Goal: Task Accomplishment & Management: Manage account settings

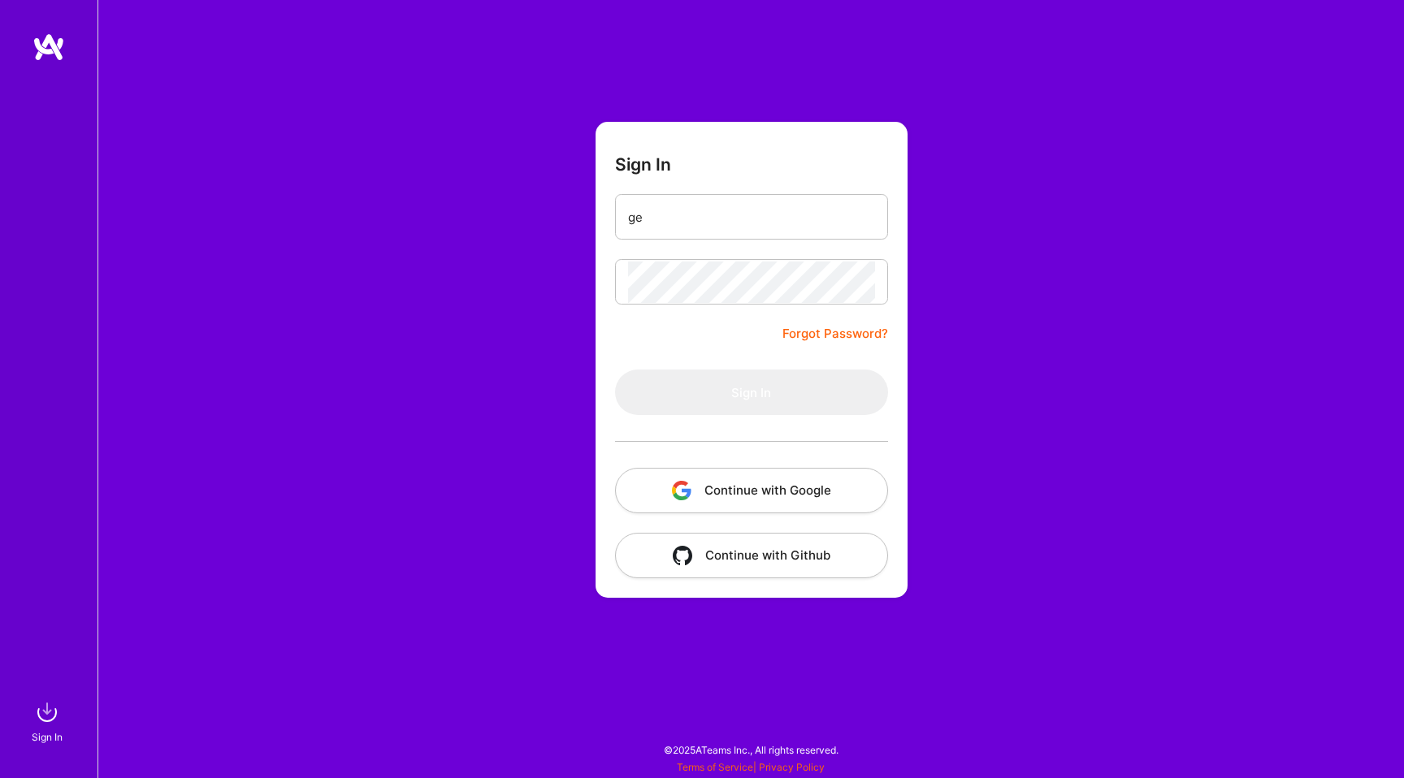
type input "g"
type input "[PERSON_NAME][EMAIL_ADDRESS][PERSON_NAME][DOMAIN_NAME]"
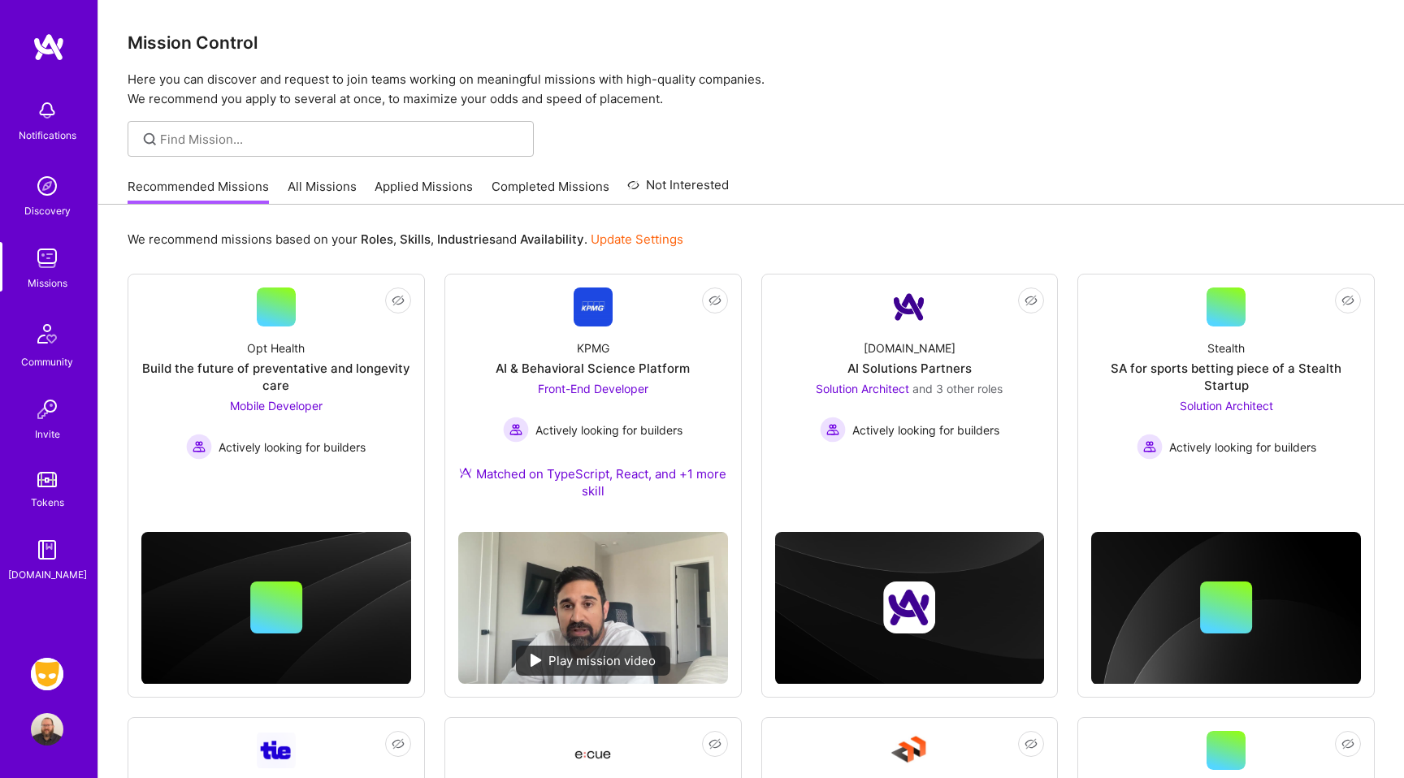
click at [53, 670] on img at bounding box center [47, 674] width 32 height 32
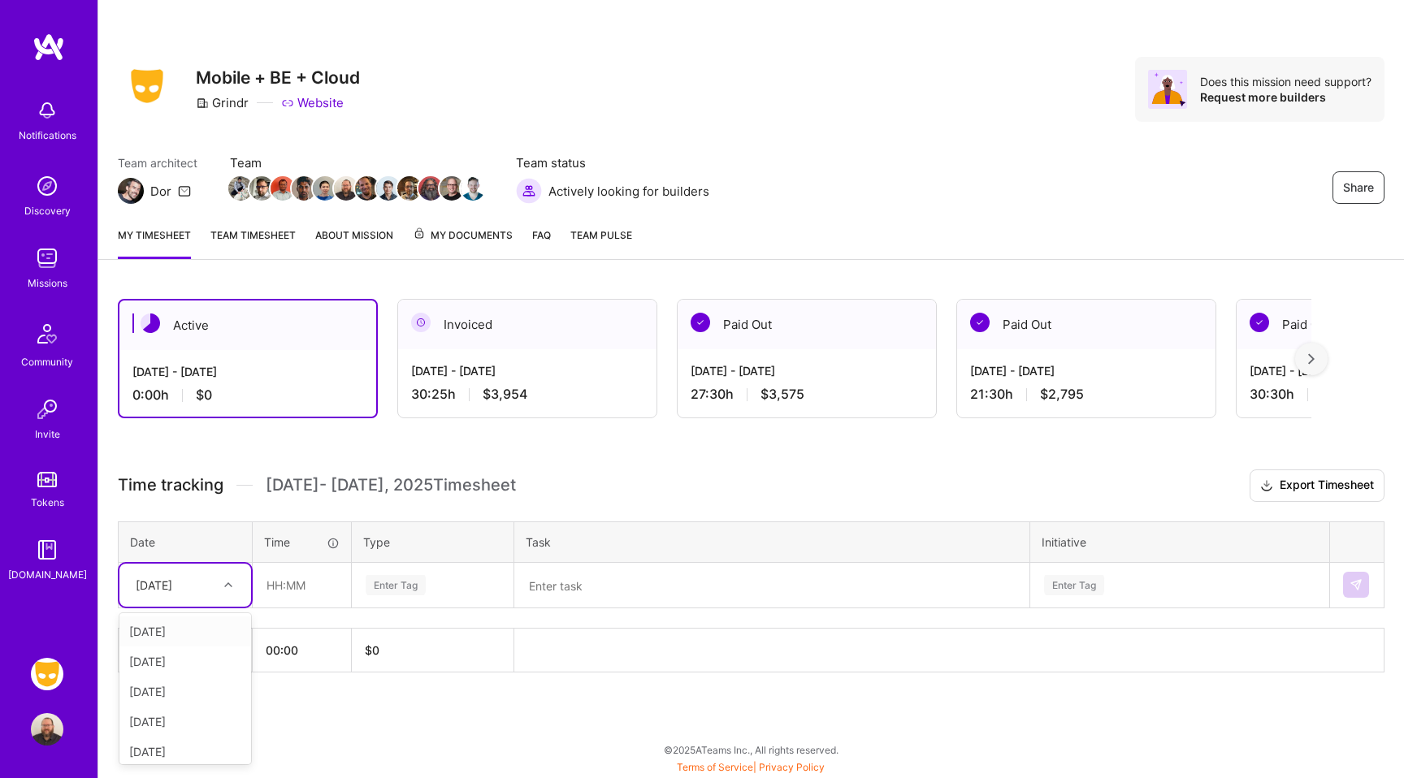
click at [172, 591] on div "[DATE]" at bounding box center [154, 585] width 37 height 17
click at [193, 628] on div "[DATE]" at bounding box center [185, 632] width 132 height 30
click at [294, 580] on input "text" at bounding box center [301, 585] width 97 height 43
type input "03:30"
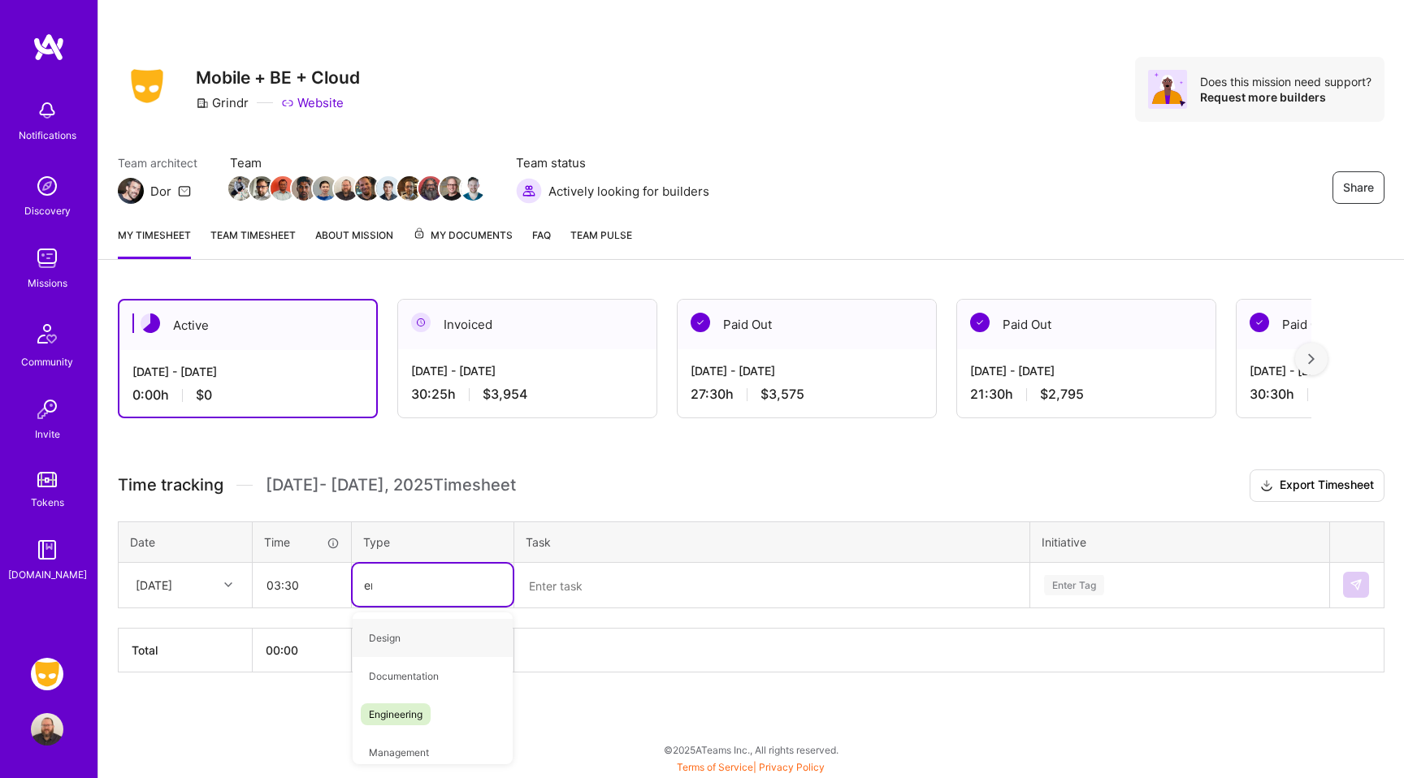
type input "eng"
click at [377, 644] on span "Engineering" at bounding box center [396, 638] width 70 height 22
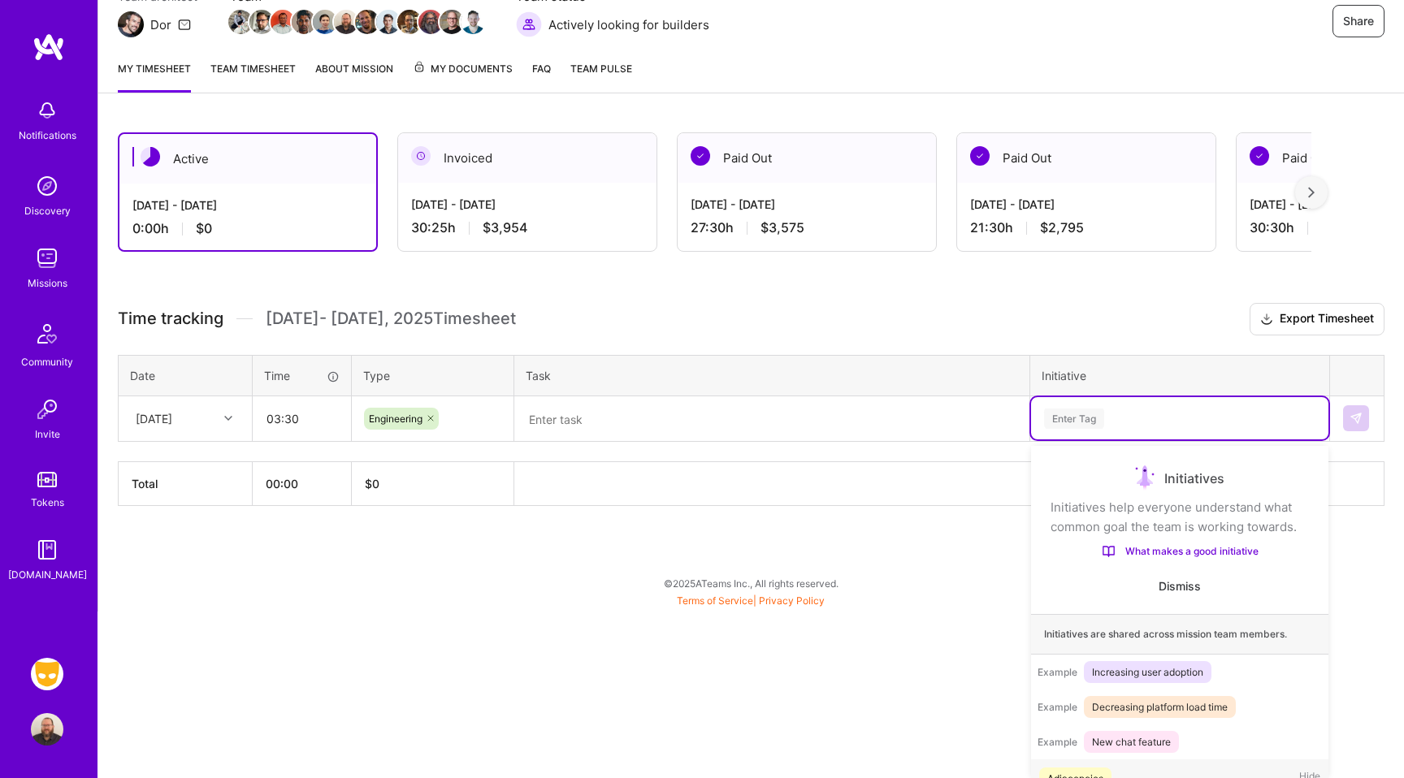
click at [1087, 439] on div "option Adjacencies focused, 1 of 35. 35 results available. Use Up and Down to c…" at bounding box center [1179, 418] width 297 height 42
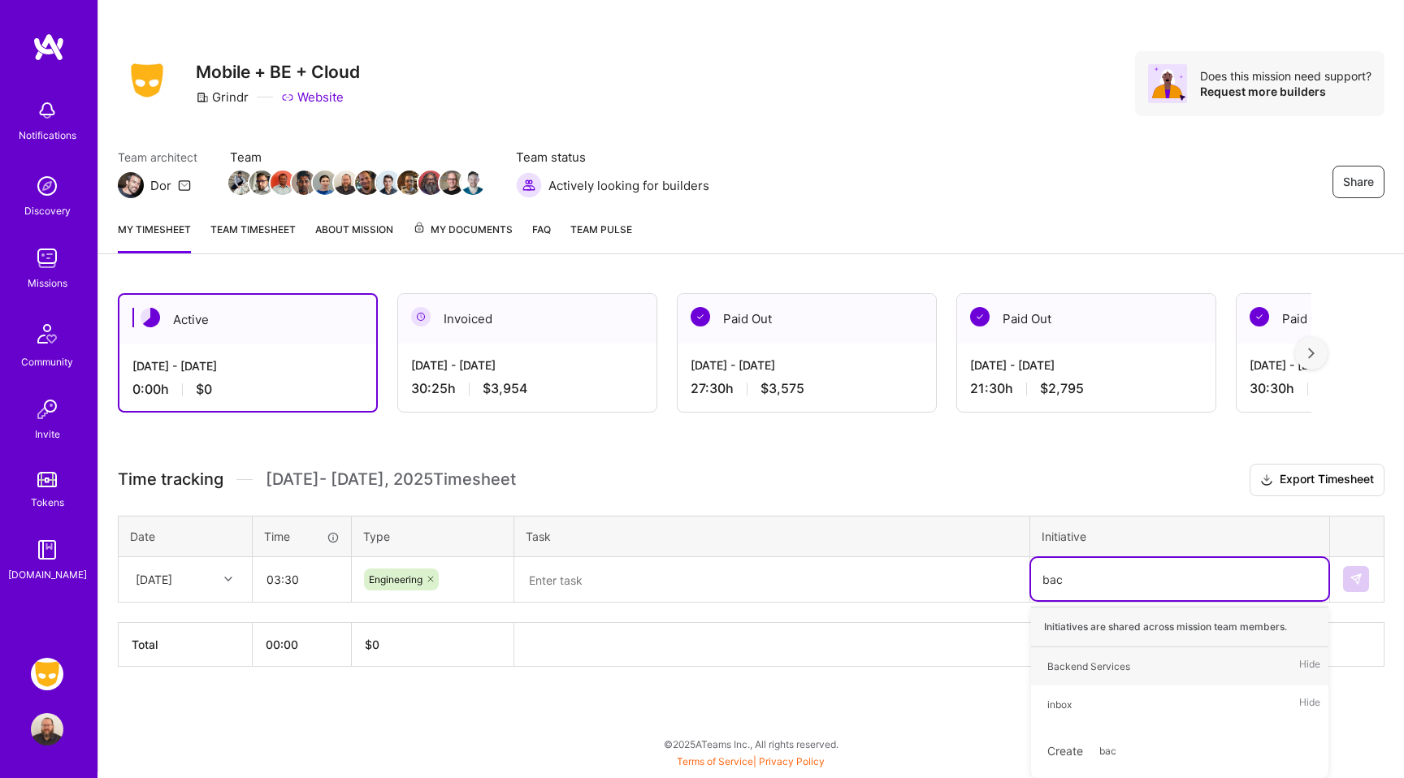
scroll to position [5, 0]
type input "back"
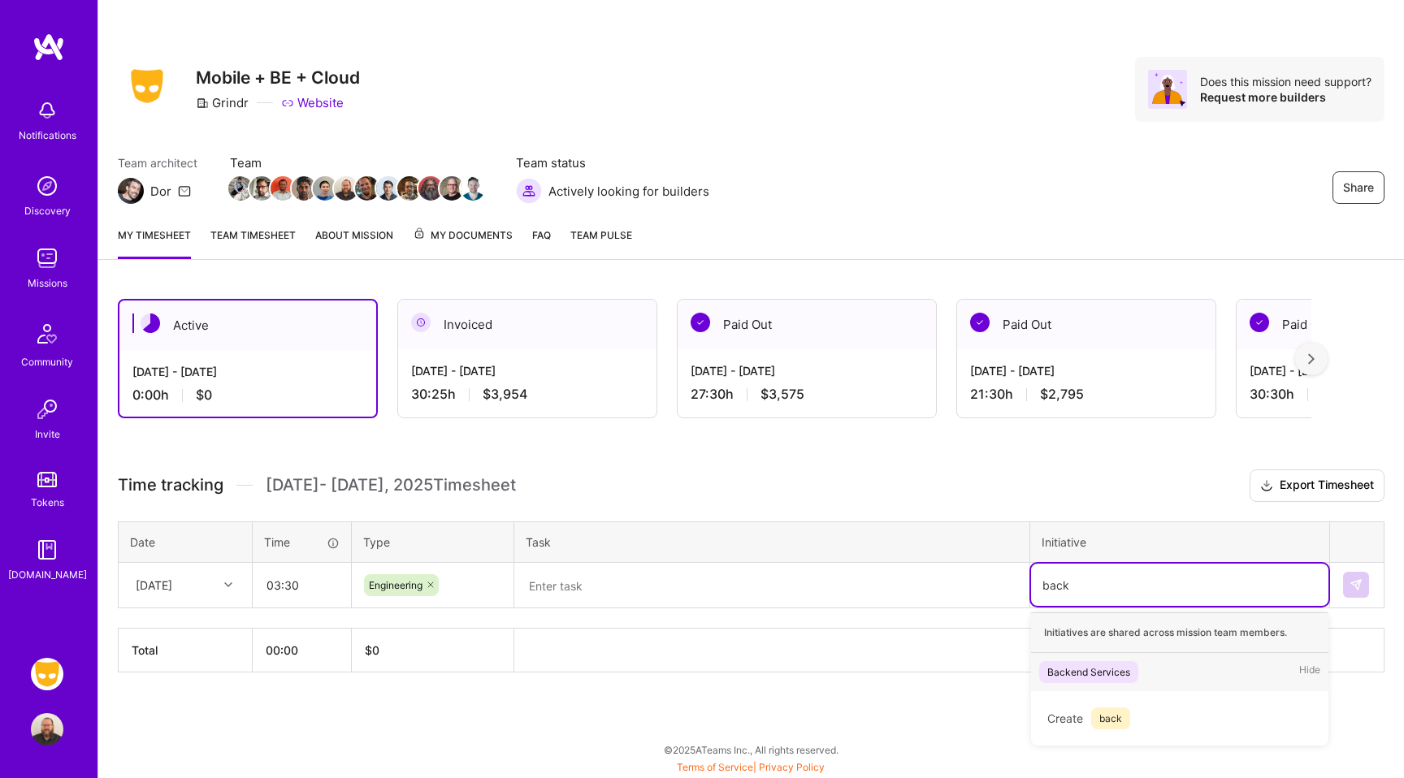
click at [1108, 673] on div "Backend Services" at bounding box center [1088, 672] width 83 height 17
click at [574, 426] on div "Active [DATE] - [DATE] 0:00 h $0 Invoiced [DATE] - [DATE] 30:25 h $3,954 Paid O…" at bounding box center [750, 515] width 1305 height 473
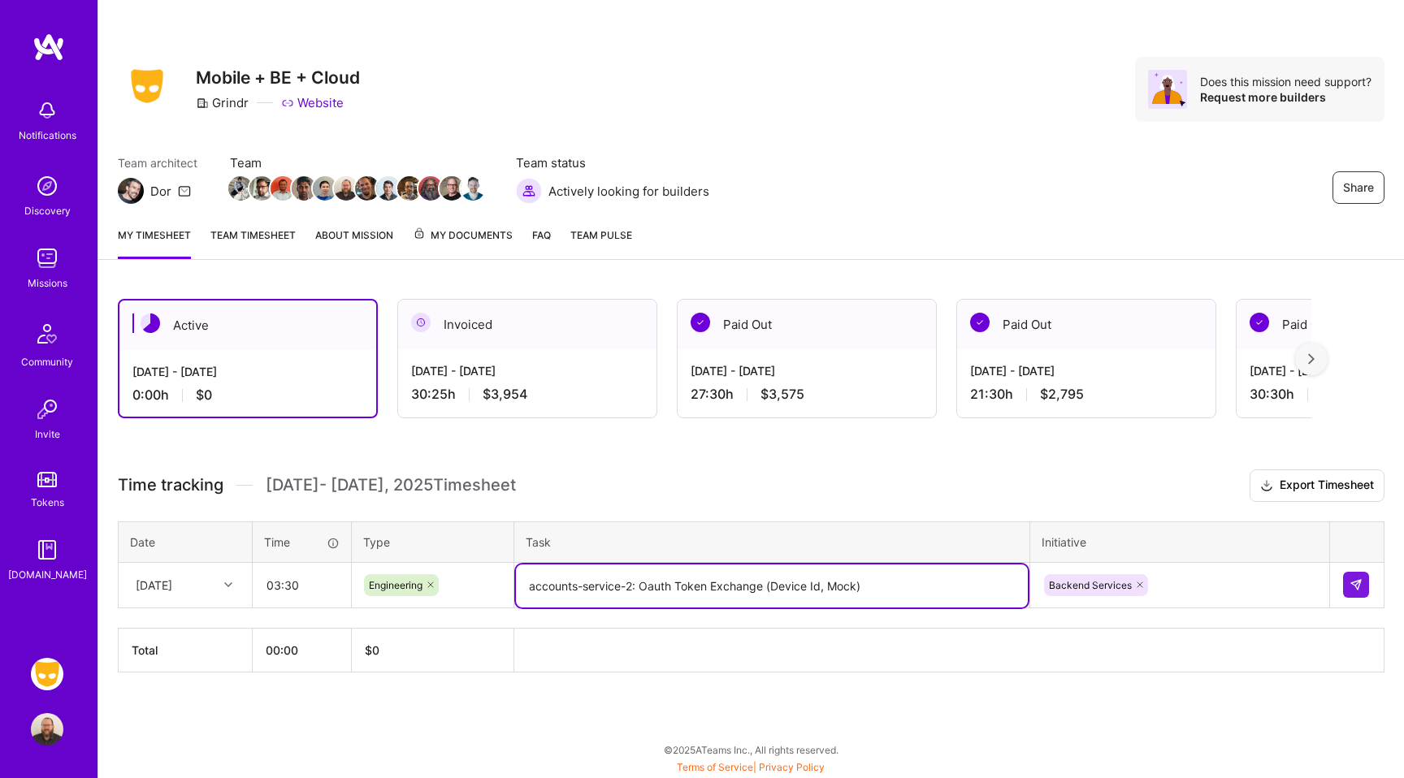
type textarea "accounts-service-2: Oauth Token Exchange (Device Id, Mock)"
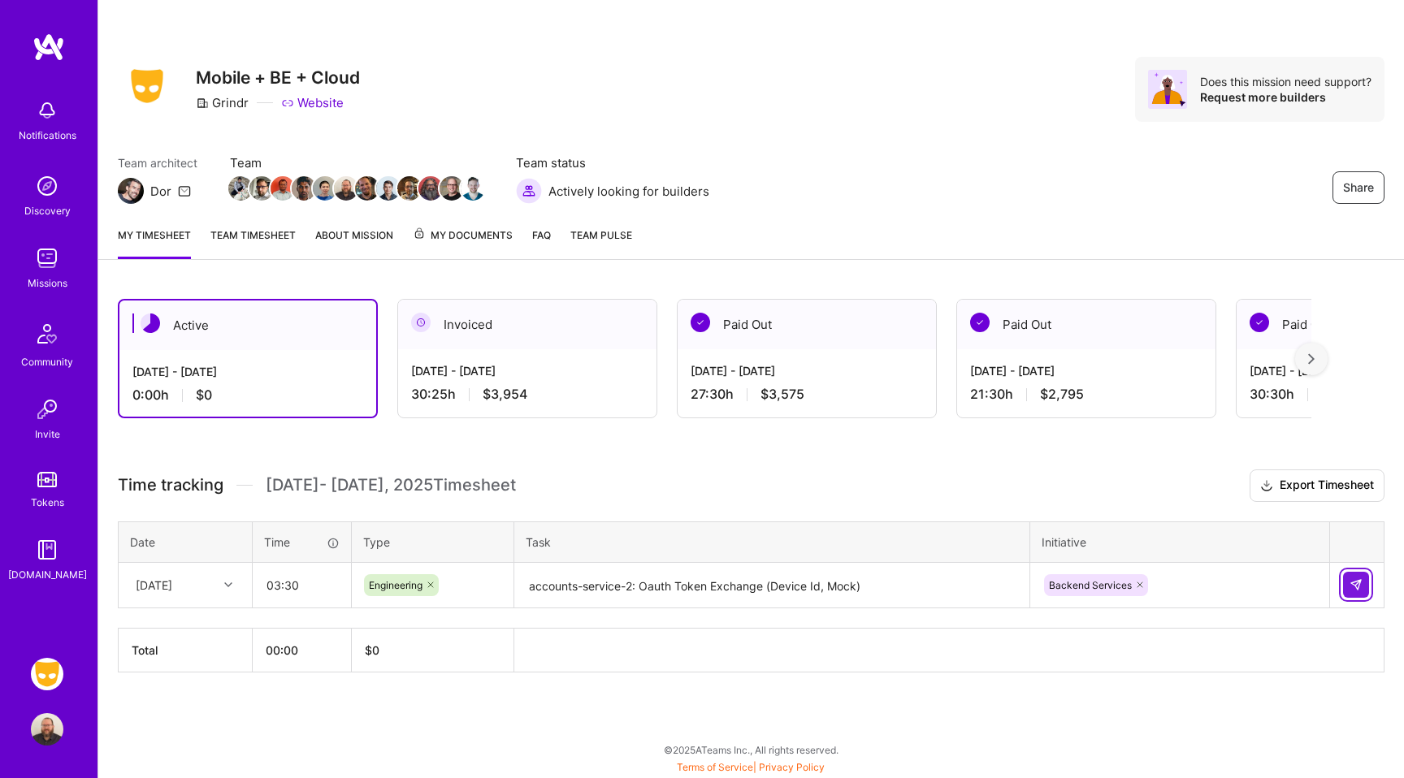
click at [1365, 579] on button at bounding box center [1356, 585] width 26 height 26
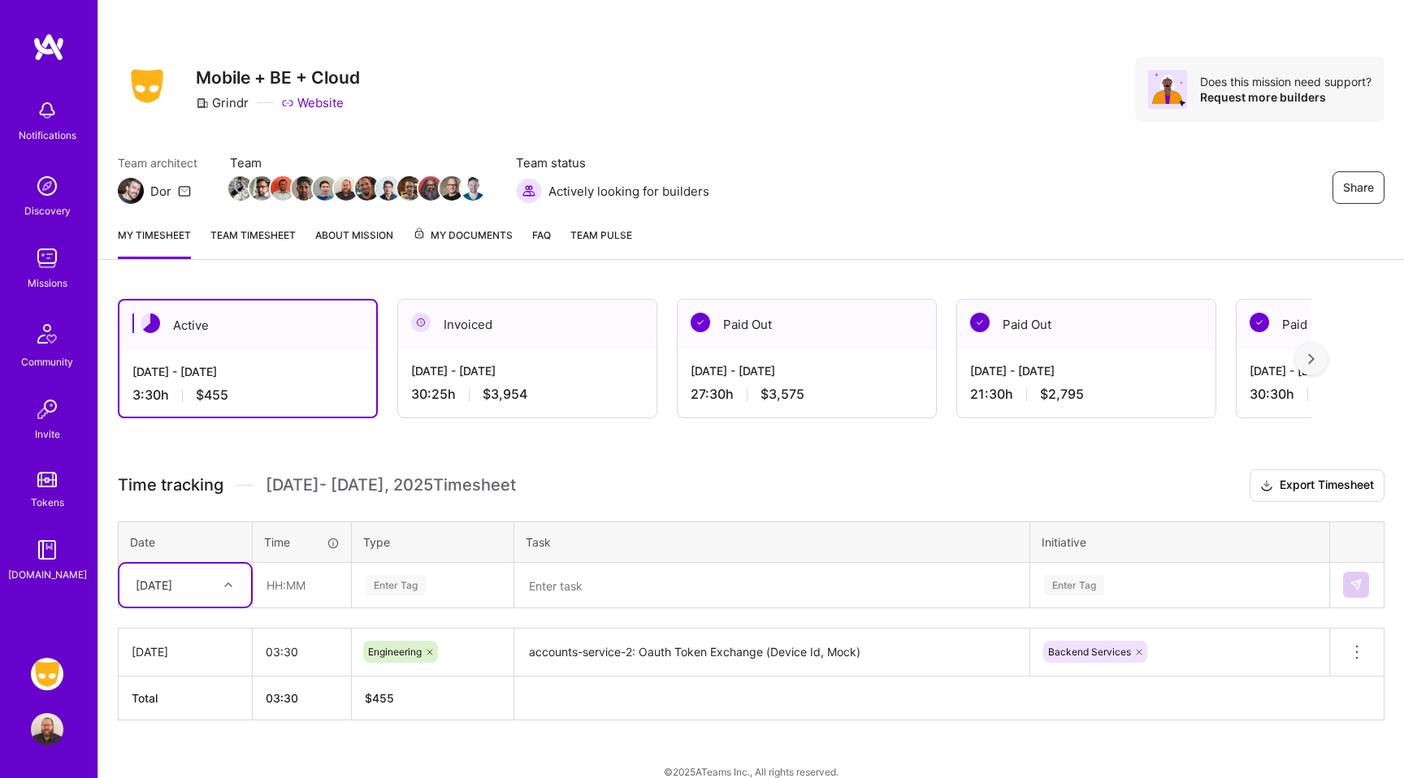
scroll to position [21, 0]
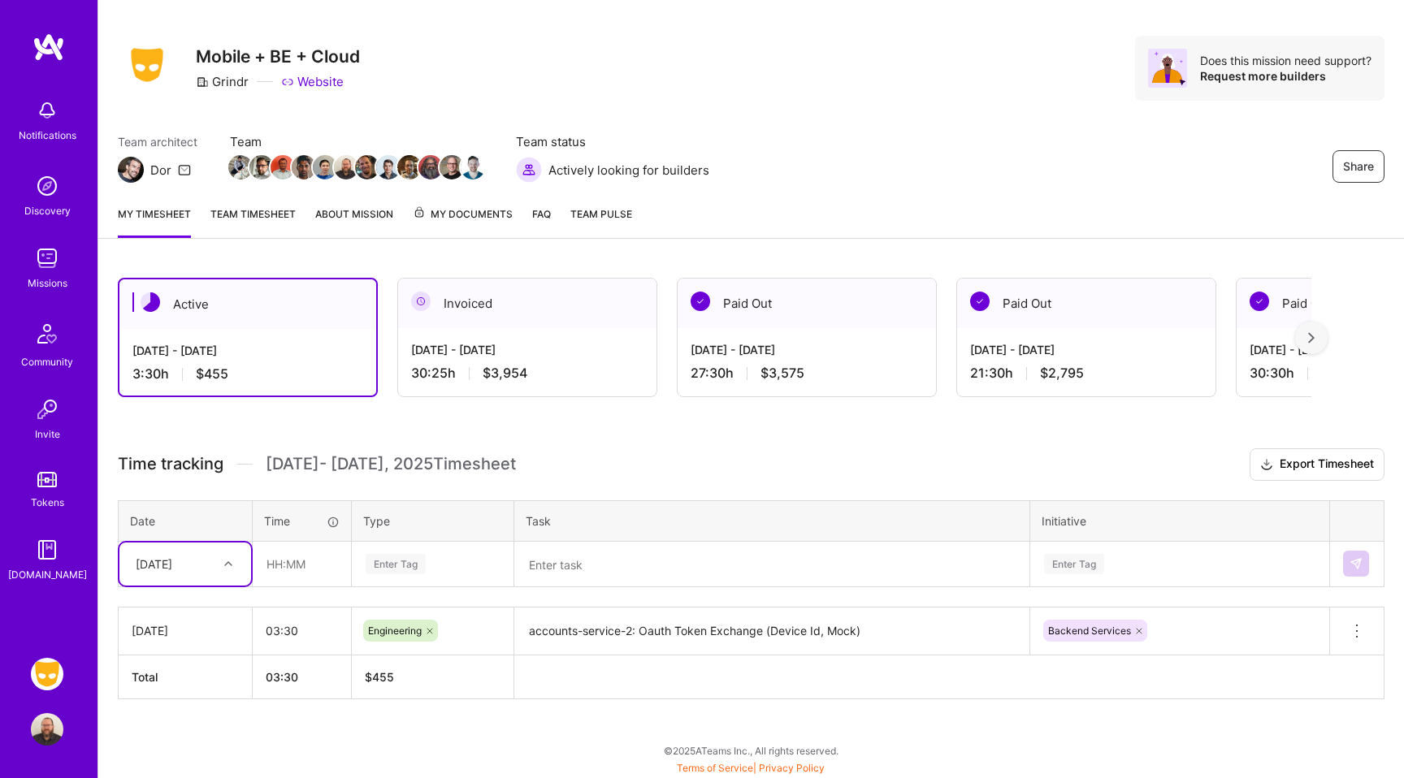
click at [205, 585] on td "option [DATE], selected. Select is focused ,type to refine list, press Down to …" at bounding box center [186, 563] width 134 height 45
click at [187, 611] on div "[DATE]" at bounding box center [185, 610] width 132 height 30
click at [301, 569] on input "text" at bounding box center [301, 564] width 97 height 43
type input "02:00"
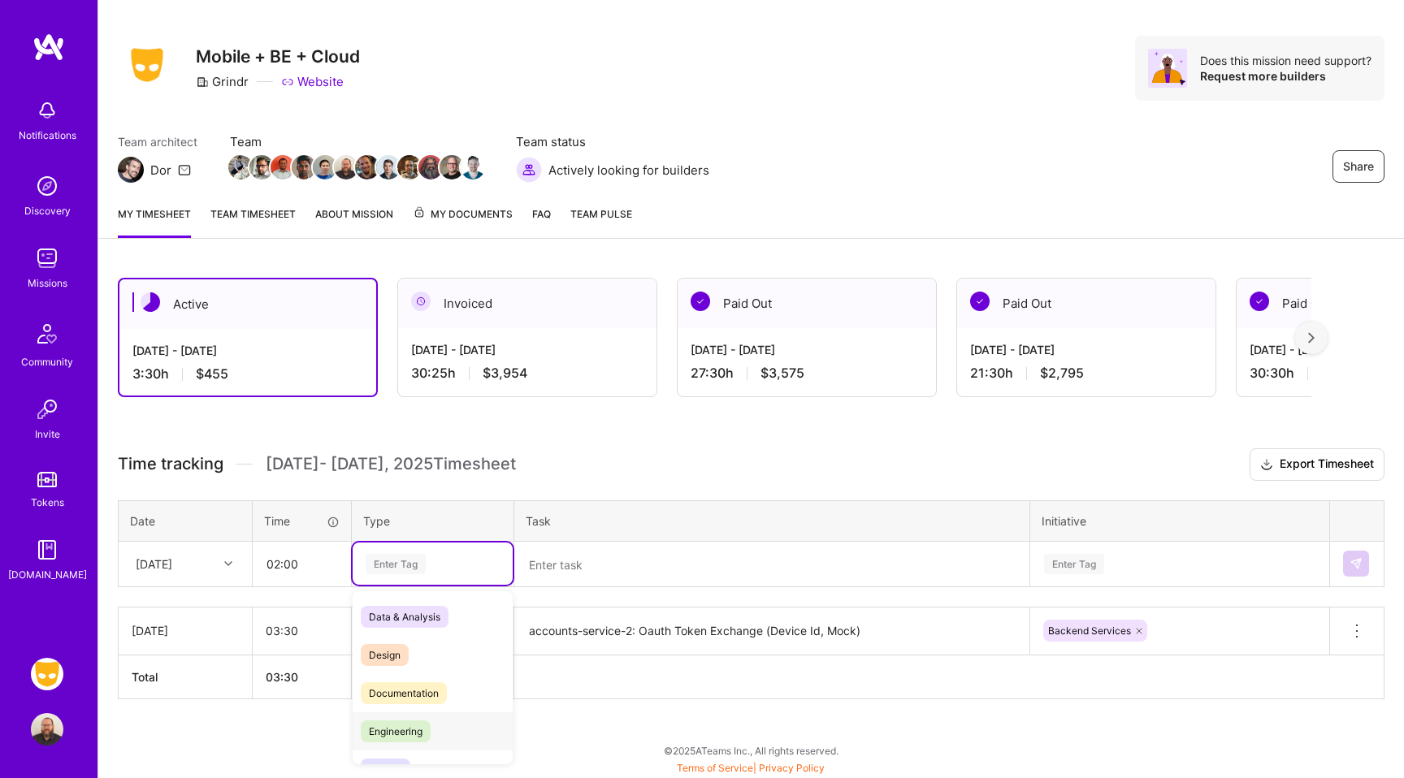
click at [426, 734] on span "Engineering" at bounding box center [396, 732] width 70 height 22
click at [618, 576] on textarea at bounding box center [772, 564] width 512 height 43
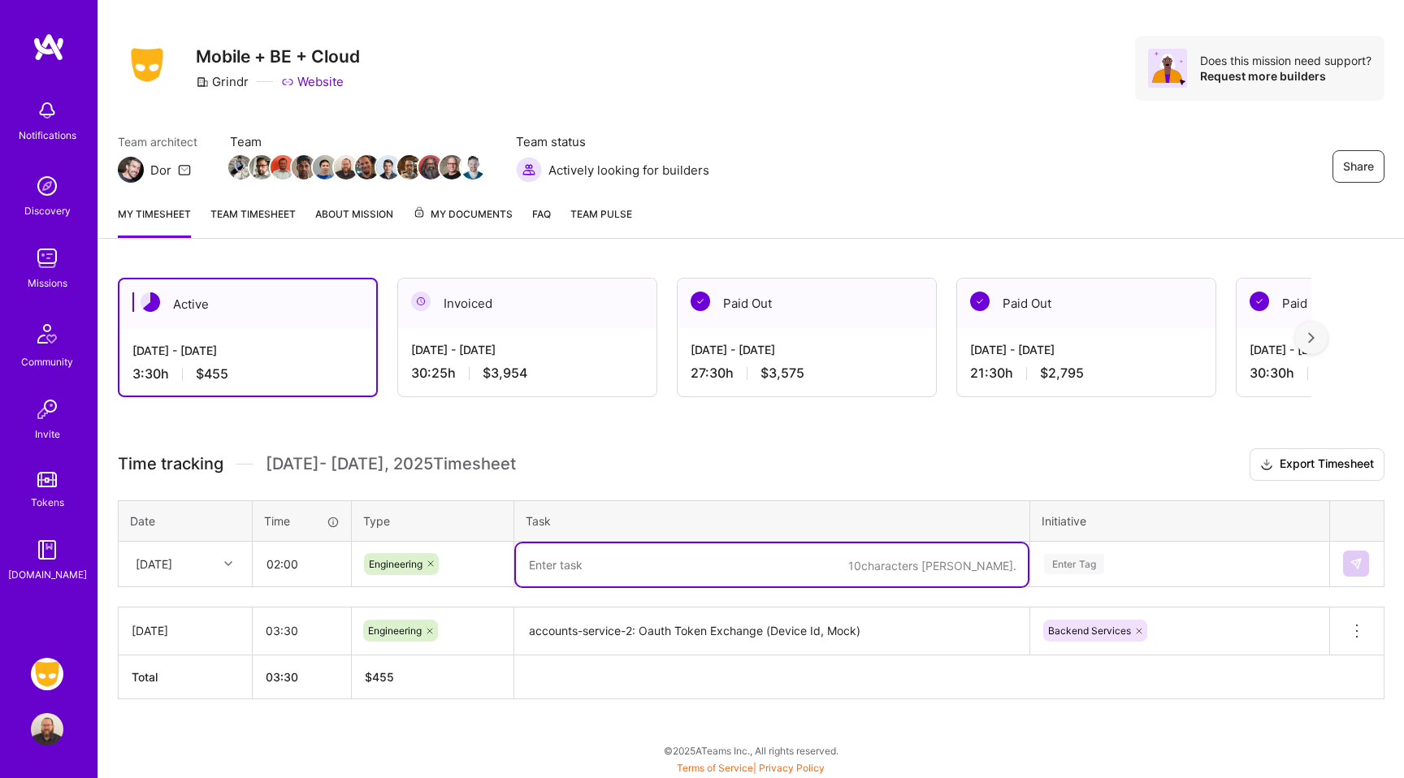
type textarea "M"
type textarea "accoujnts-service-2: Oauth Token Exchange (Micrometer, Error Handling, Tests)"
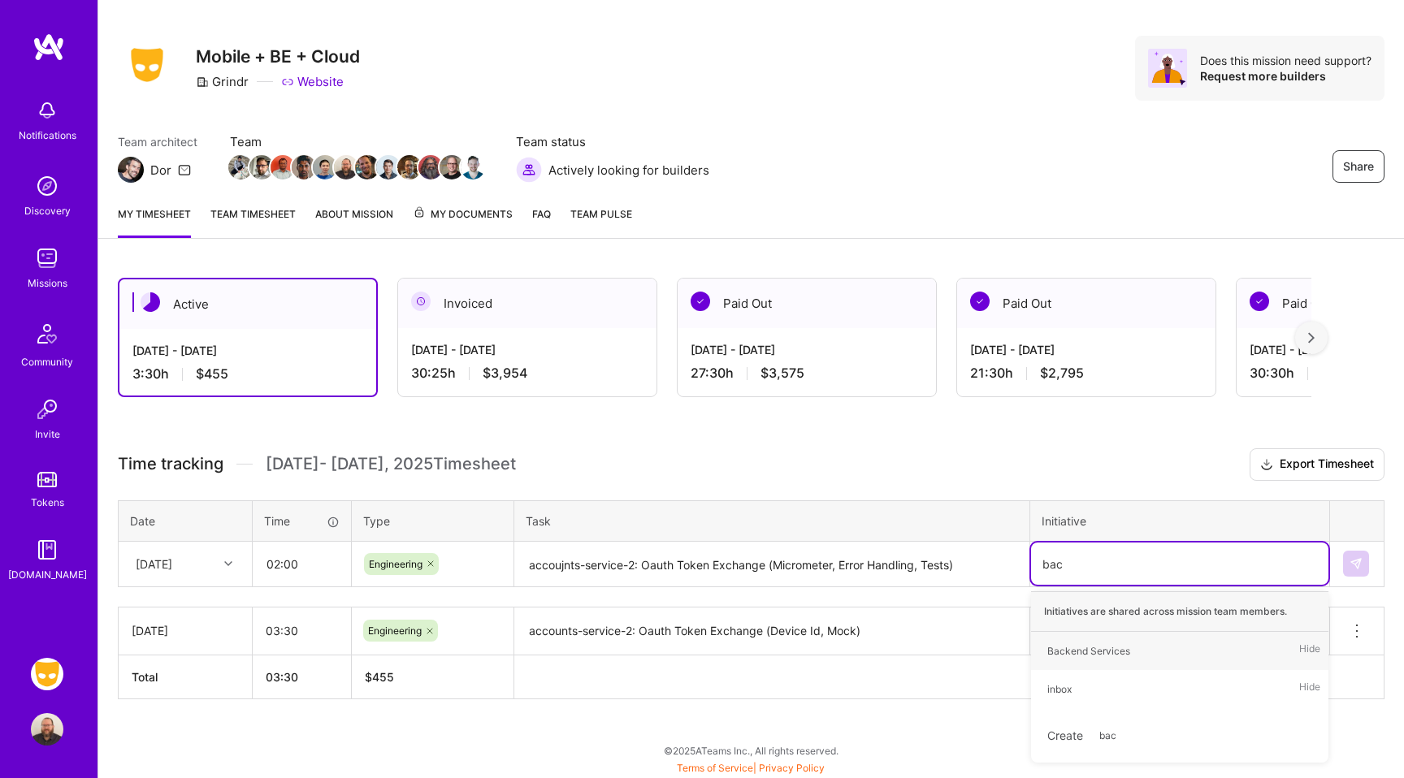
type input "back"
click at [1076, 659] on div "Backend Services" at bounding box center [1088, 651] width 83 height 17
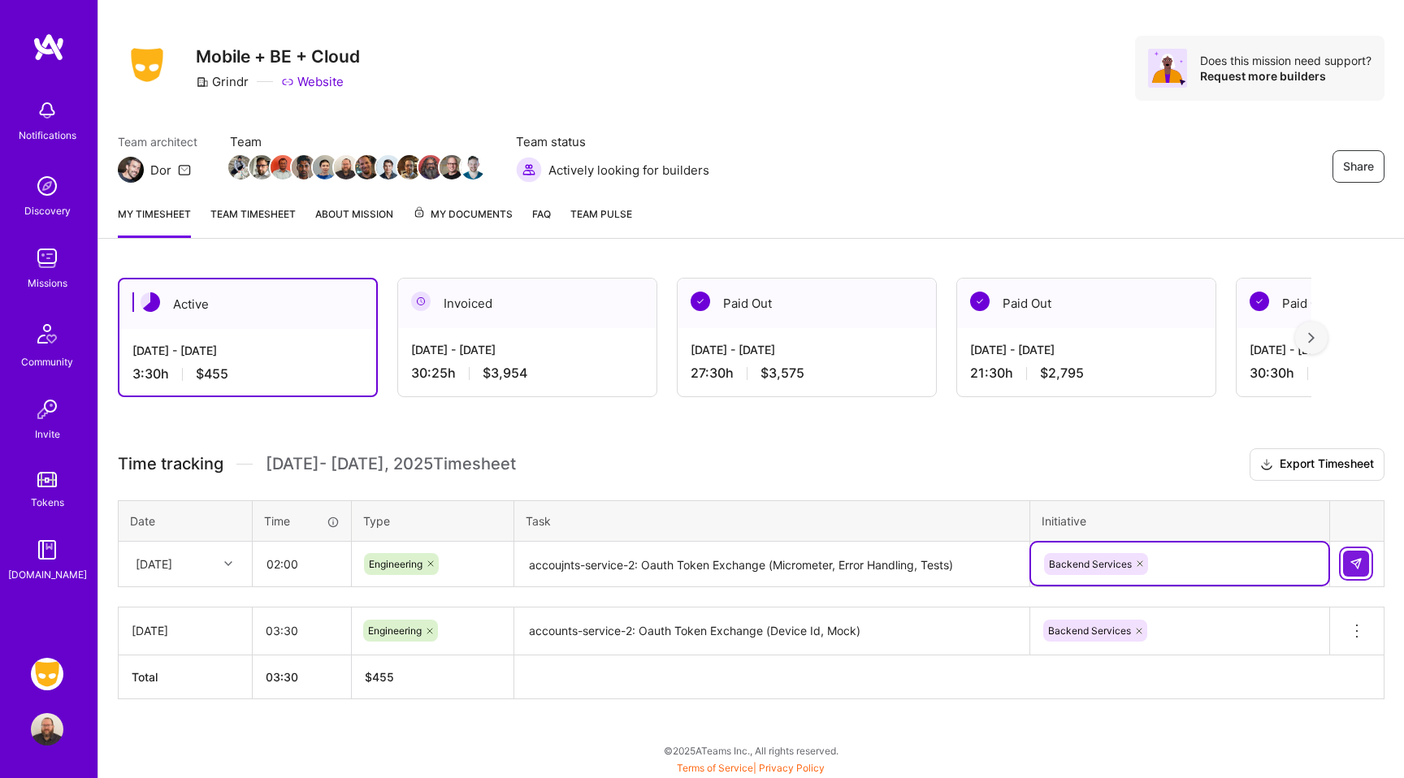
click at [1351, 563] on img at bounding box center [1355, 563] width 13 height 13
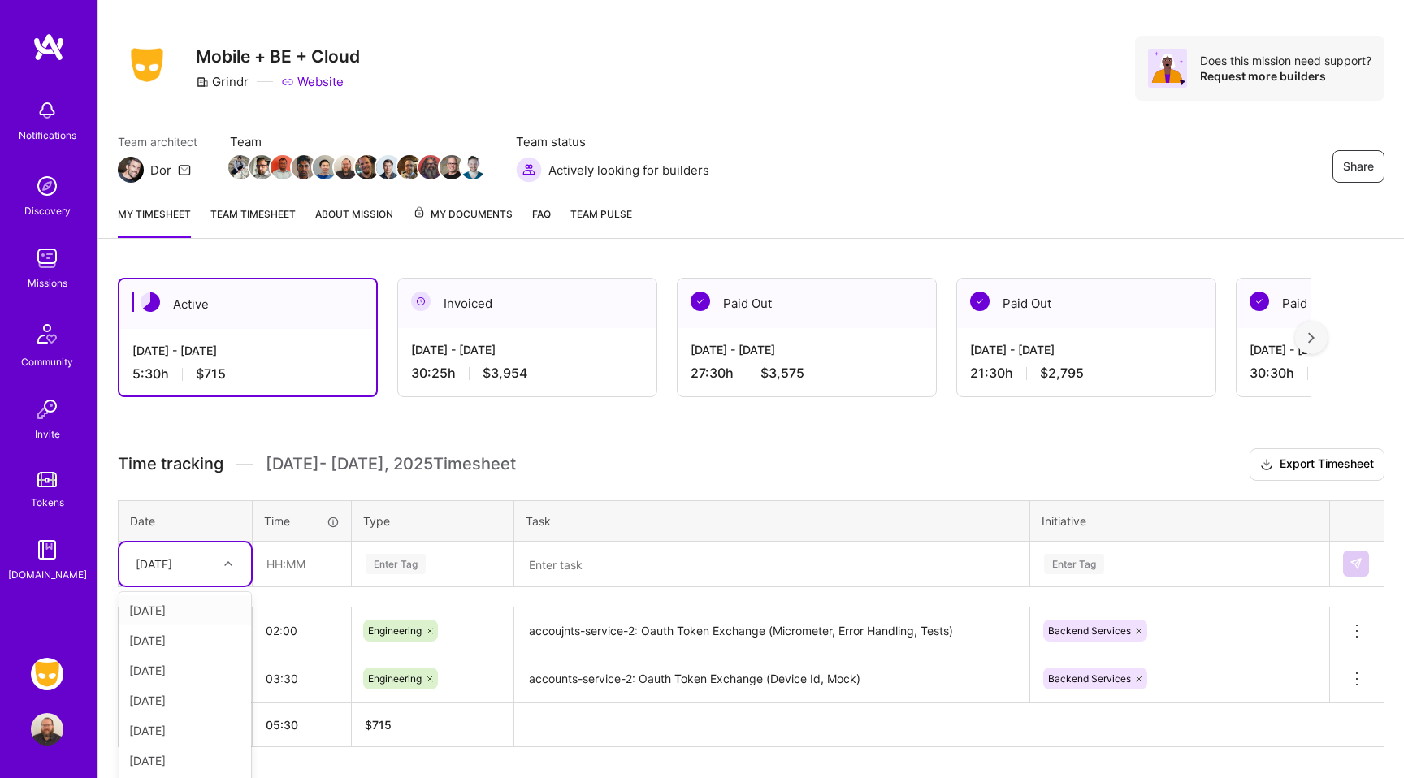
scroll to position [69, 0]
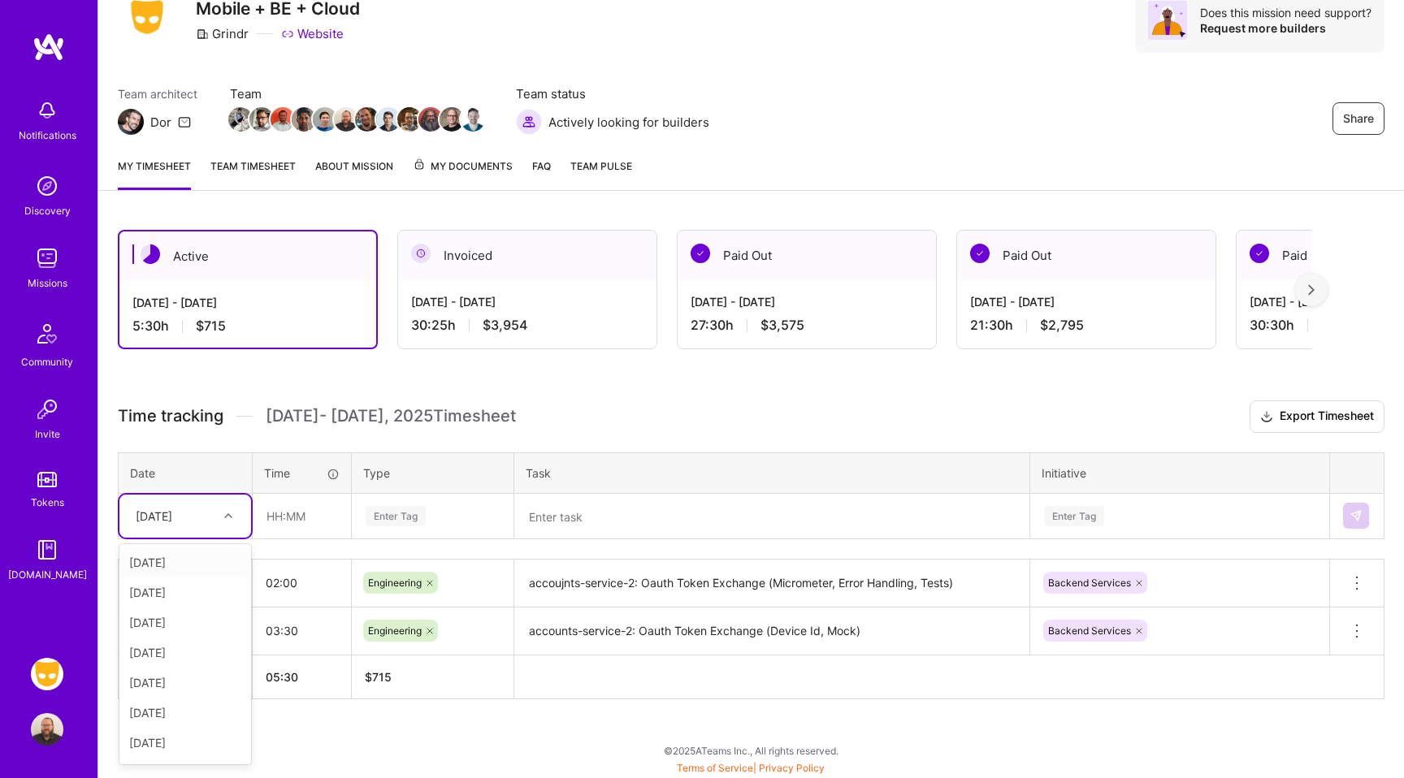
click at [203, 538] on div "option [DATE], selected. option [DATE] focused, 1 of 9. 8 results available. Us…" at bounding box center [185, 516] width 132 height 43
click at [184, 594] on div "[DATE]" at bounding box center [185, 593] width 132 height 30
click at [298, 519] on input "text" at bounding box center [301, 516] width 97 height 43
type input "01:15"
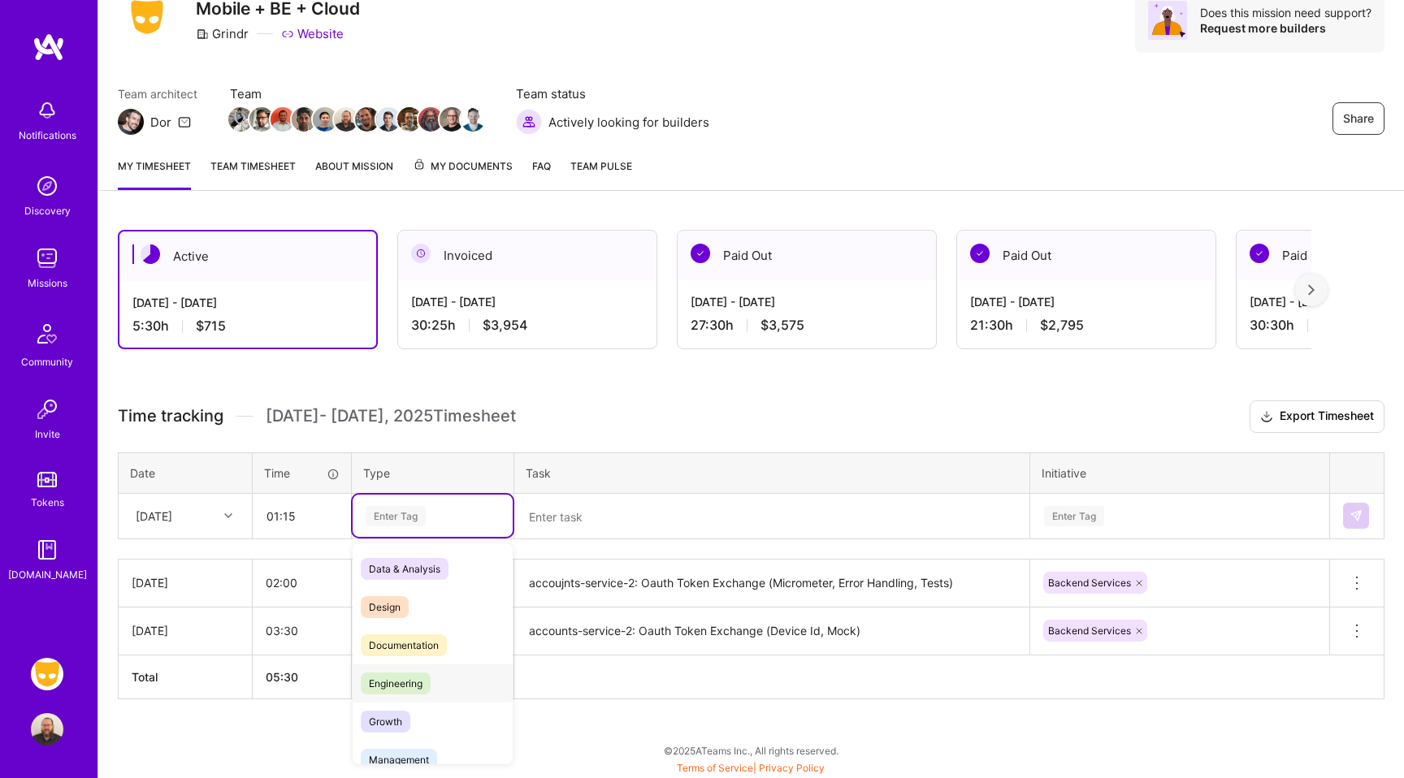
click at [405, 666] on div "Engineering" at bounding box center [433, 683] width 160 height 38
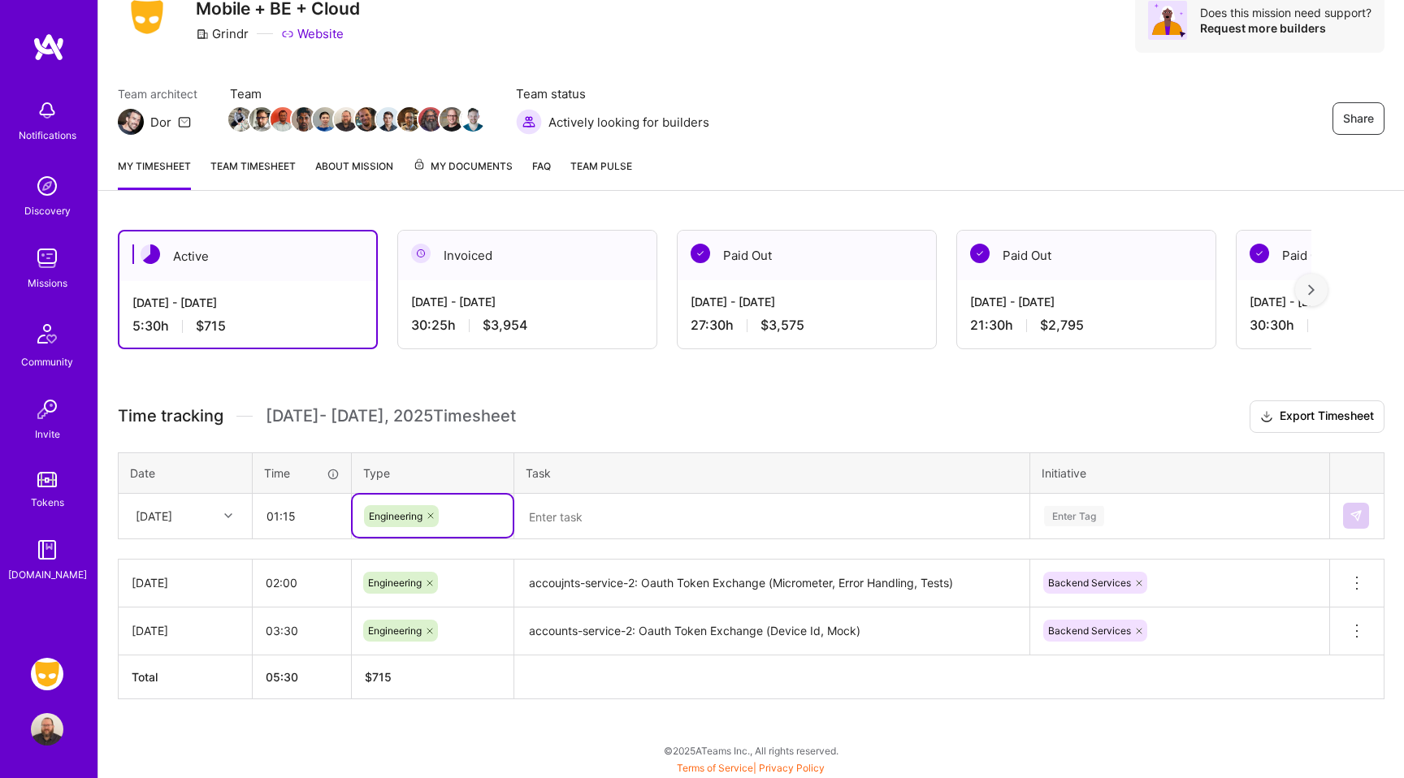
scroll to position [167, 0]
click at [1119, 522] on div "Enter Tag" at bounding box center [1179, 515] width 297 height 42
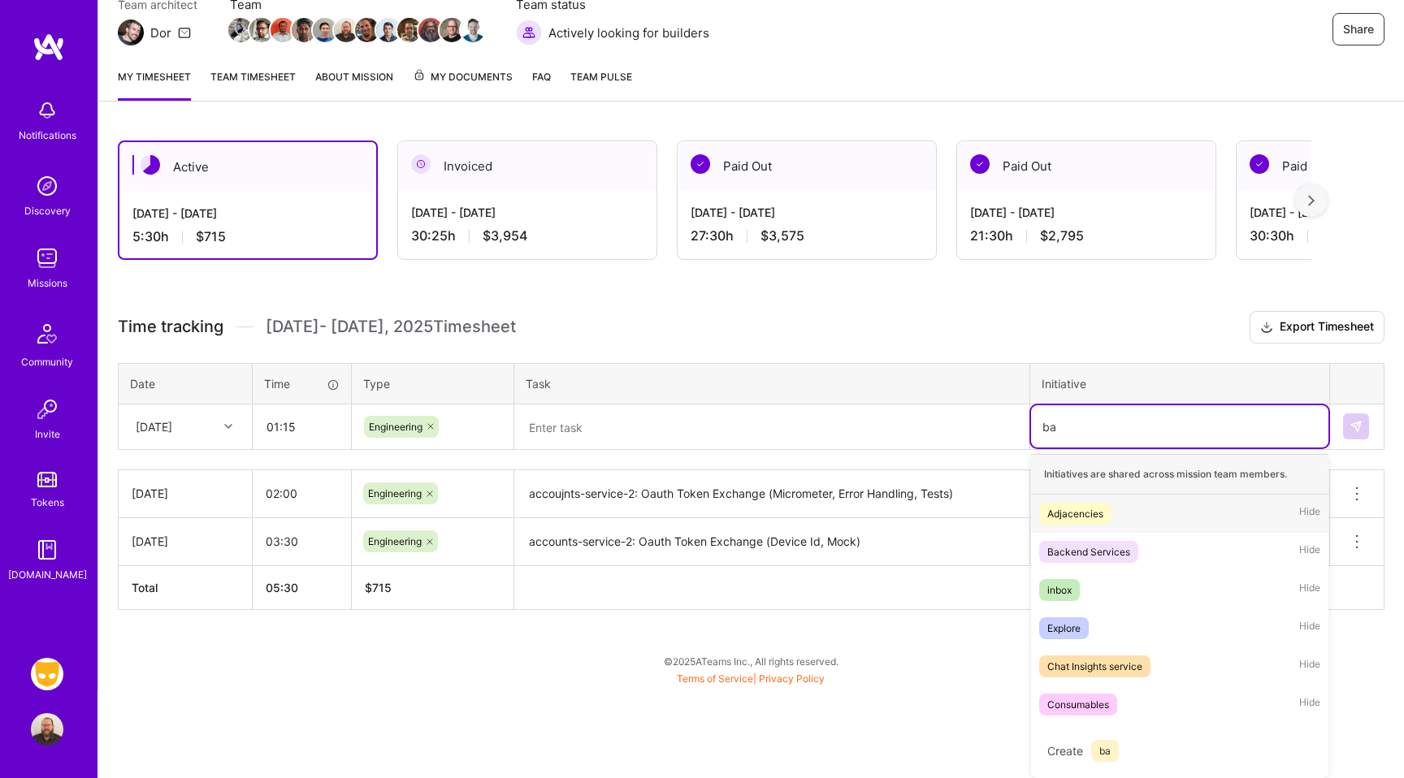
scroll to position [69, 0]
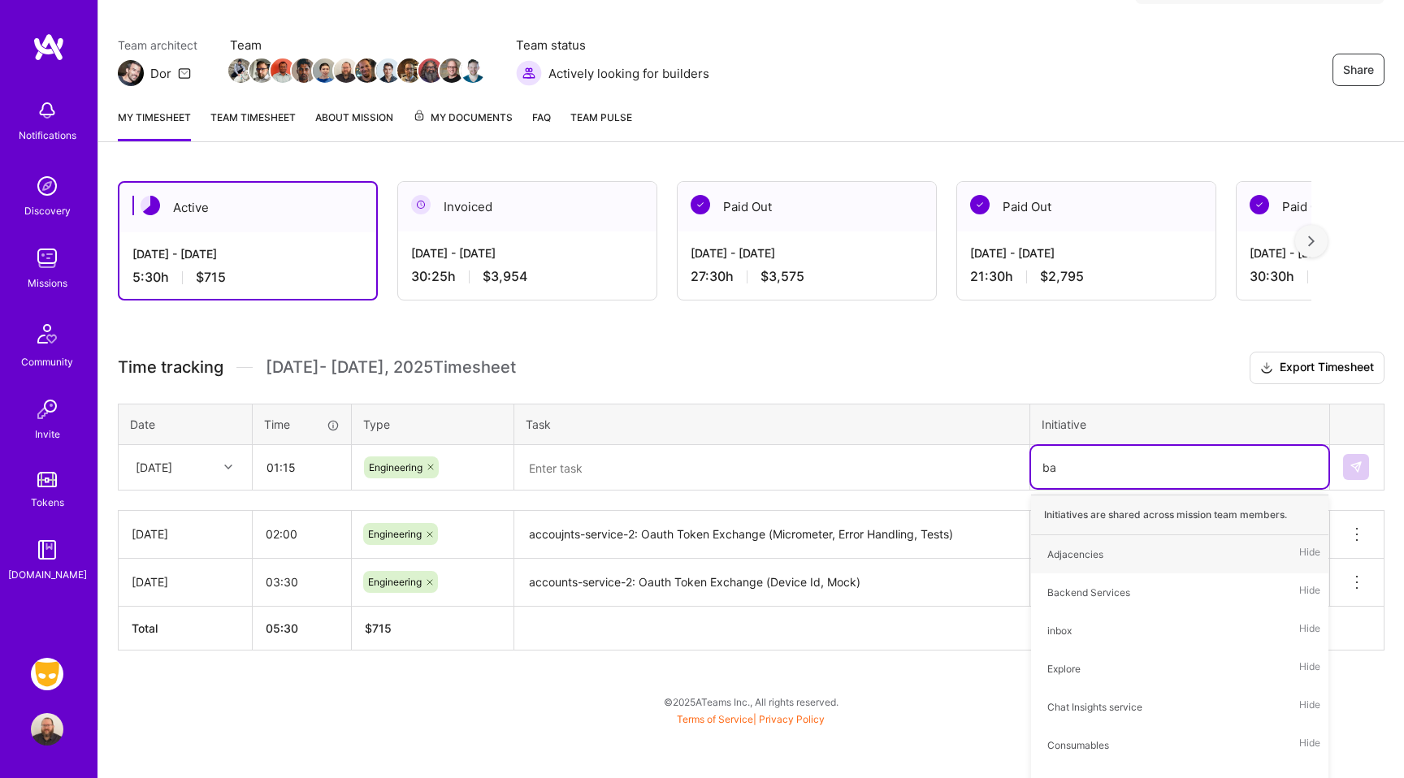
type input "bac"
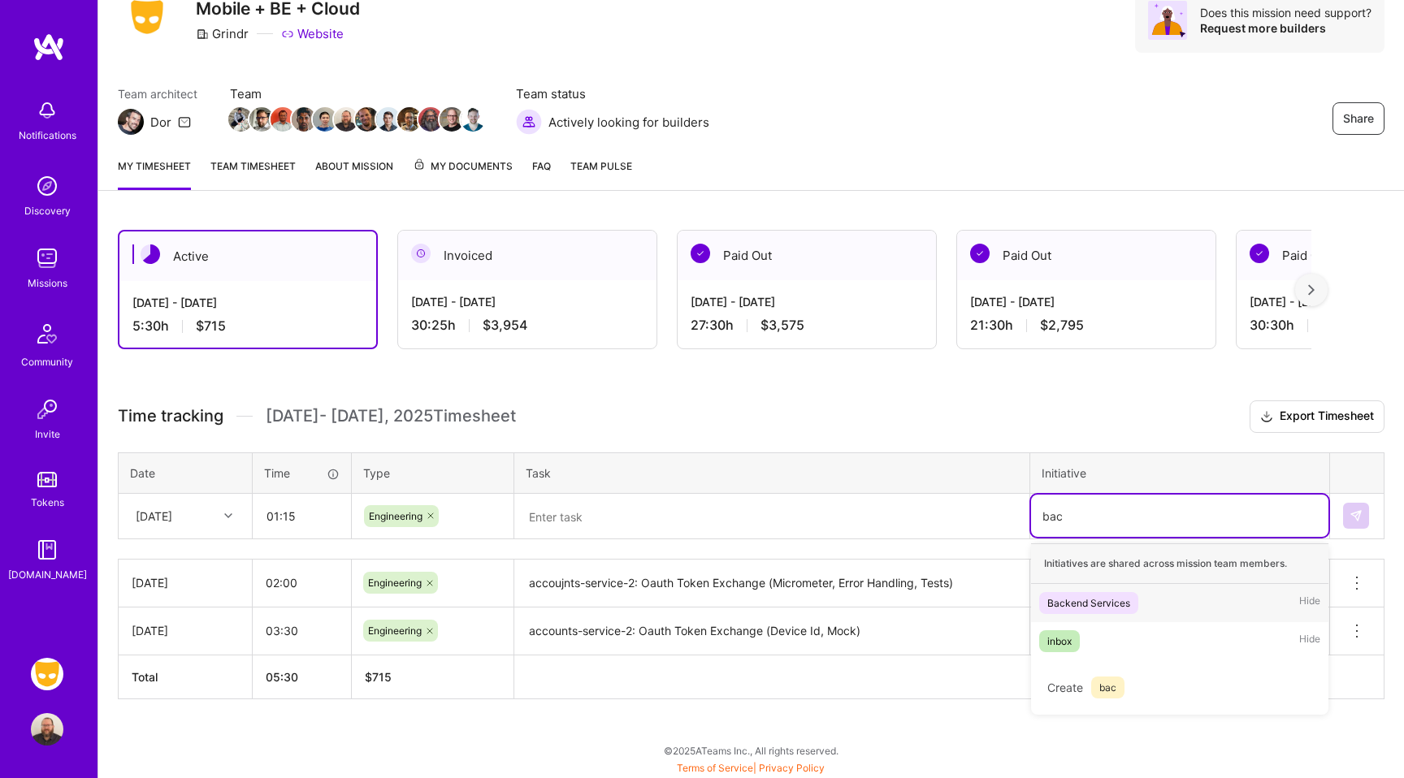
click at [1085, 595] on div "Backend Services" at bounding box center [1088, 603] width 83 height 17
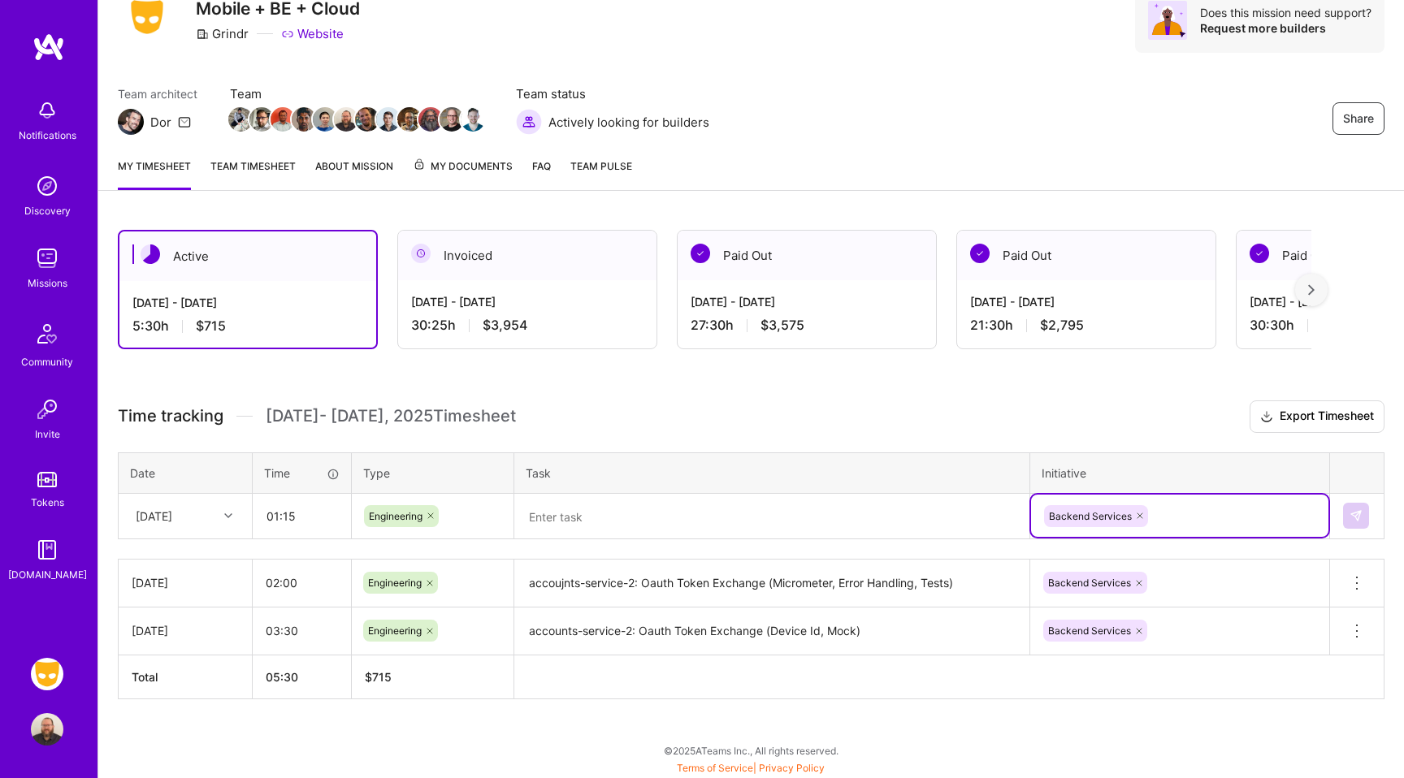
click at [643, 510] on textarea at bounding box center [772, 517] width 512 height 43
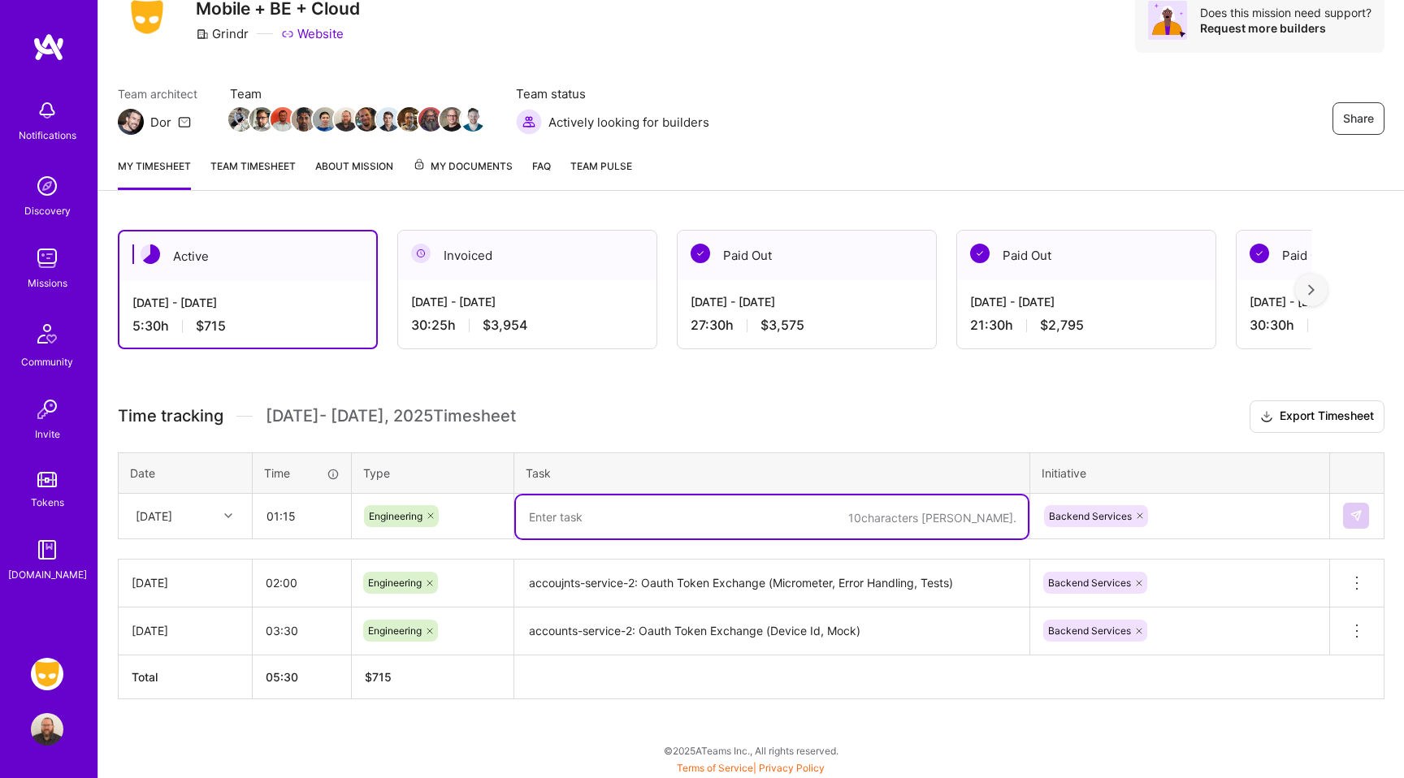
type textarea "a"
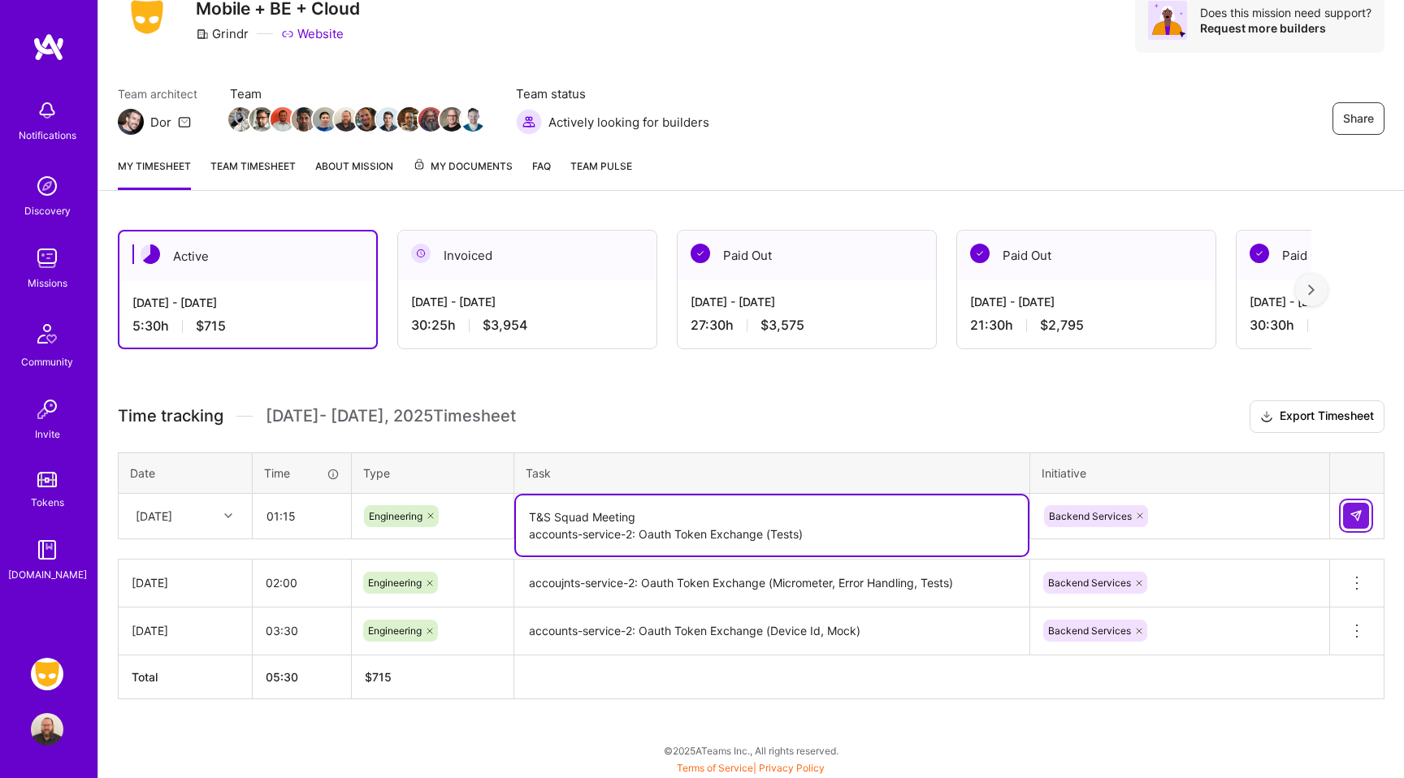
type textarea "T&S Squad Meeting accounts-service-2: Oauth Token Exchange (Tests)"
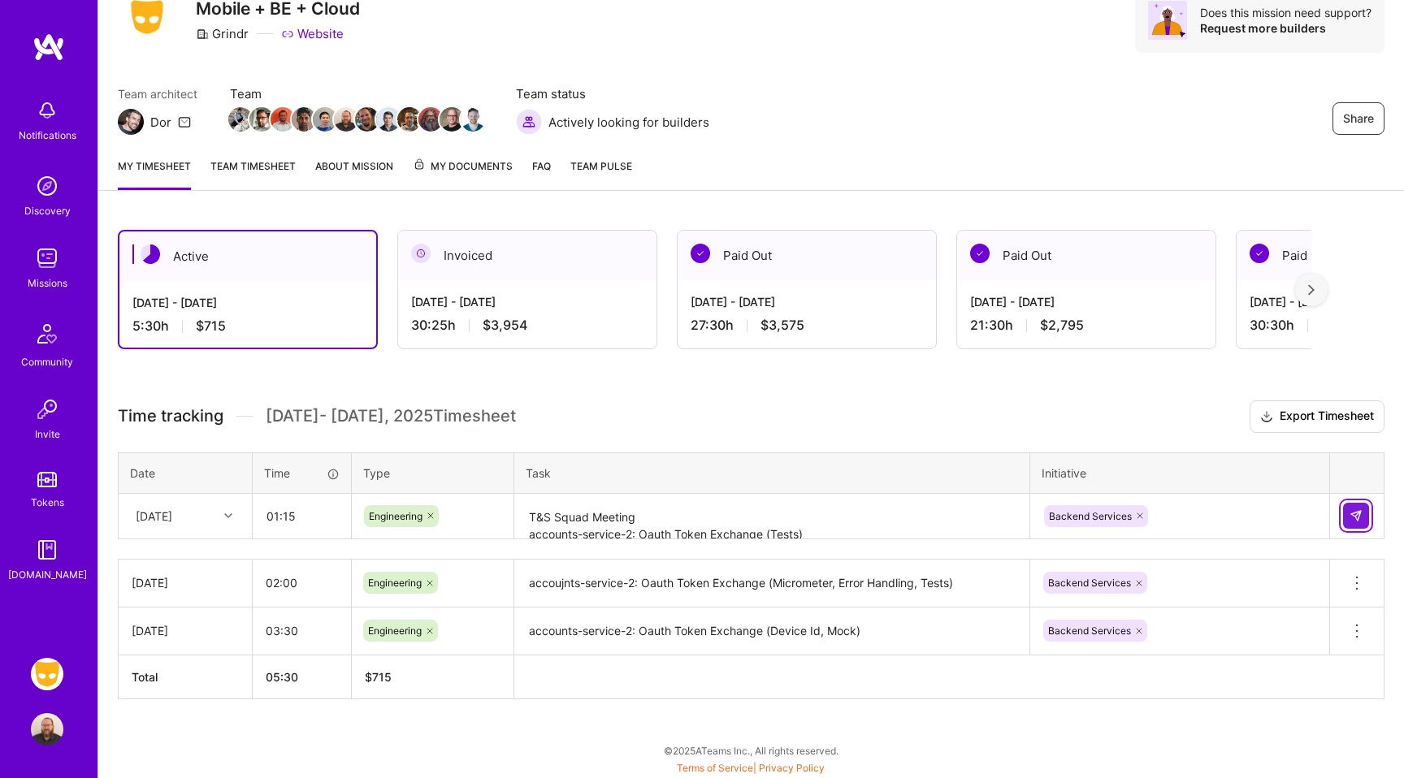
click at [1346, 513] on button at bounding box center [1356, 516] width 26 height 26
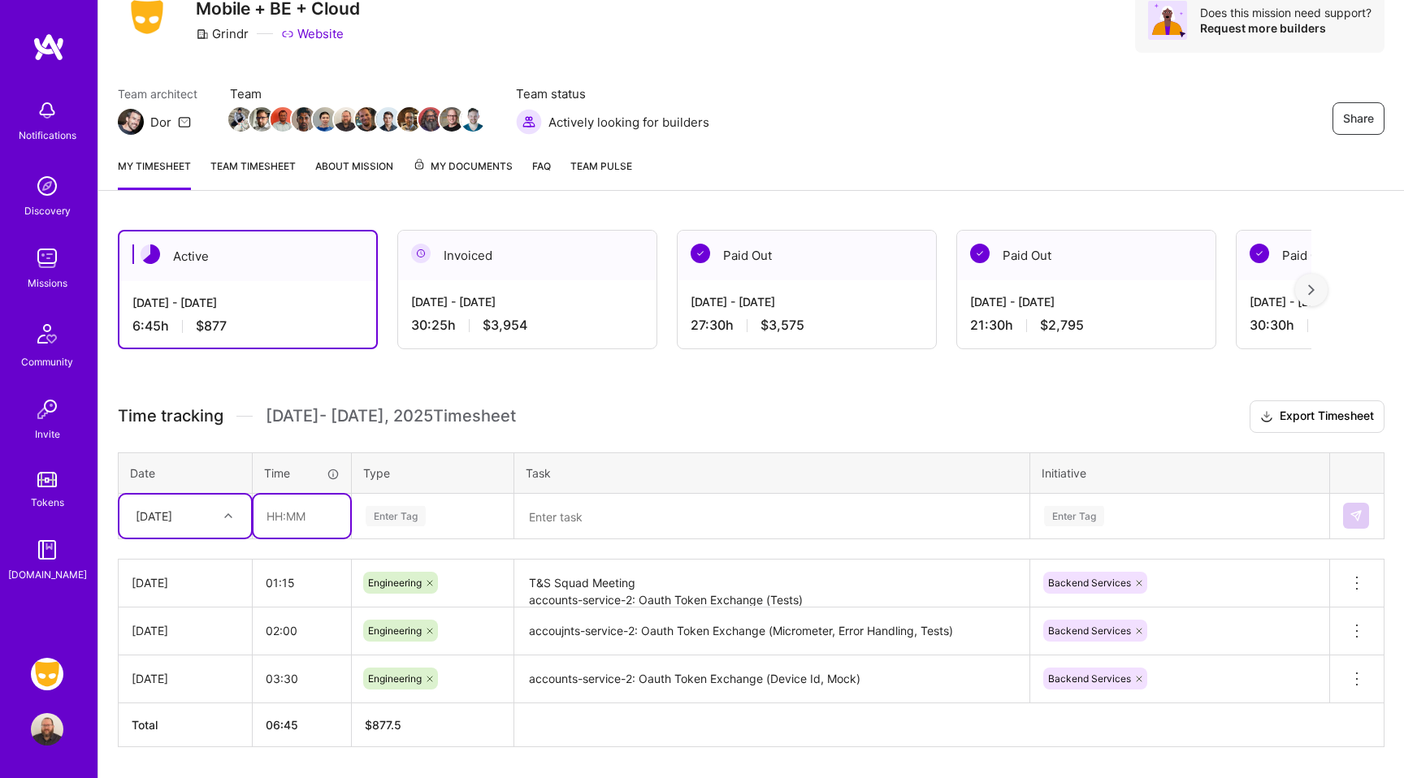
click at [287, 514] on input "text" at bounding box center [301, 516] width 97 height 43
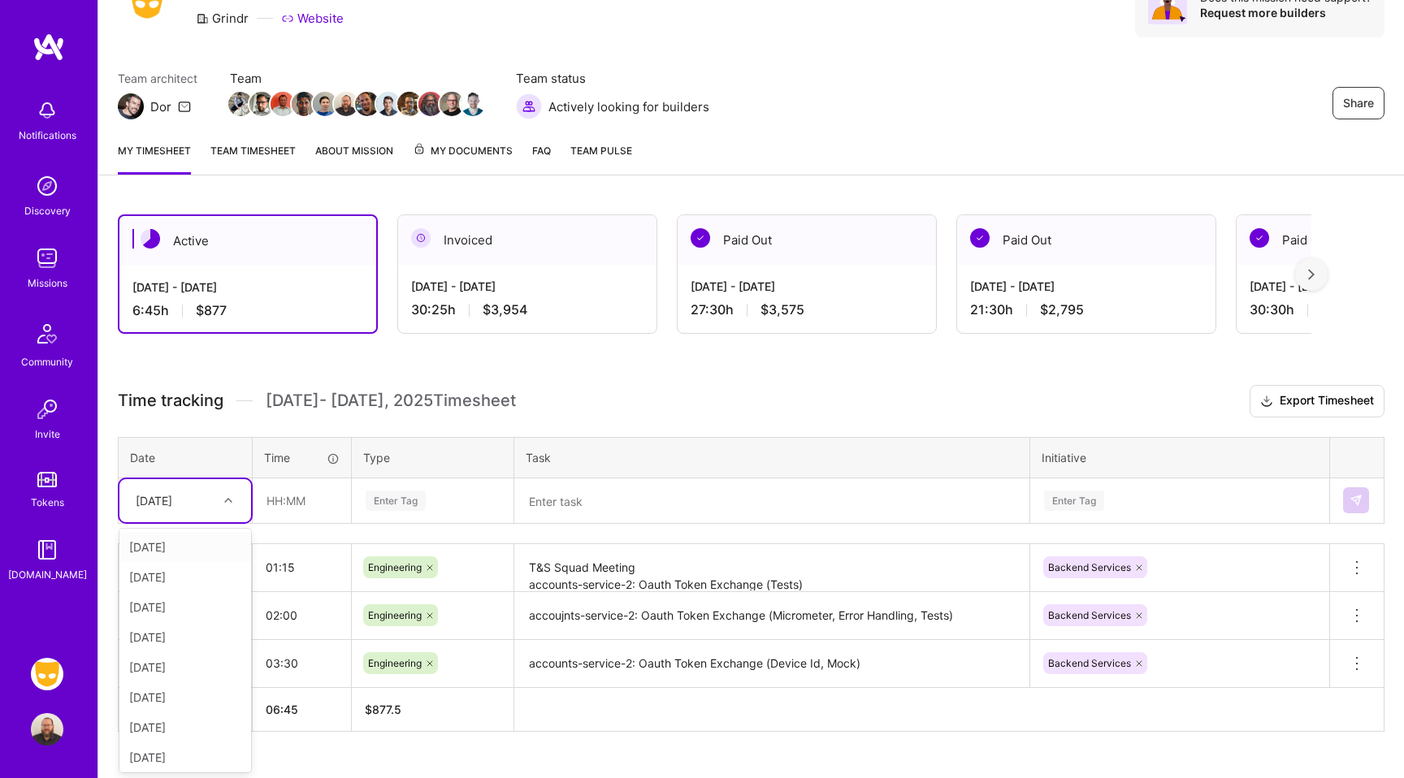
click at [156, 522] on td "option [DATE], selected. option [DATE] focused, 1 of 9. 8 results available. Us…" at bounding box center [186, 500] width 134 height 45
click at [168, 614] on div "[DATE]" at bounding box center [185, 607] width 132 height 30
click at [274, 511] on input "text" at bounding box center [301, 500] width 97 height 43
type input "02:00"
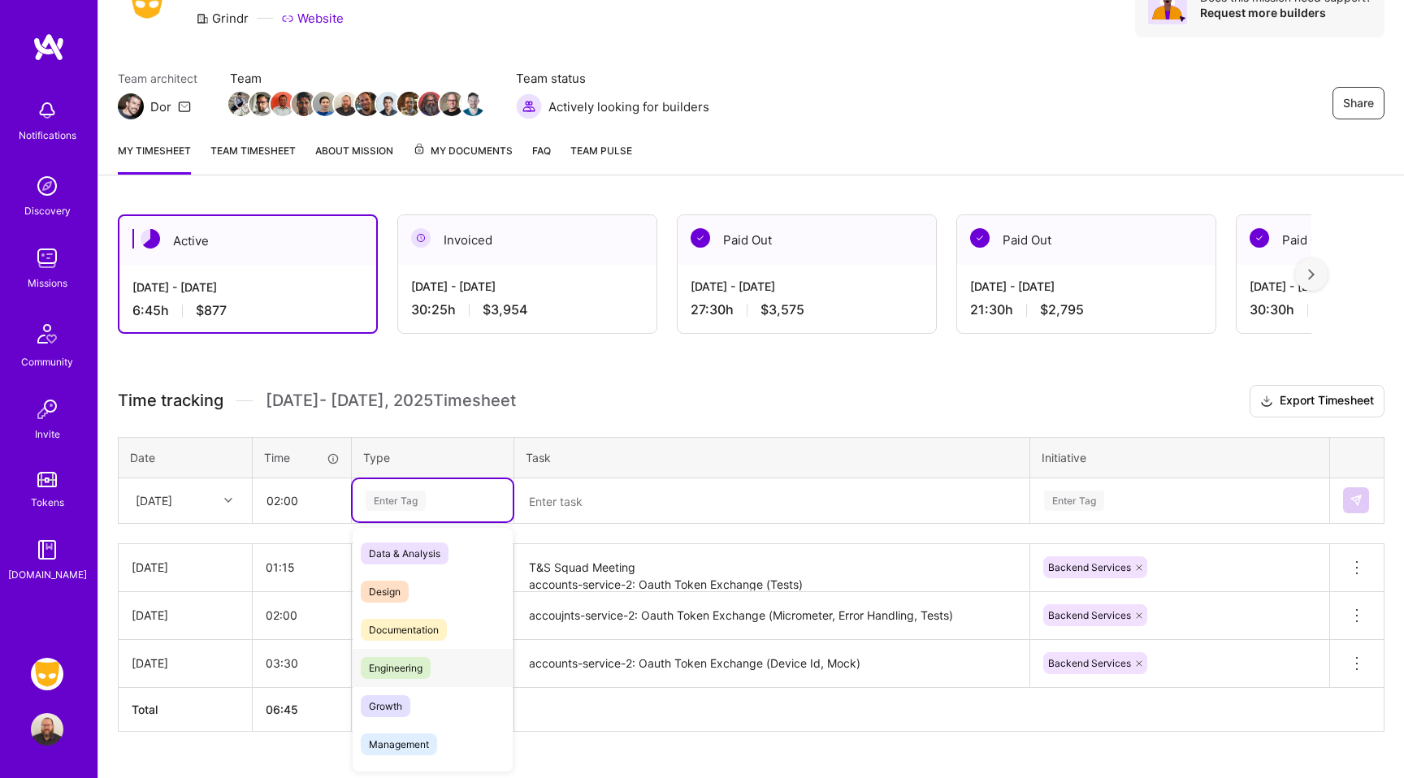
click at [400, 669] on span "Engineering" at bounding box center [396, 668] width 70 height 22
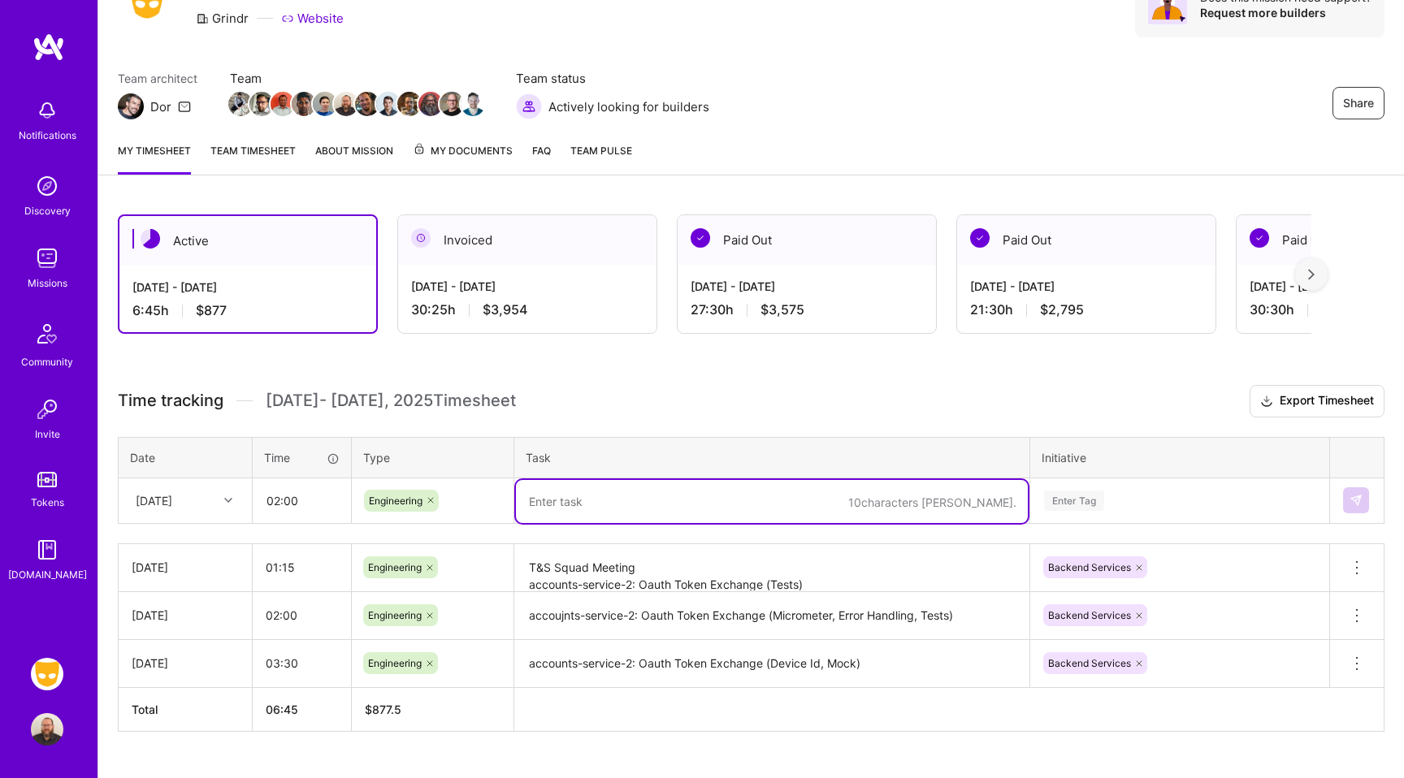
click at [581, 500] on textarea at bounding box center [772, 501] width 512 height 43
paste textarea "accounts-service-2: Oauth Token Exchange (Tests)"
type textarea "accounts-service-2: Oauth Token Exchange (Config)"
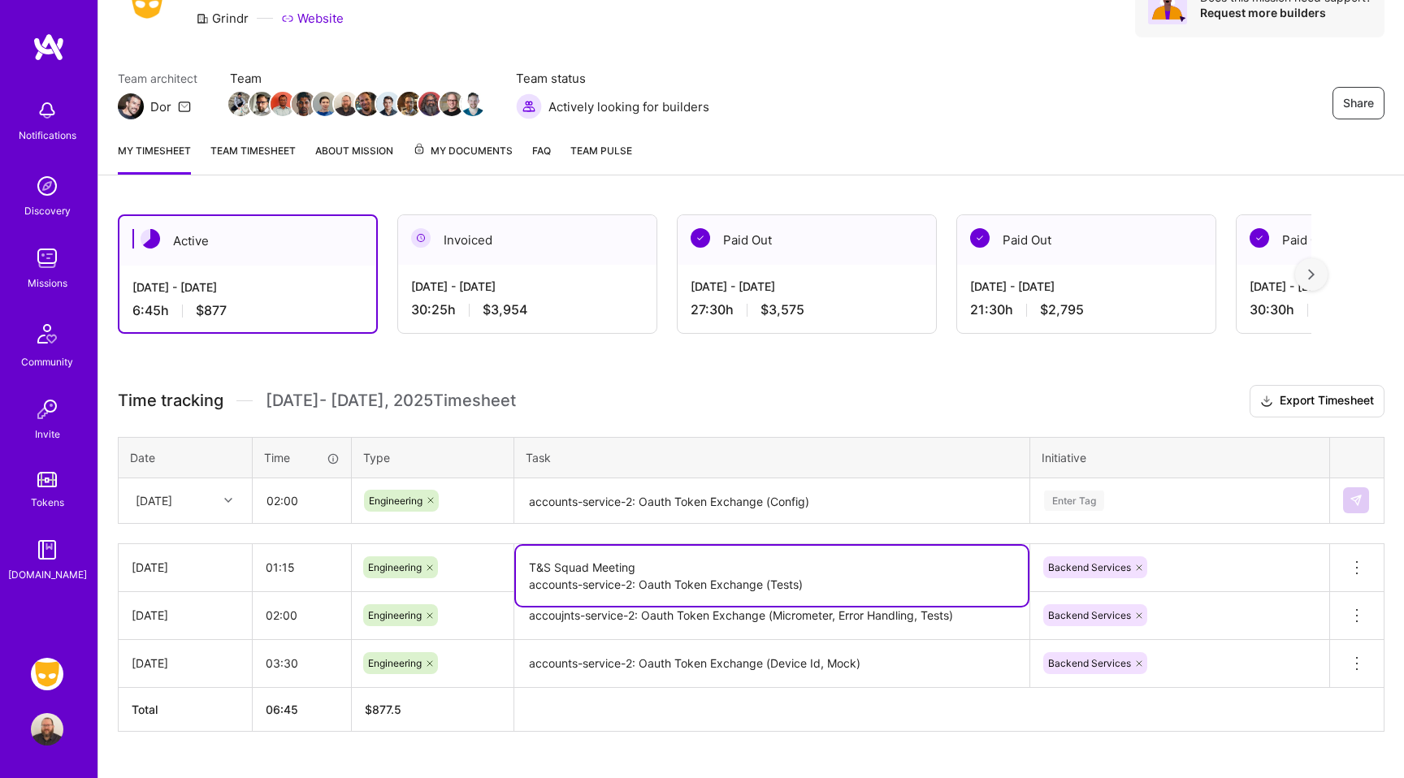
click at [821, 578] on textarea "T&S Squad Meeting accounts-service-2: Oauth Token Exchange (Tests)" at bounding box center [772, 576] width 512 height 60
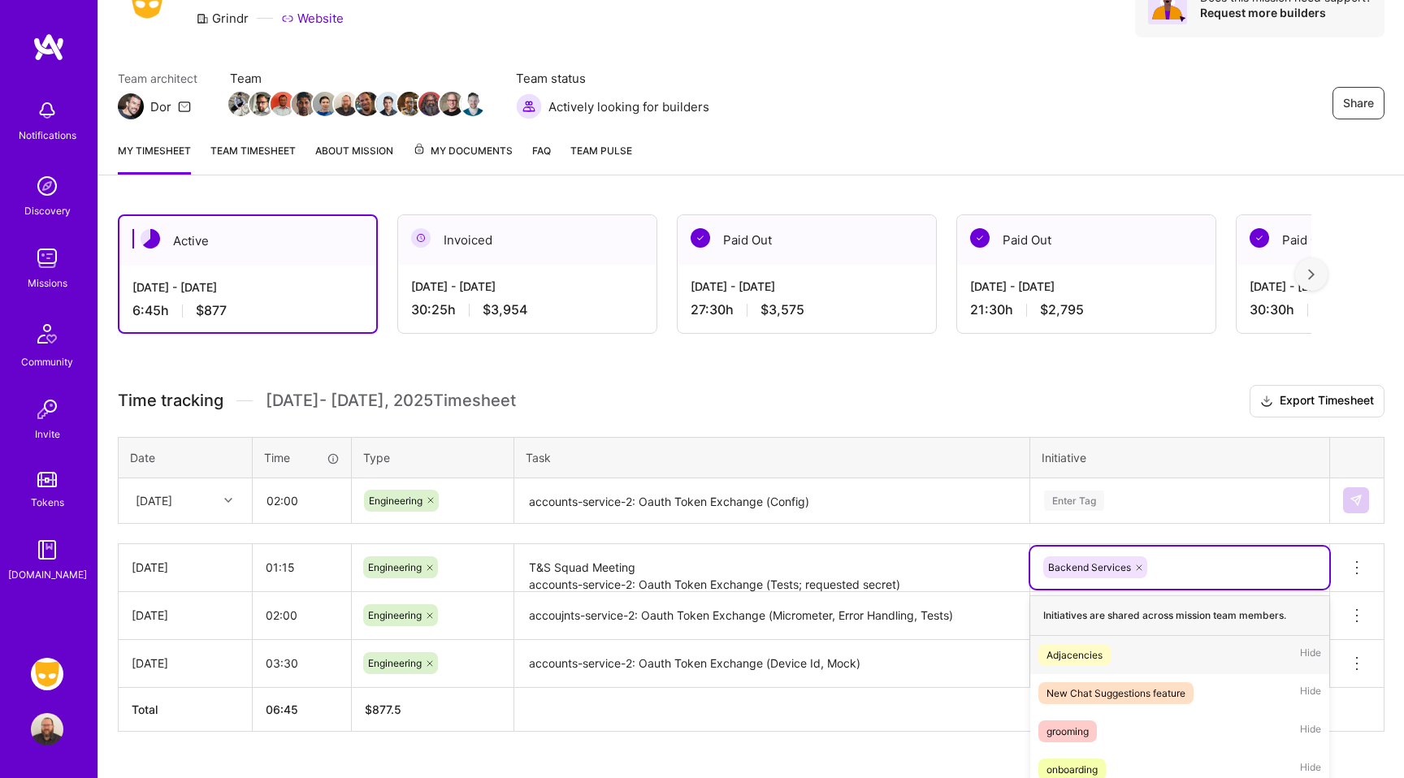
scroll to position [234, 0]
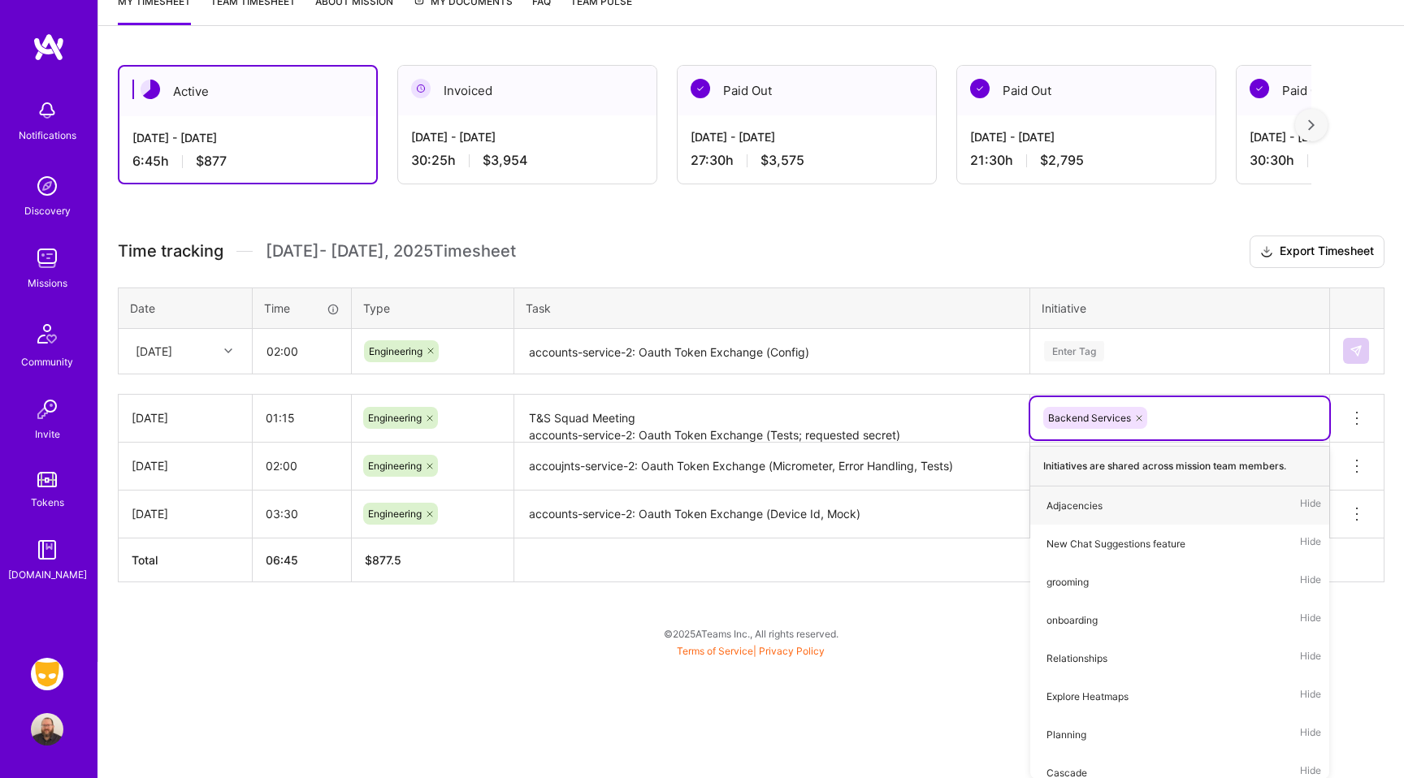
click at [833, 439] on div "Time tracking [DATE] - [DATE] Timesheet Export Timesheet Date Time Type Task In…" at bounding box center [751, 409] width 1266 height 347
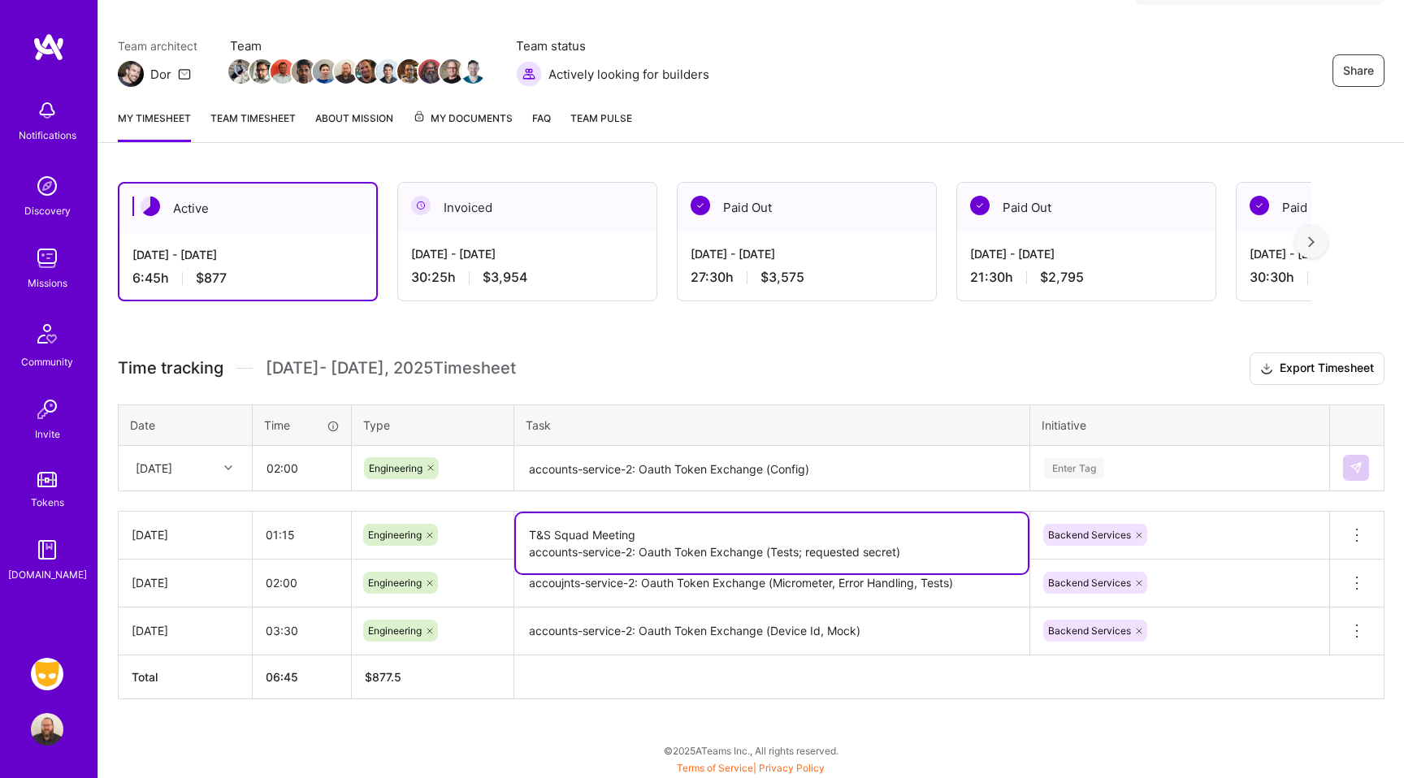
click at [833, 439] on th "Task" at bounding box center [772, 425] width 516 height 41
click at [822, 551] on textarea "T&S Squad Meeting accounts-service-2: Oauth Token Exchange (Tests; requested se…" at bounding box center [772, 543] width 512 height 60
type textarea "T&S Squad Meeting accounts-service-2: Oauth Token Exchange (Tests; CE Ticket fo…"
click at [940, 486] on textarea "accounts-service-2: Oauth Token Exchange (Config)" at bounding box center [772, 469] width 512 height 43
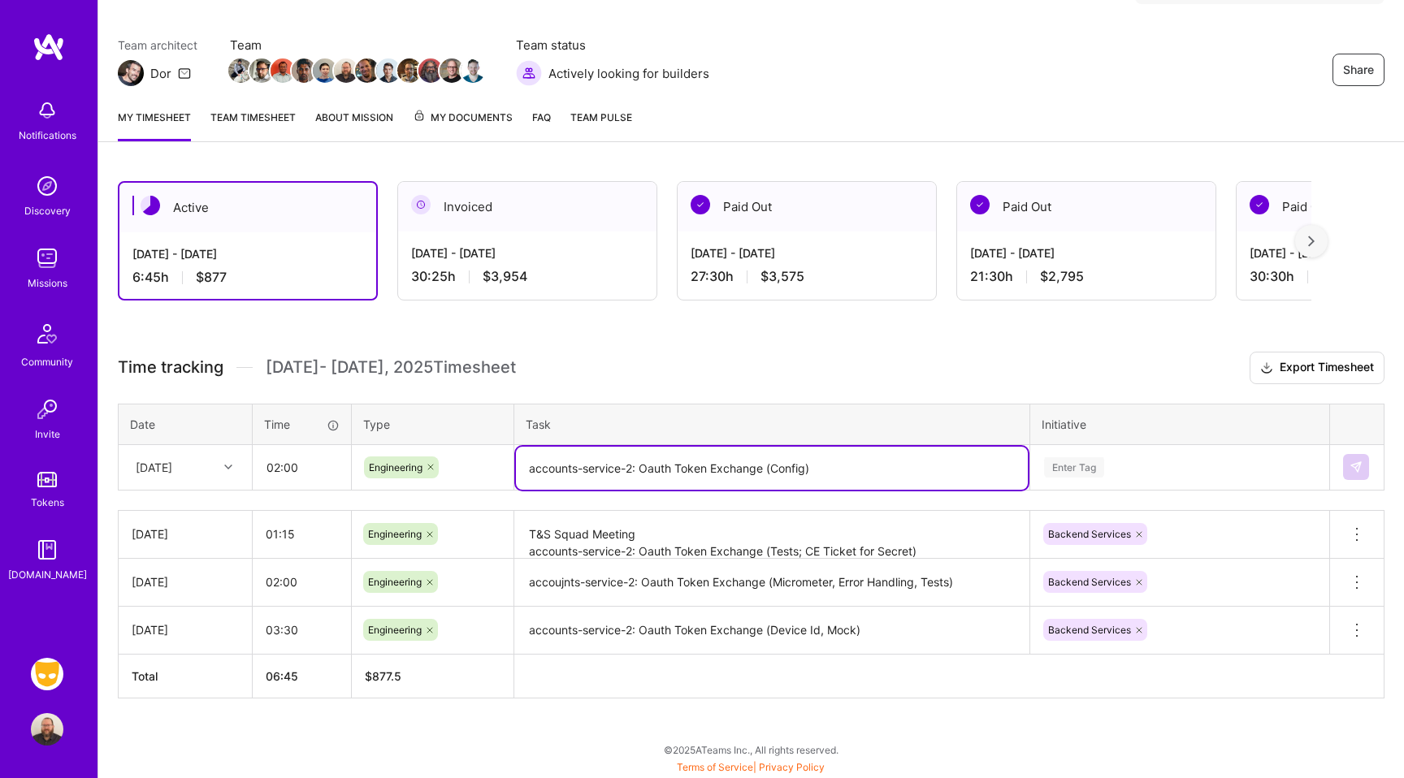
scroll to position [167, 0]
click at [1075, 458] on div "Enter Tag" at bounding box center [1179, 467] width 297 height 42
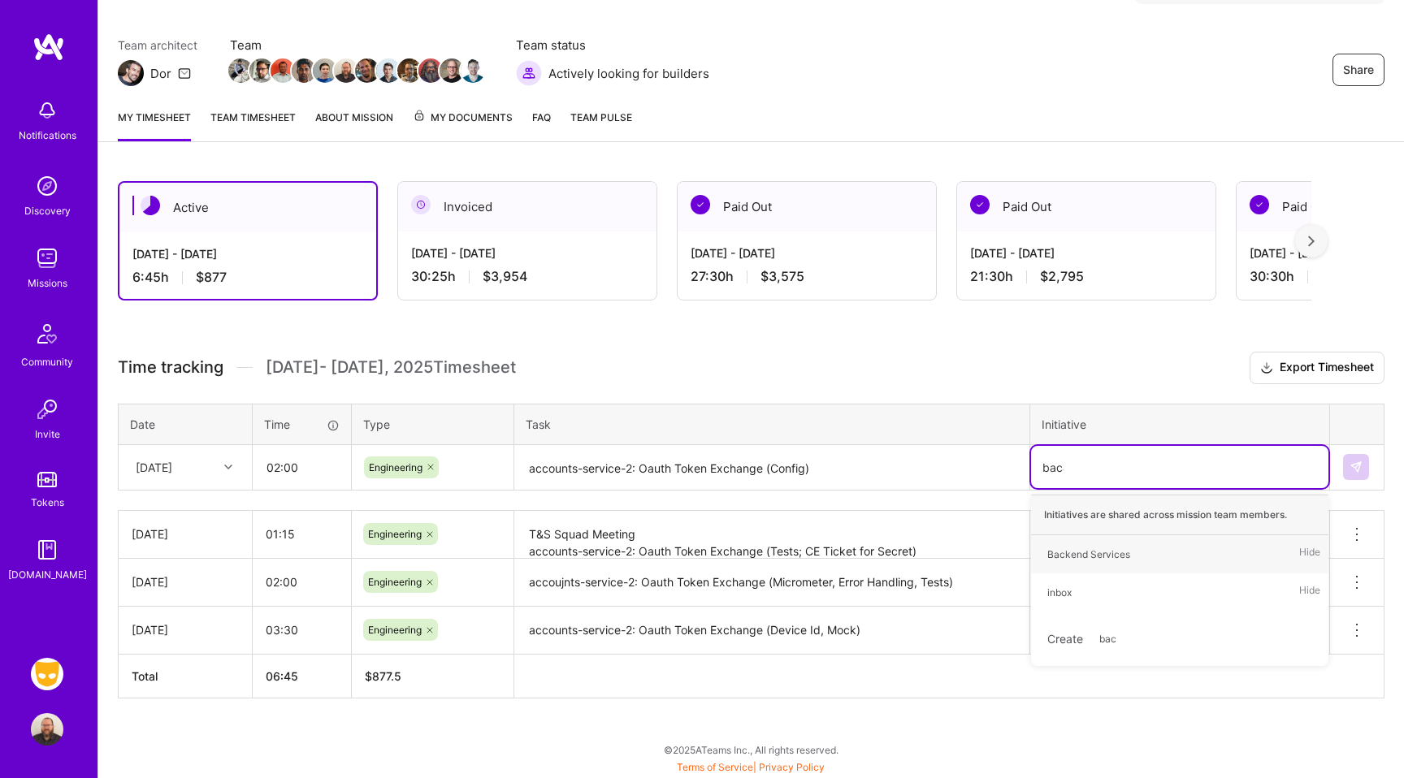
scroll to position [117, 0]
type input "back"
click at [1108, 558] on div "Backend Services" at bounding box center [1088, 555] width 83 height 17
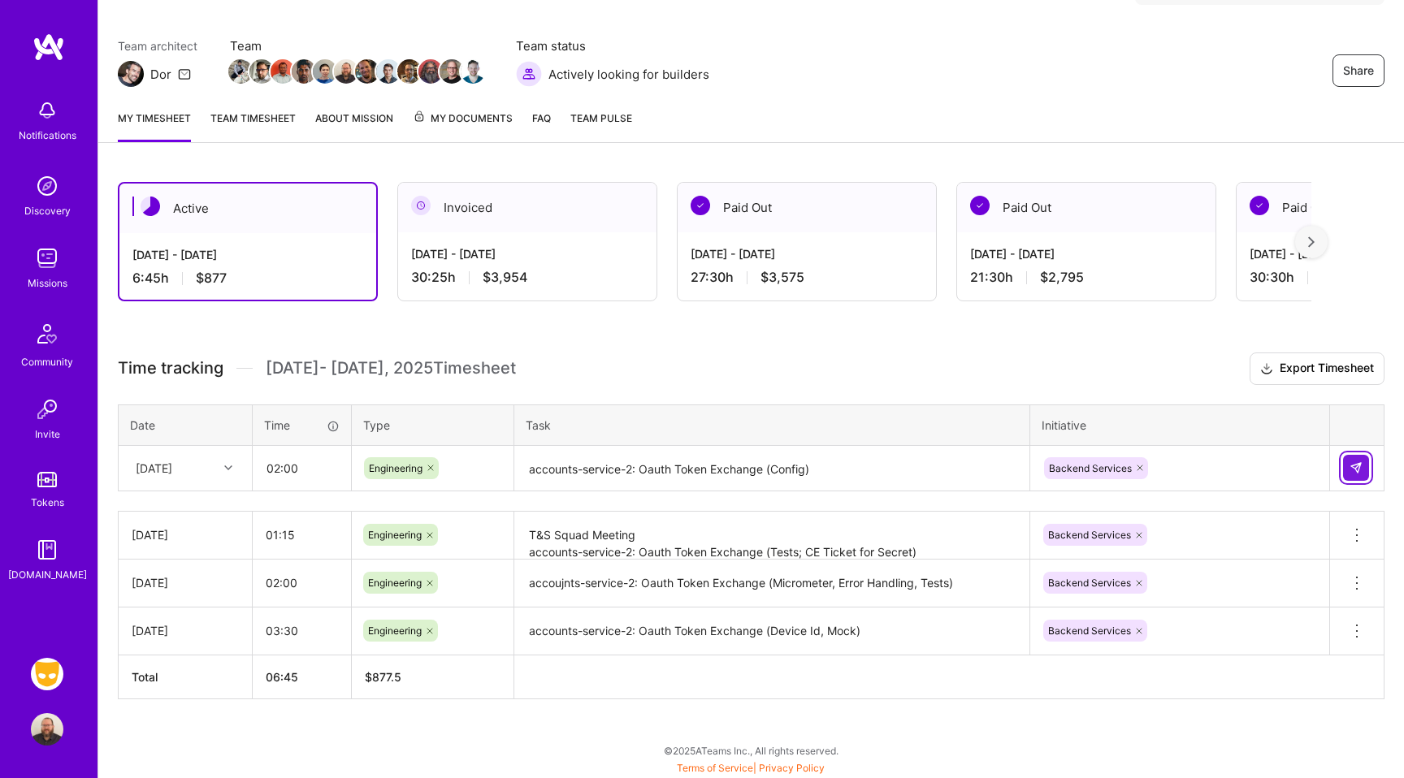
click at [1350, 464] on img at bounding box center [1355, 467] width 13 height 13
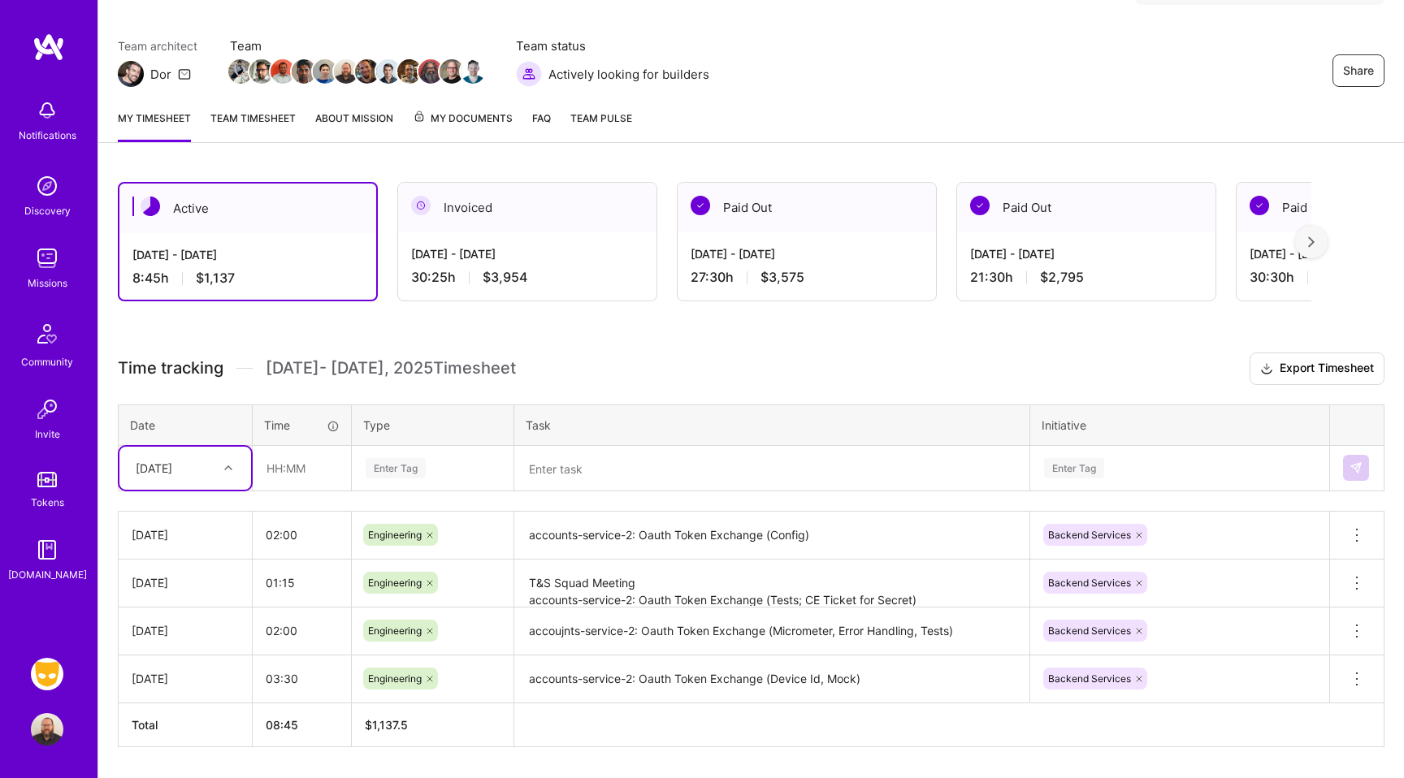
click at [172, 469] on div "[DATE]" at bounding box center [154, 468] width 37 height 17
click at [178, 605] on div "[DATE]" at bounding box center [185, 605] width 132 height 30
click at [294, 466] on input "text" at bounding box center [301, 468] width 97 height 43
type input "01:30"
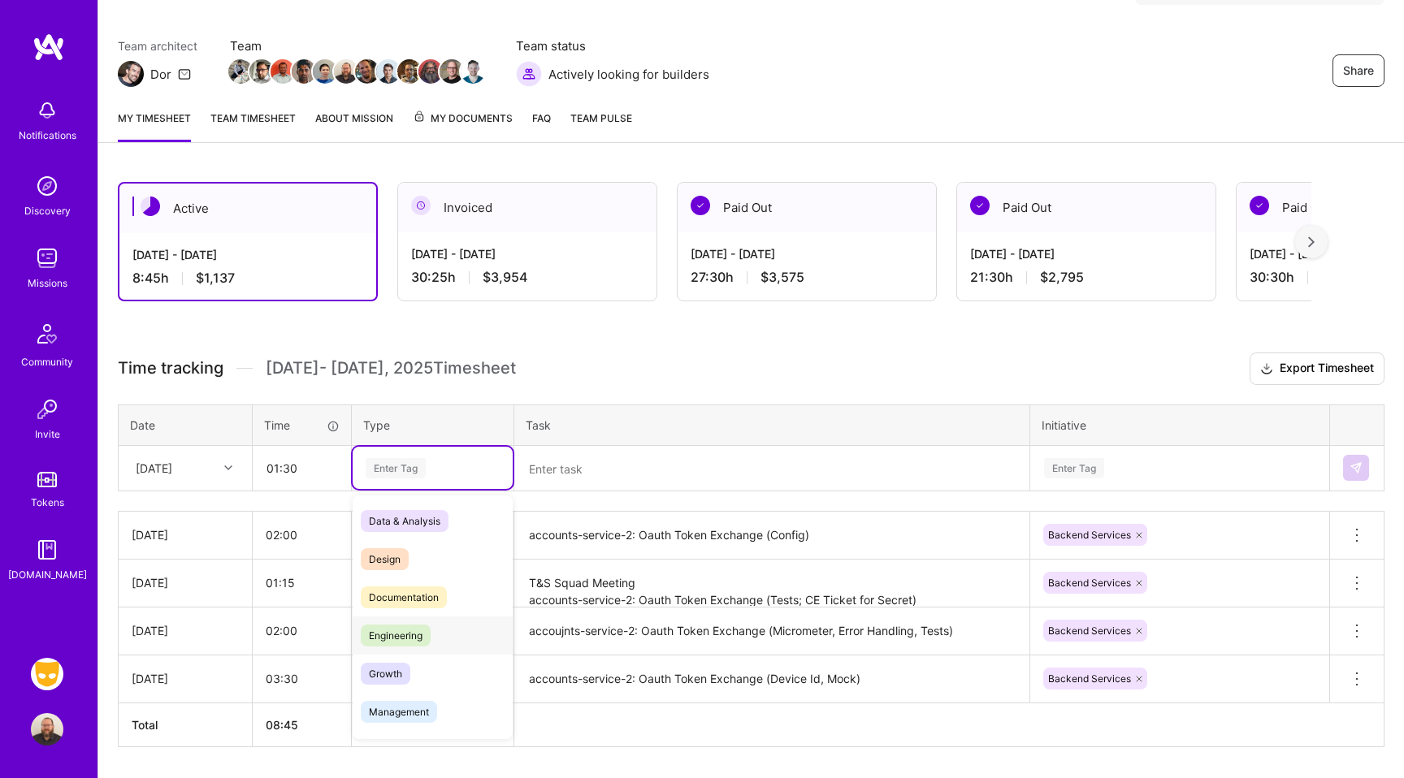
click at [404, 631] on span "Engineering" at bounding box center [396, 636] width 70 height 22
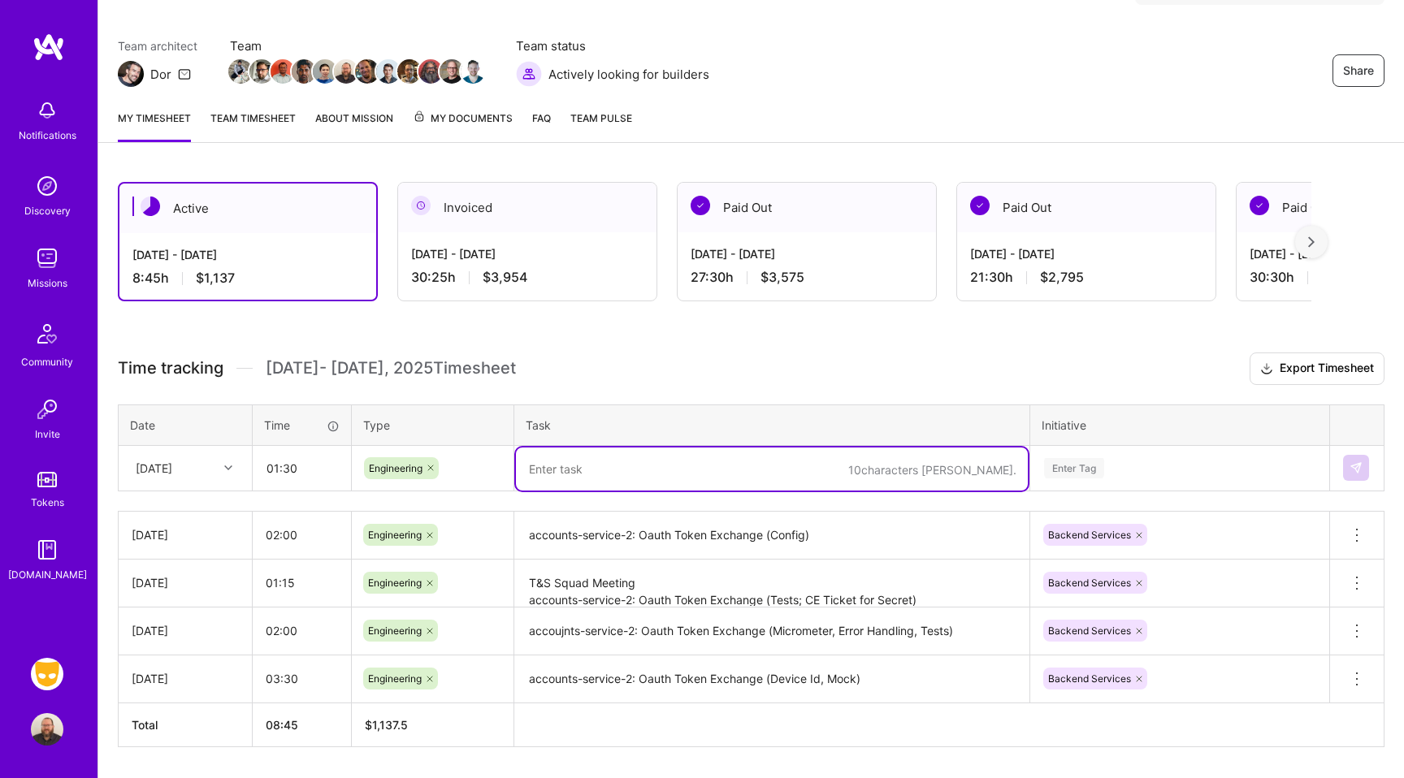
click at [603, 481] on textarea at bounding box center [772, 469] width 512 height 43
click at [626, 590] on textarea "T&S Squad Meeting accounts-service-2: Oauth Token Exchange (Tests; CE Ticket fo…" at bounding box center [772, 583] width 512 height 45
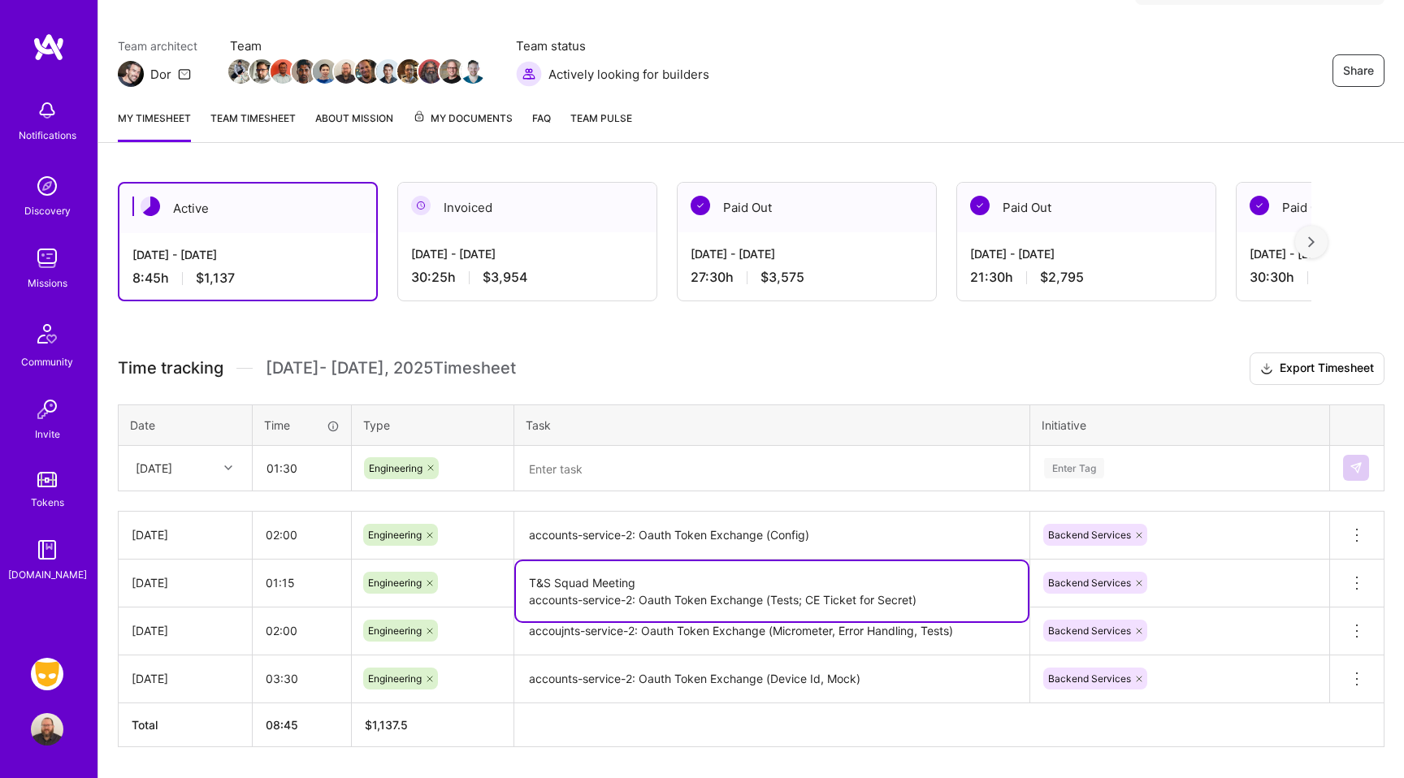
click at [587, 461] on textarea at bounding box center [772, 469] width 512 height 43
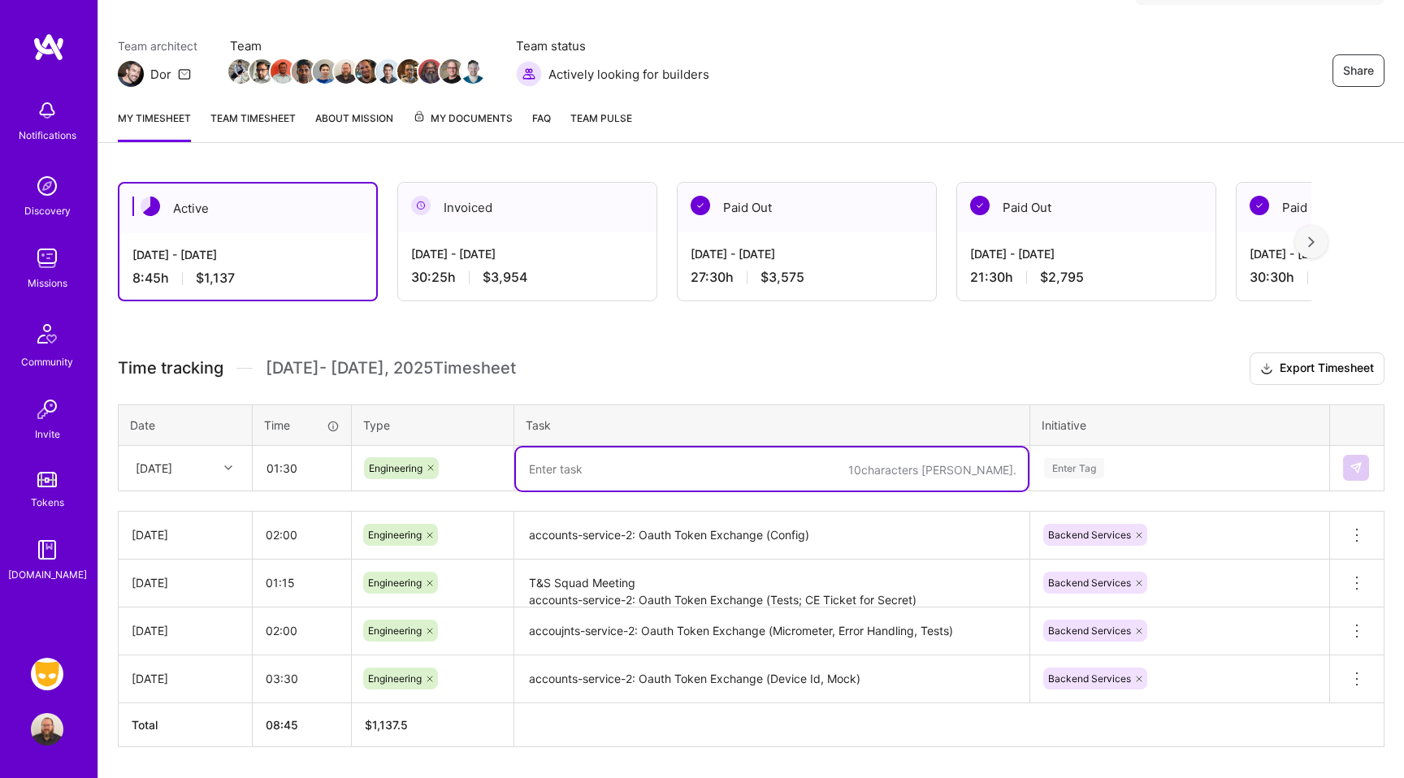
paste textarea "T&S Squad Meeting accounts-service-2: Oauth Token Exchange (Tests; CE Ticket fo…"
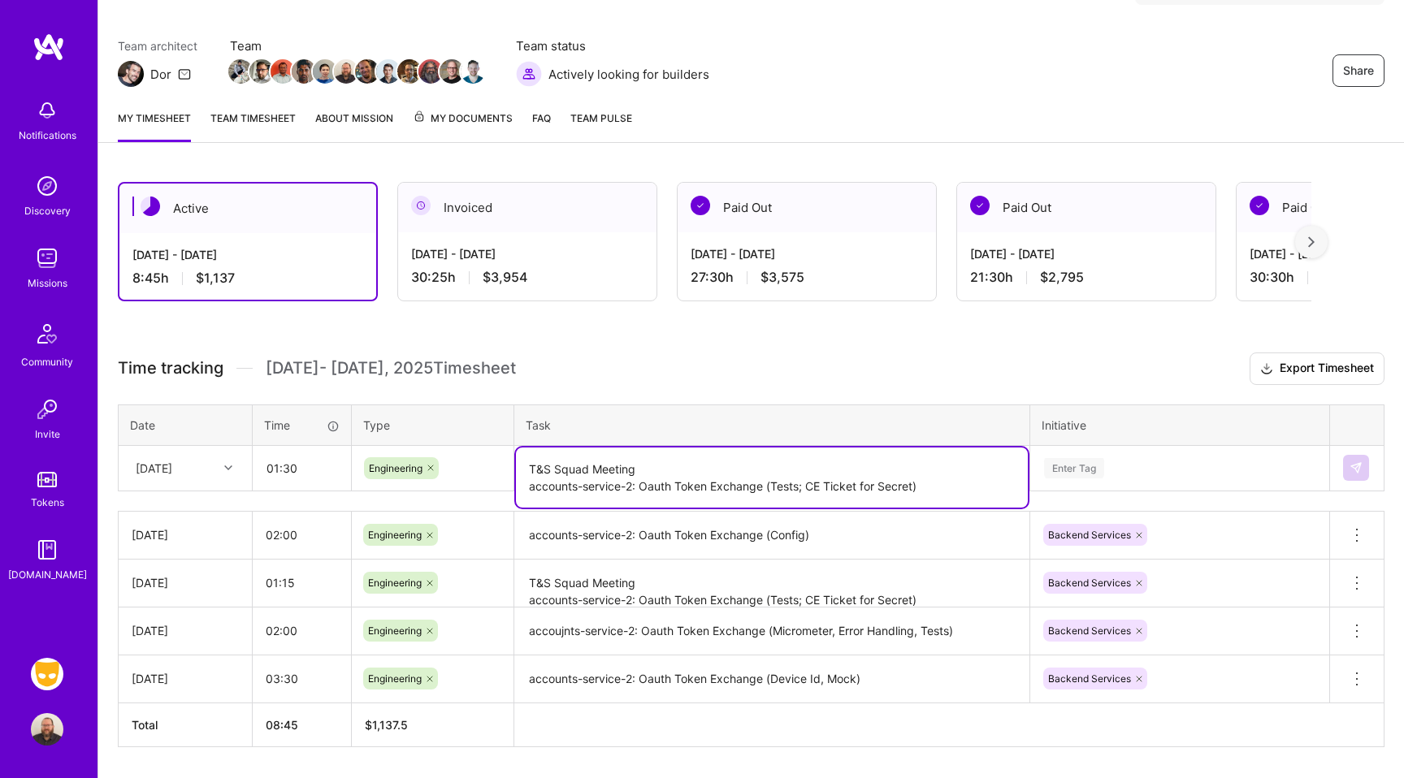
drag, startPoint x: 642, startPoint y: 487, endPoint x: 956, endPoint y: 490, distance: 314.4
click at [956, 492] on textarea "T&S Squad Meeting accounts-service-2: Oauth Token Exchange (Tests; CE Ticket fo…" at bounding box center [772, 478] width 512 height 60
type textarea "T&S Squad Meeting accounts-service-2: Create Account (Analysis, Request/Respons…"
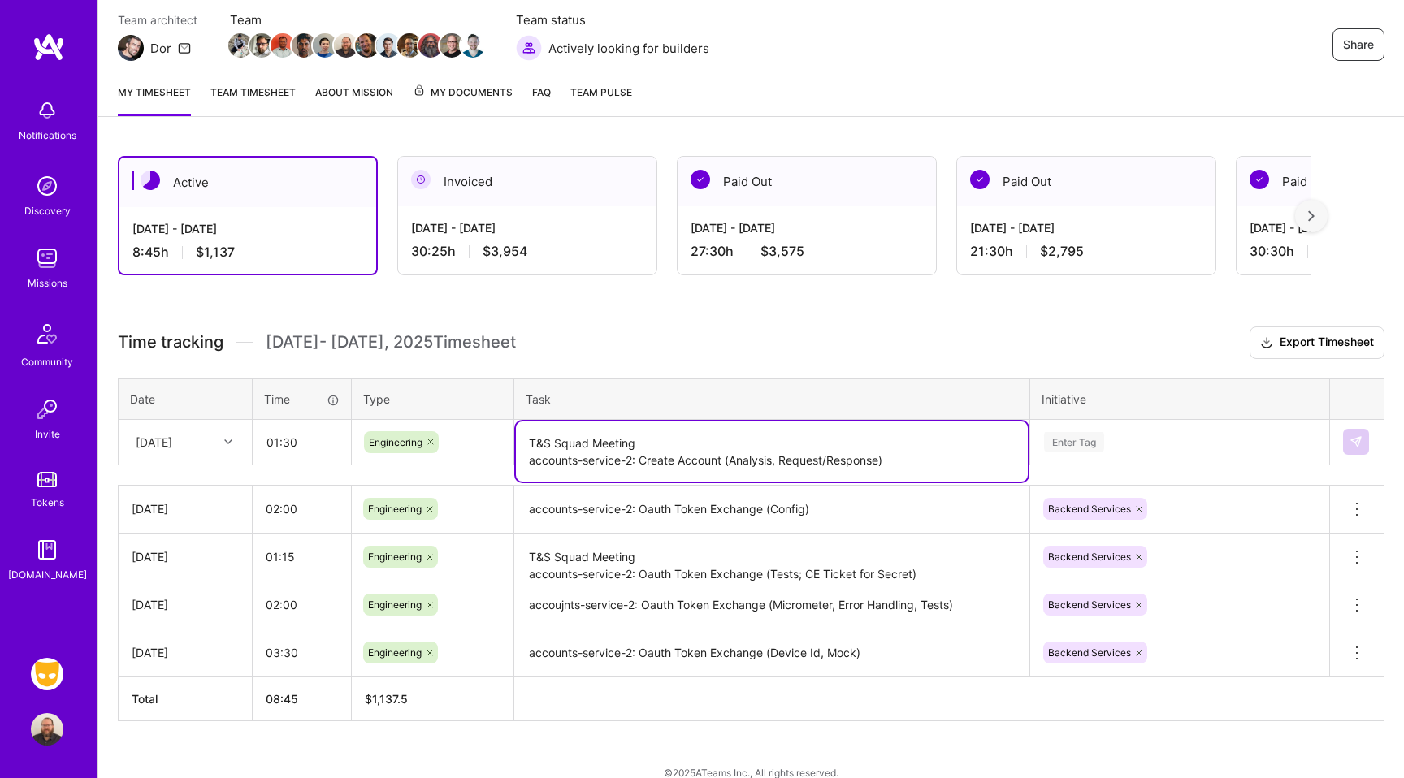
scroll to position [167, 0]
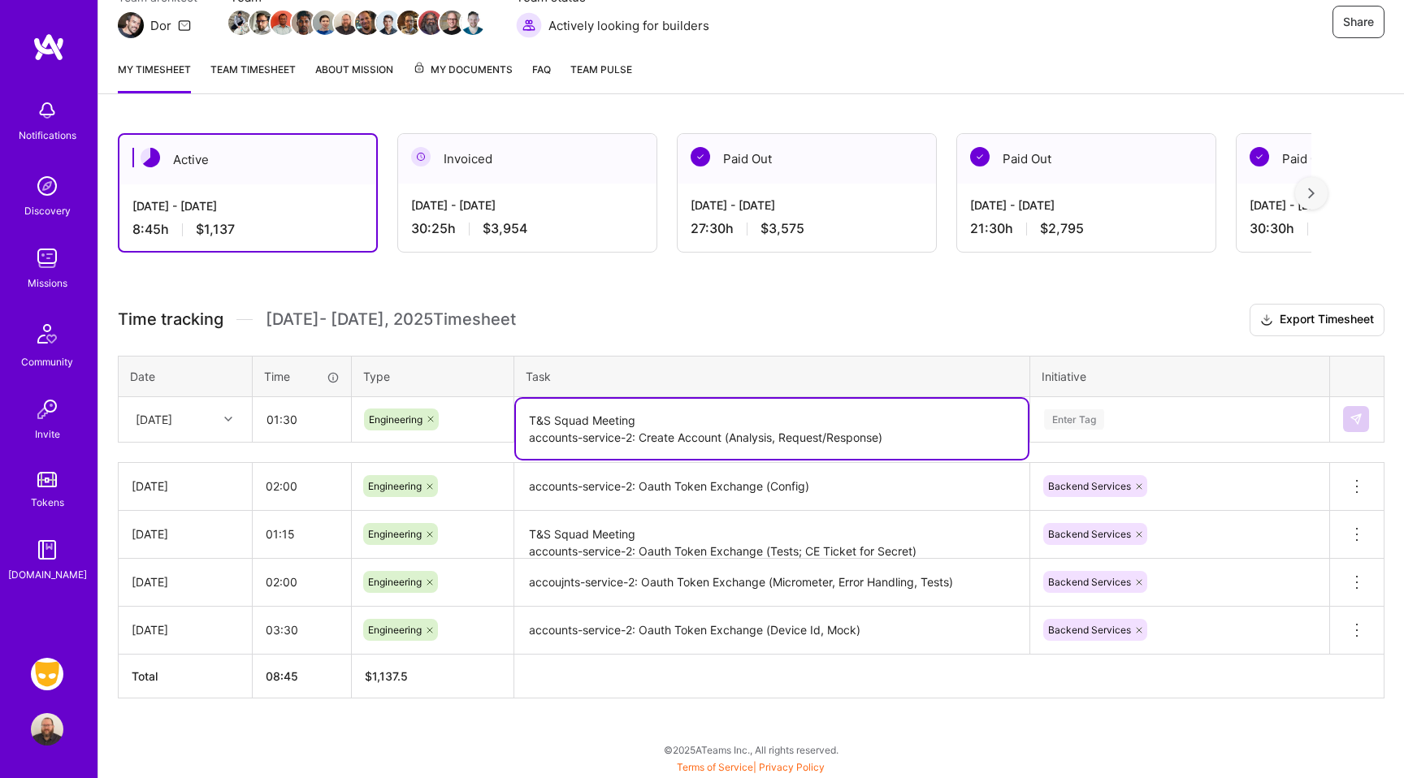
click at [1093, 440] on div "Enter Tag" at bounding box center [1179, 419] width 297 height 42
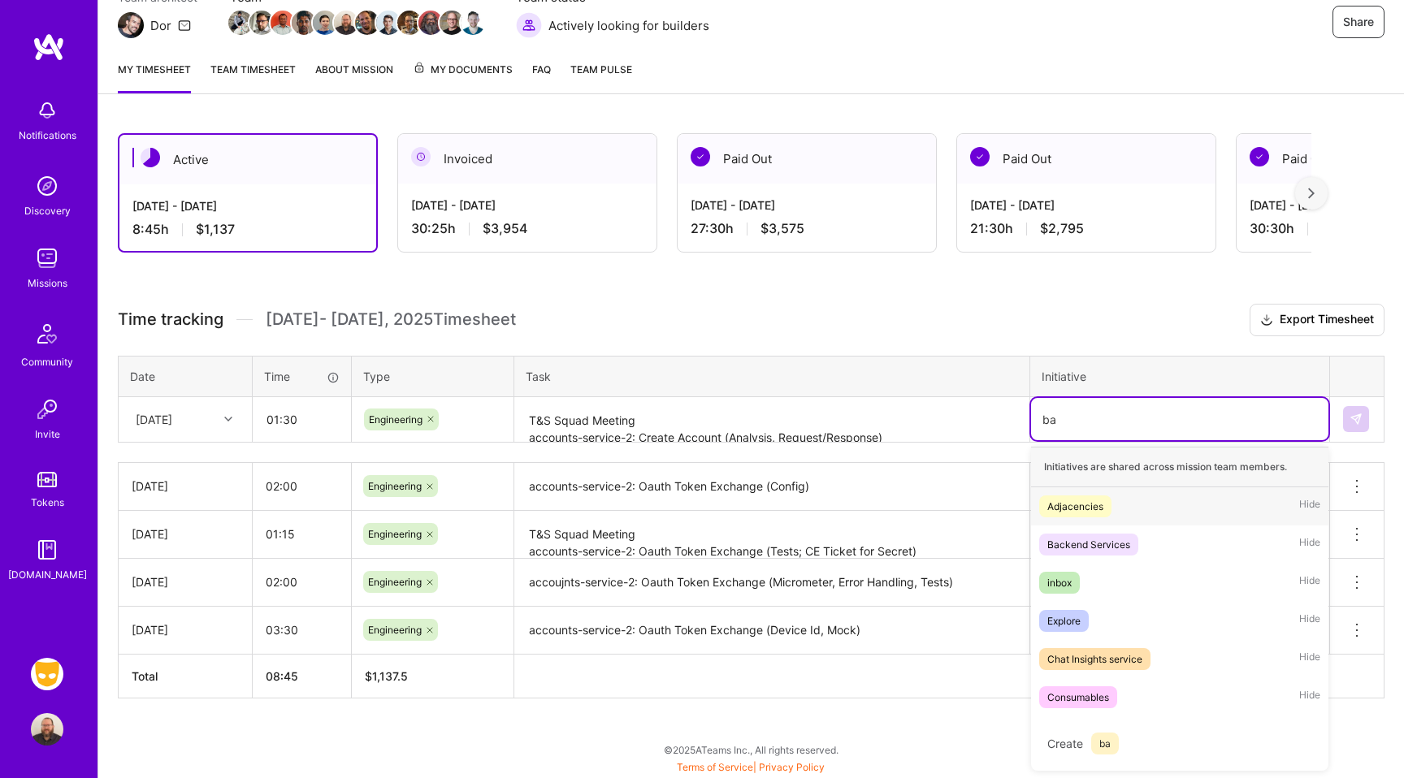
scroll to position [165, 0]
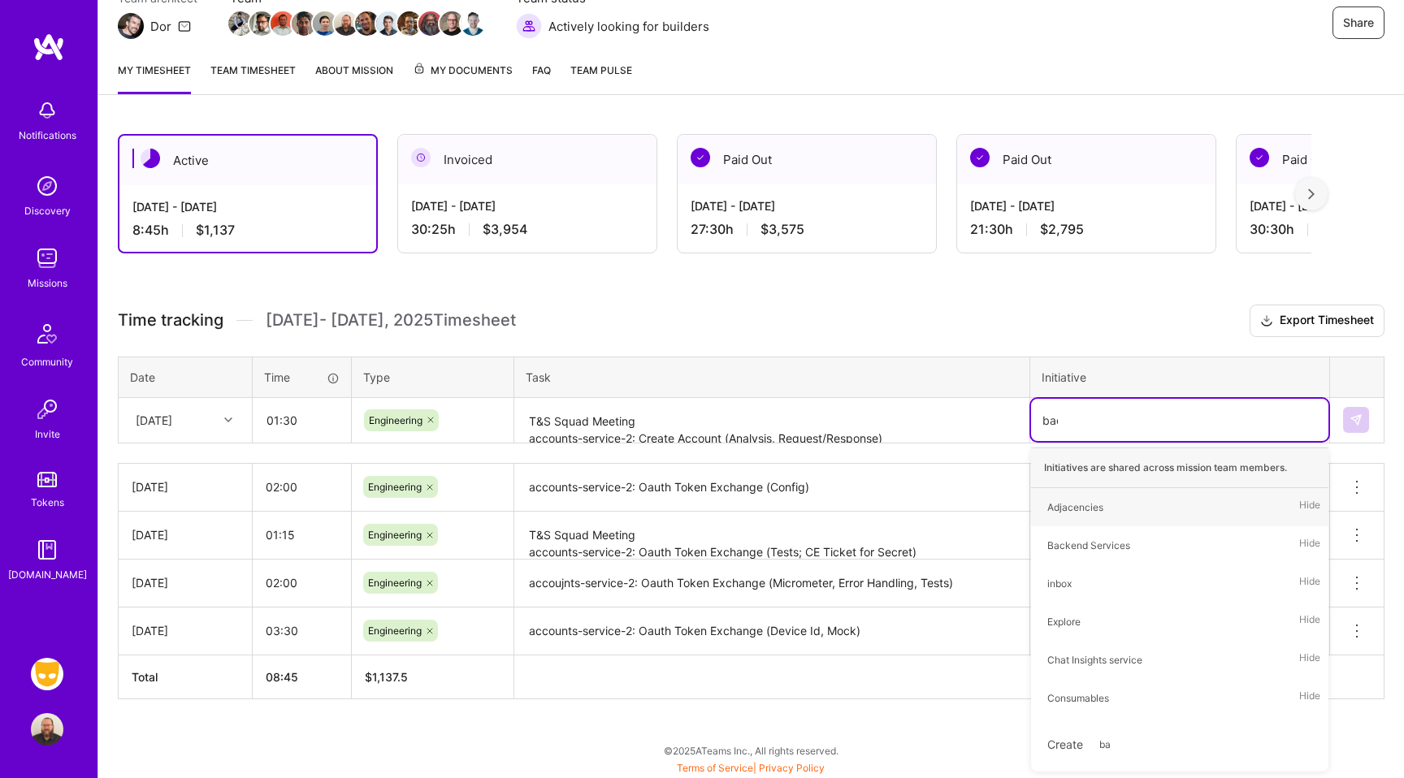
type input "back"
click at [1135, 511] on span "Backend Services" at bounding box center [1088, 507] width 99 height 22
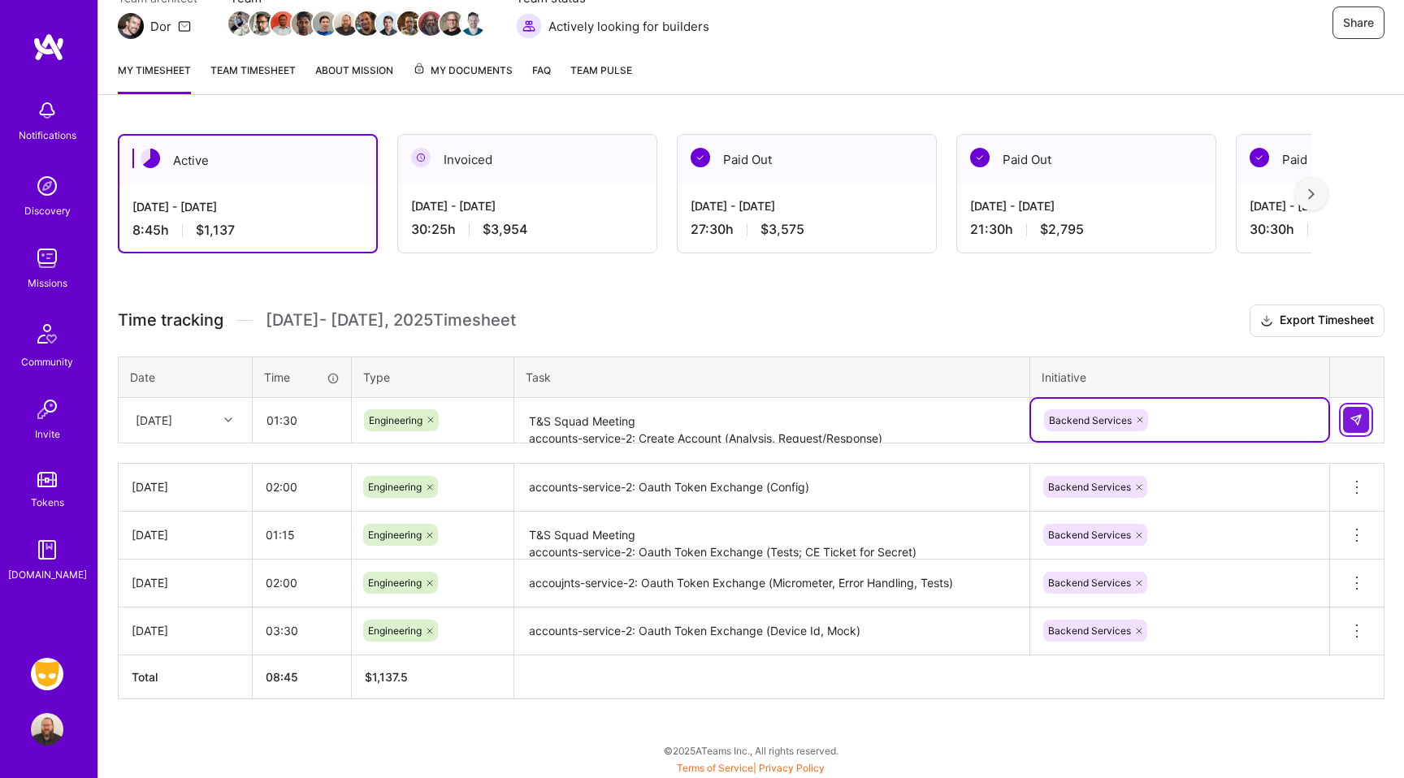
click at [1349, 423] on img at bounding box center [1355, 419] width 13 height 13
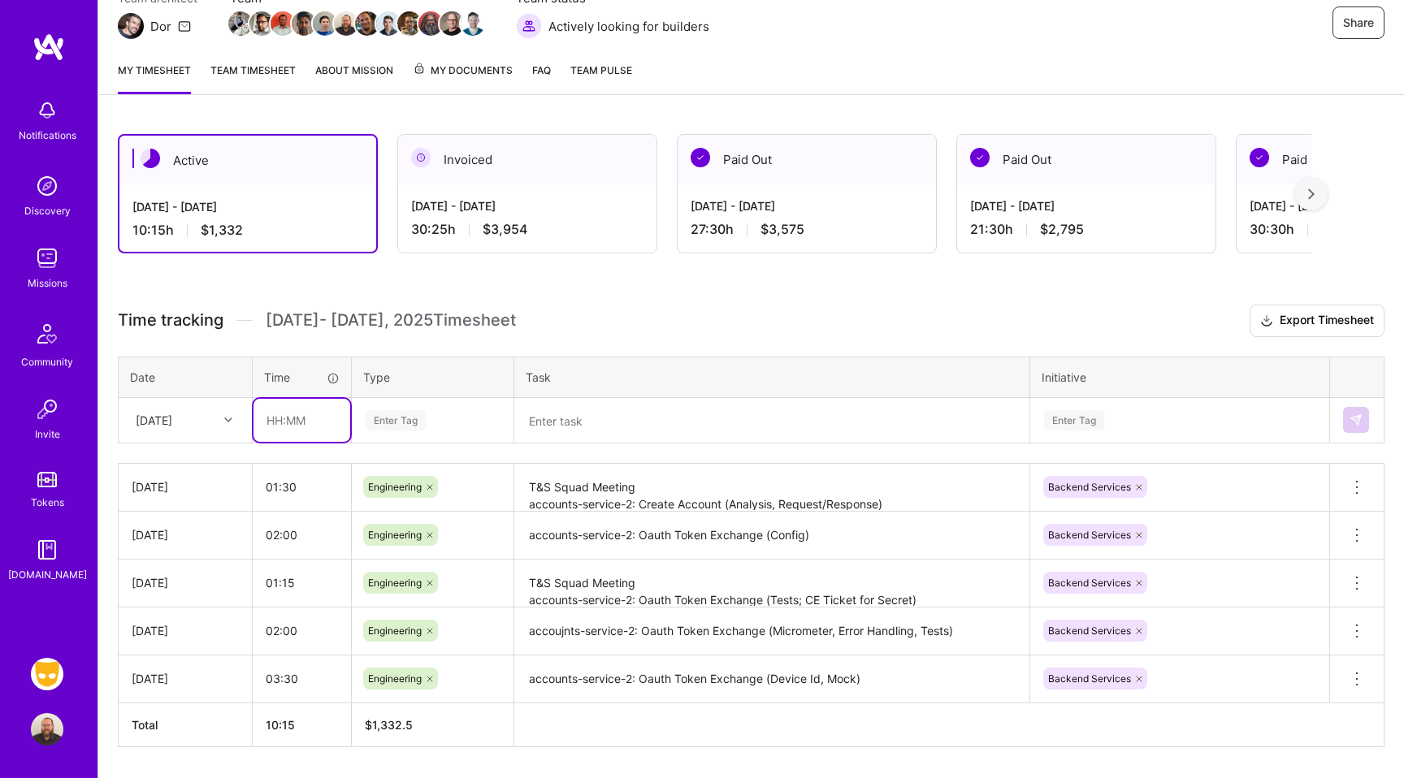
click at [292, 417] on input "text" at bounding box center [301, 420] width 97 height 43
type input "01:45"
click at [166, 416] on div "[DATE]" at bounding box center [154, 420] width 37 height 17
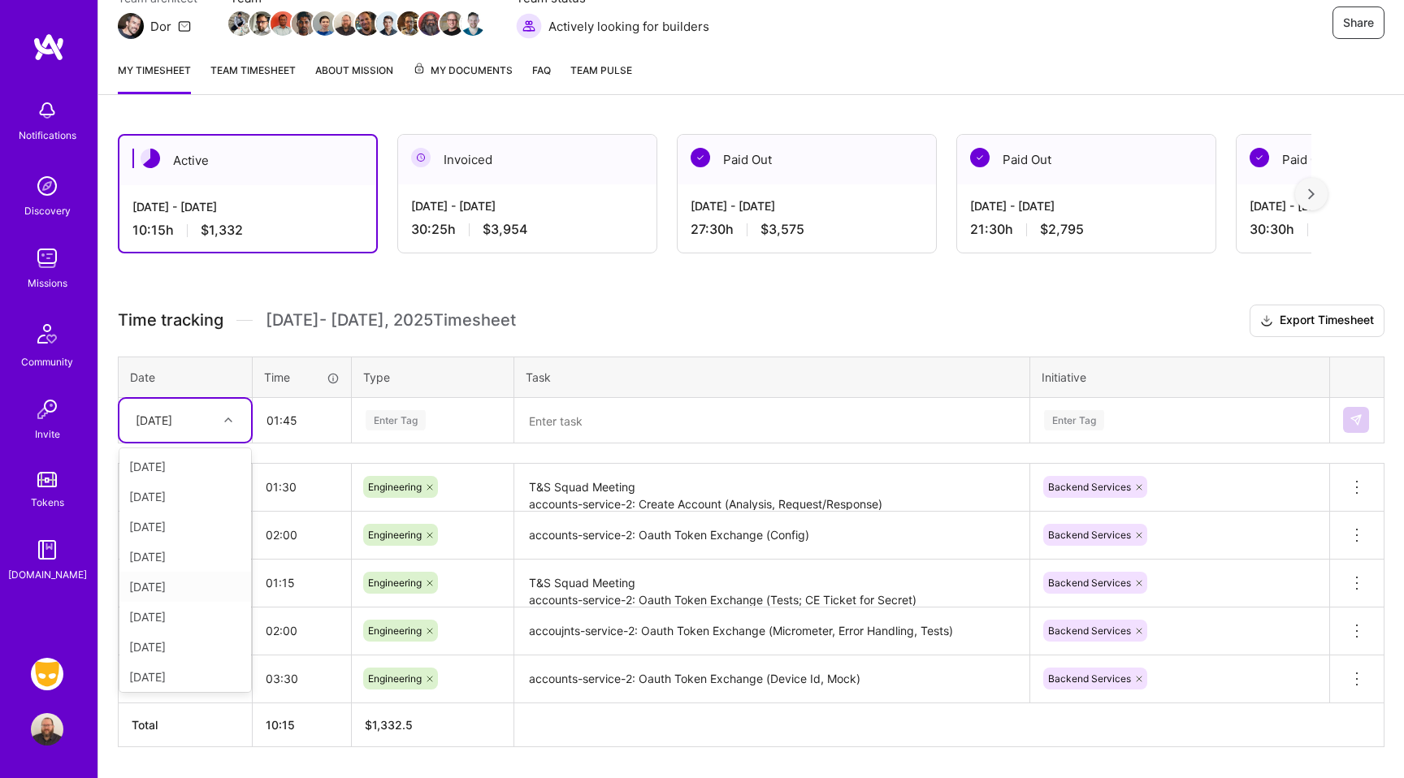
click at [169, 585] on div "[DATE]" at bounding box center [185, 587] width 132 height 30
click at [465, 420] on div "Enter Tag" at bounding box center [432, 420] width 137 height 20
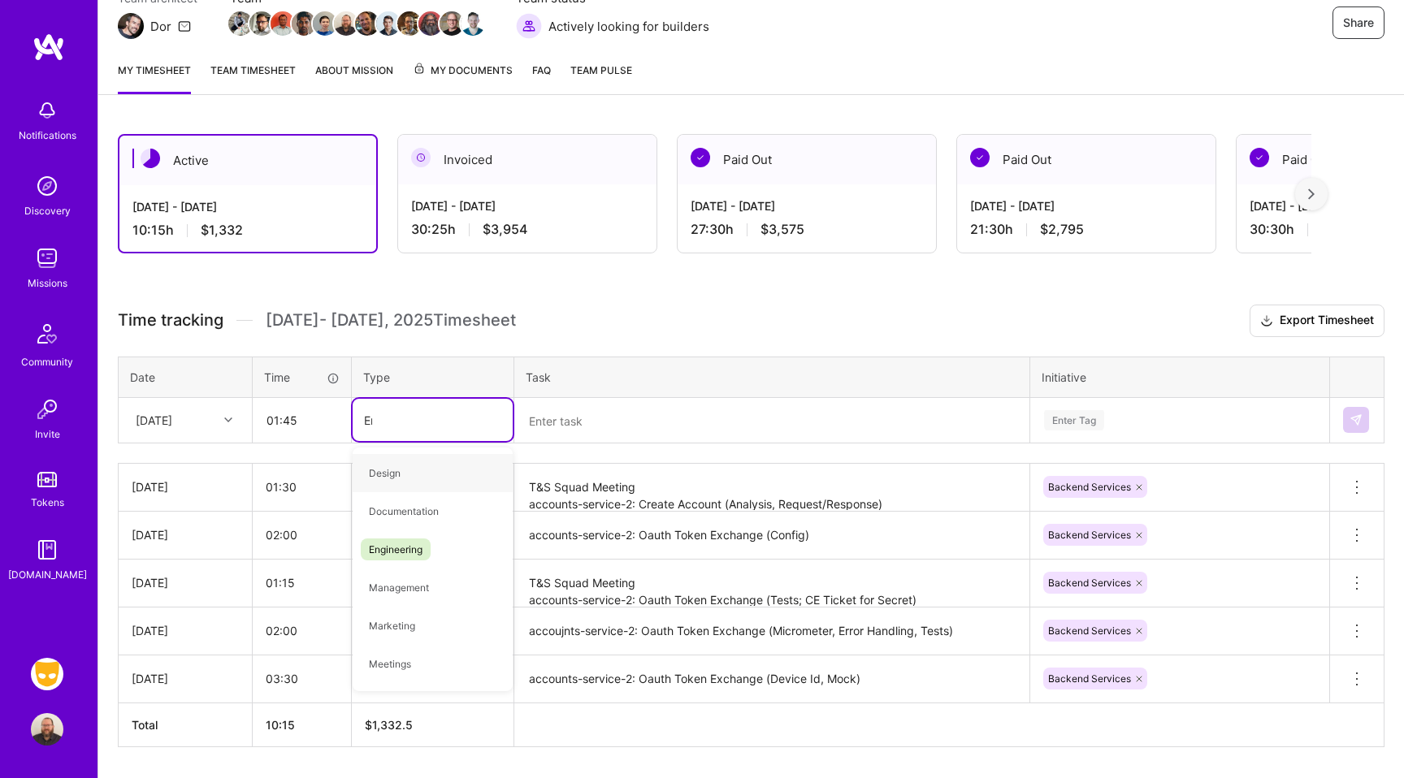
type input "Eng"
click at [387, 466] on span "Engineering" at bounding box center [396, 473] width 70 height 22
click at [569, 418] on textarea at bounding box center [772, 421] width 512 height 43
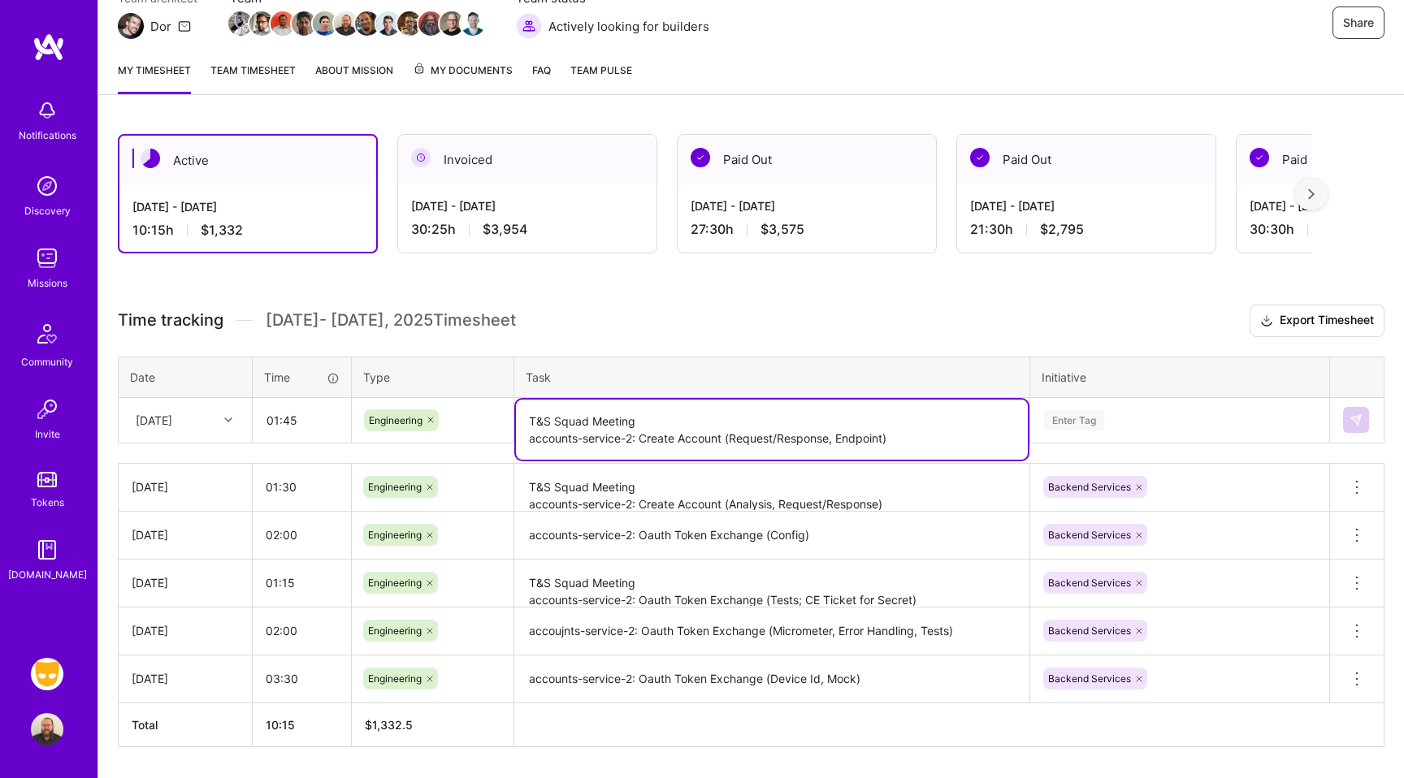
type textarea "T&S Squad Meeting accounts-service-2: Create Account (Request/Response, Endpoin…"
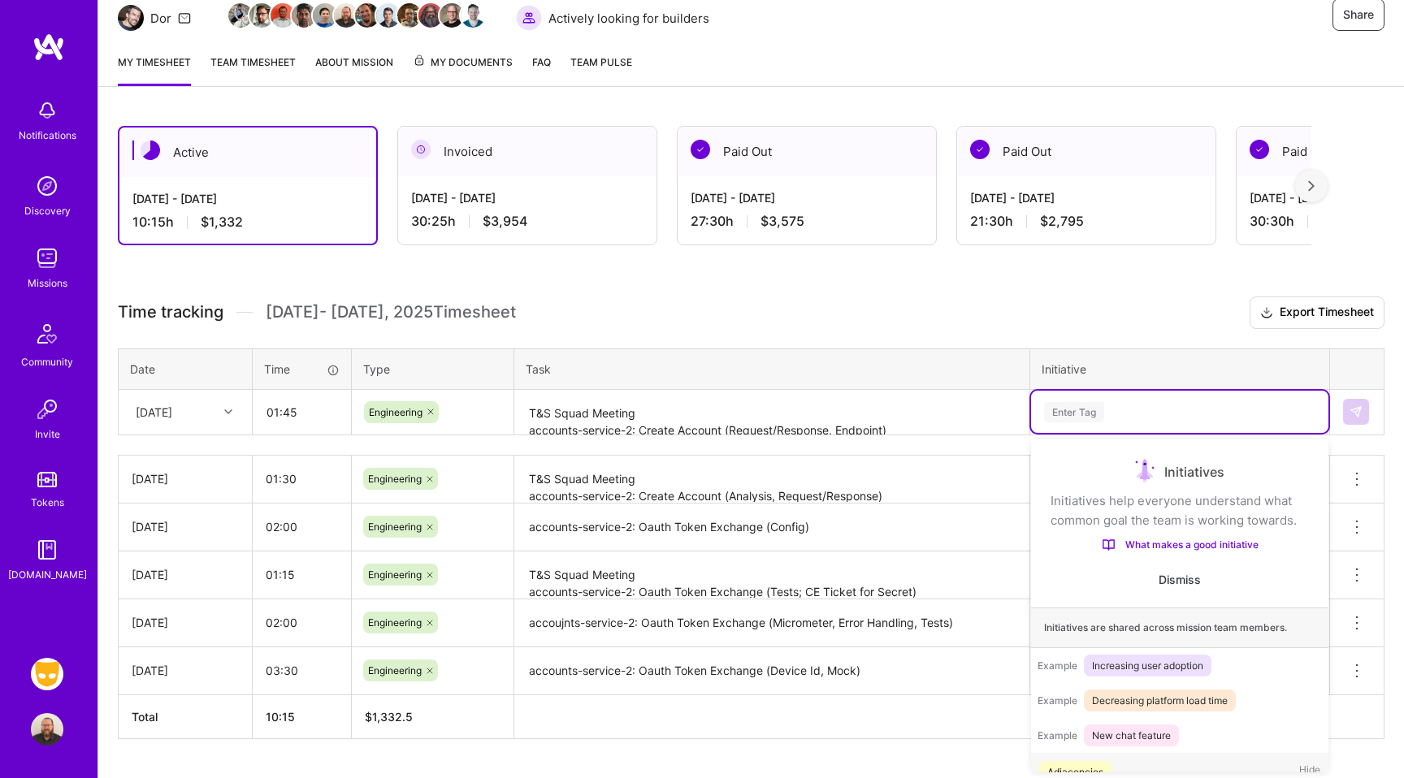
scroll to position [31, 0]
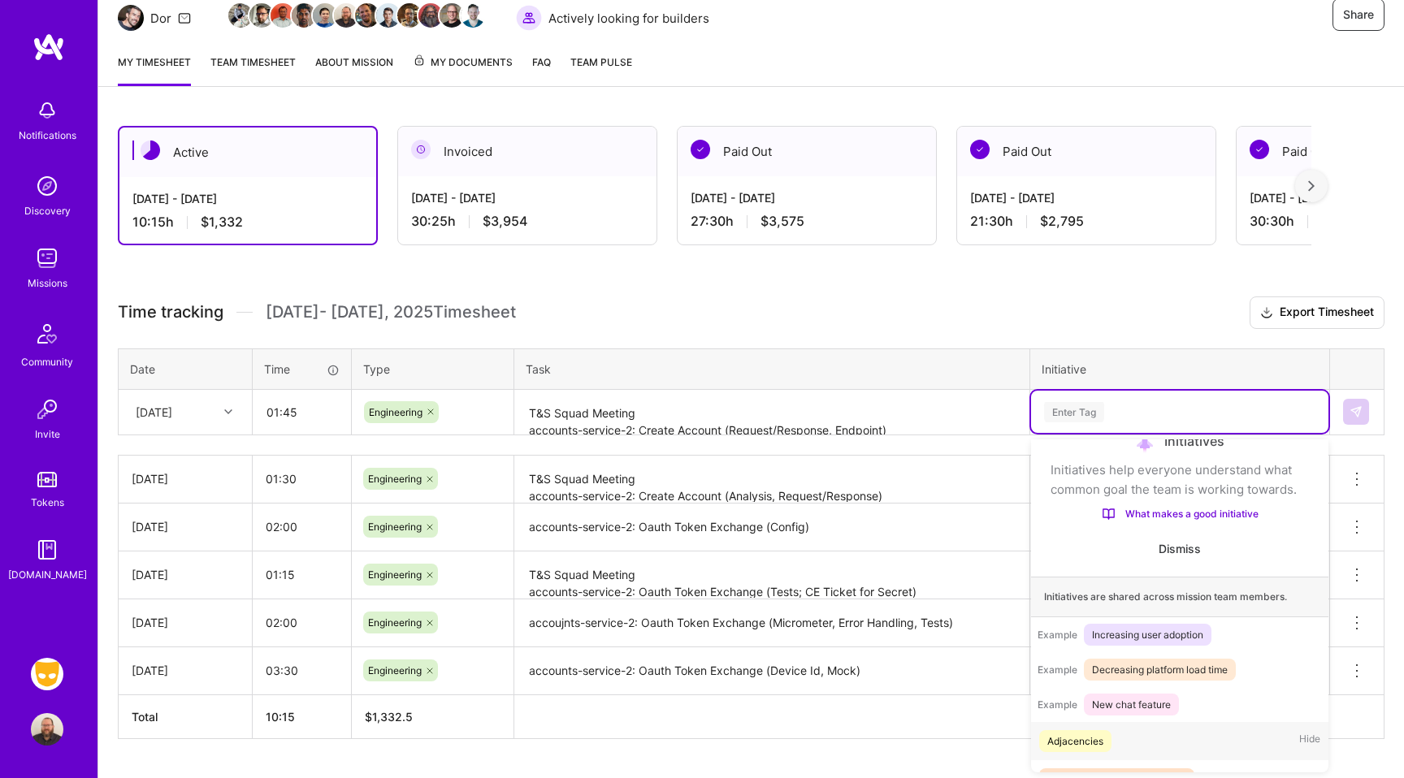
click at [1066, 414] on div "Enter Tag" at bounding box center [1074, 412] width 60 height 25
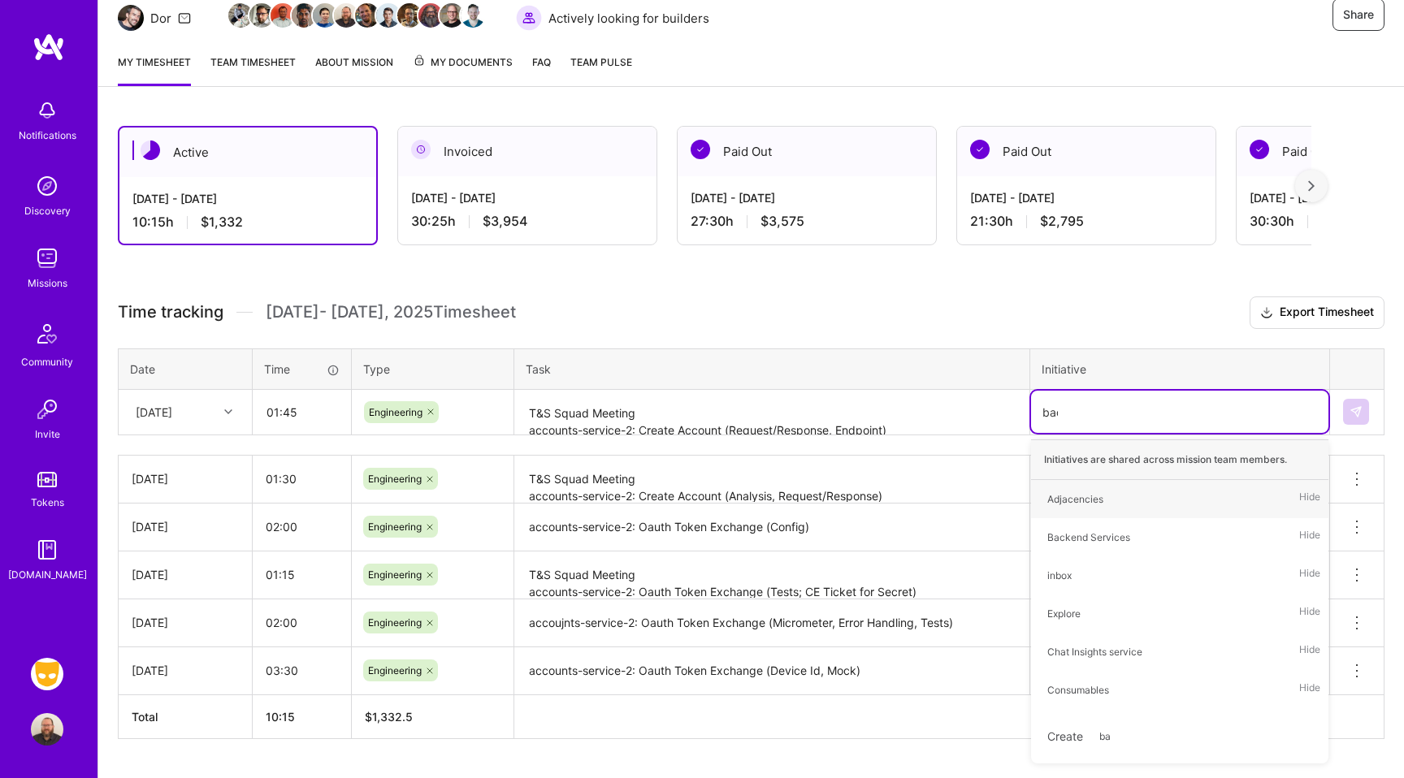
type input "back"
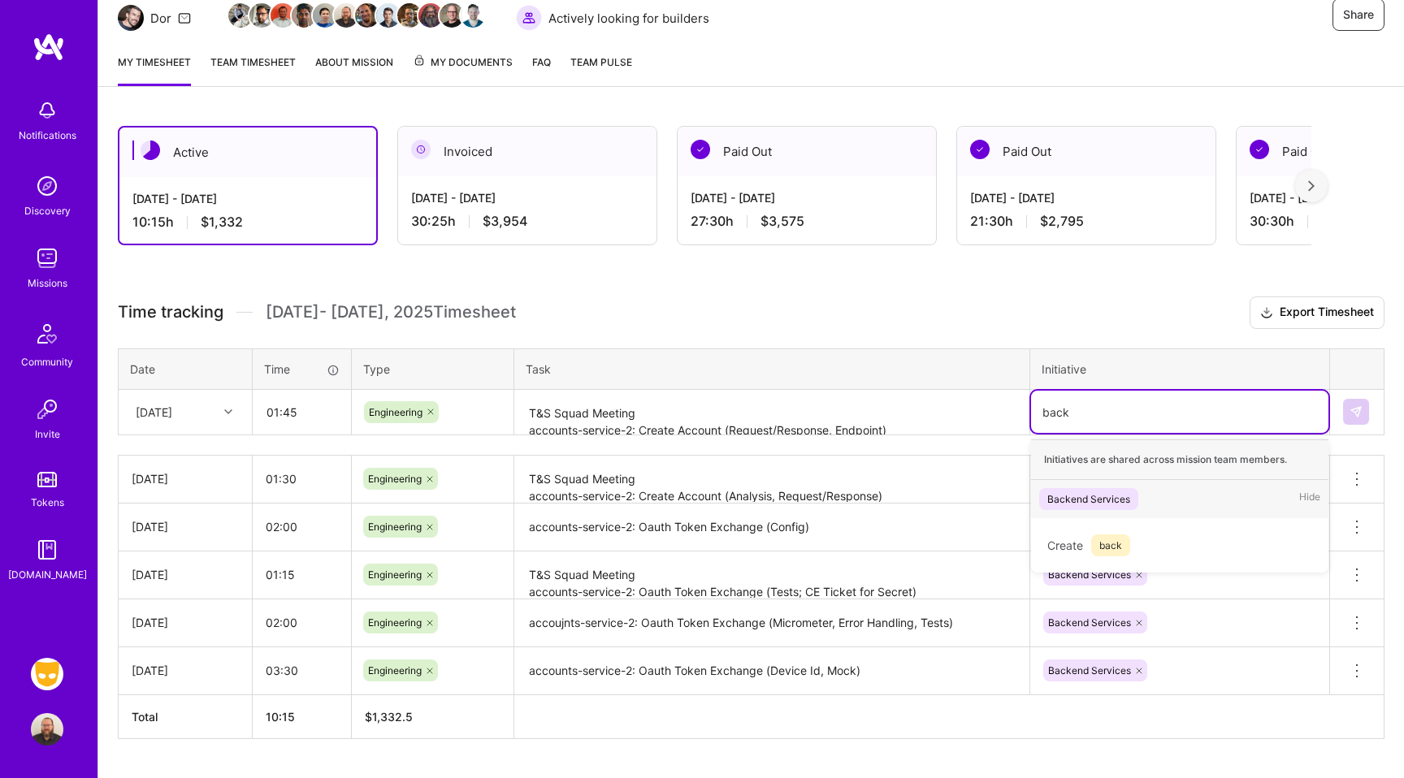
click at [1141, 504] on div "Backend Services Hide" at bounding box center [1179, 499] width 297 height 38
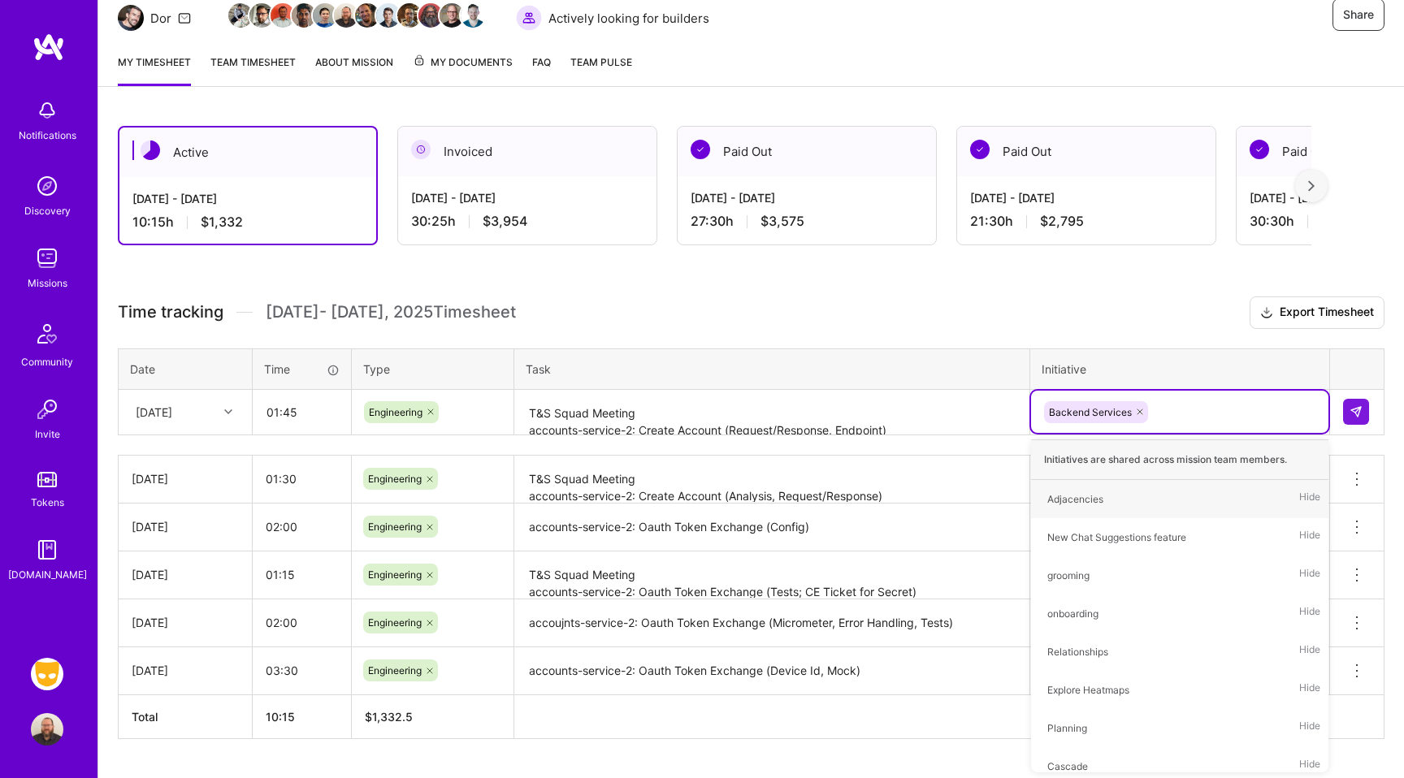
click at [913, 426] on textarea "T&S Squad Meeting accounts-service-2: Create Account (Request/Response, Endpoin…" at bounding box center [772, 413] width 512 height 43
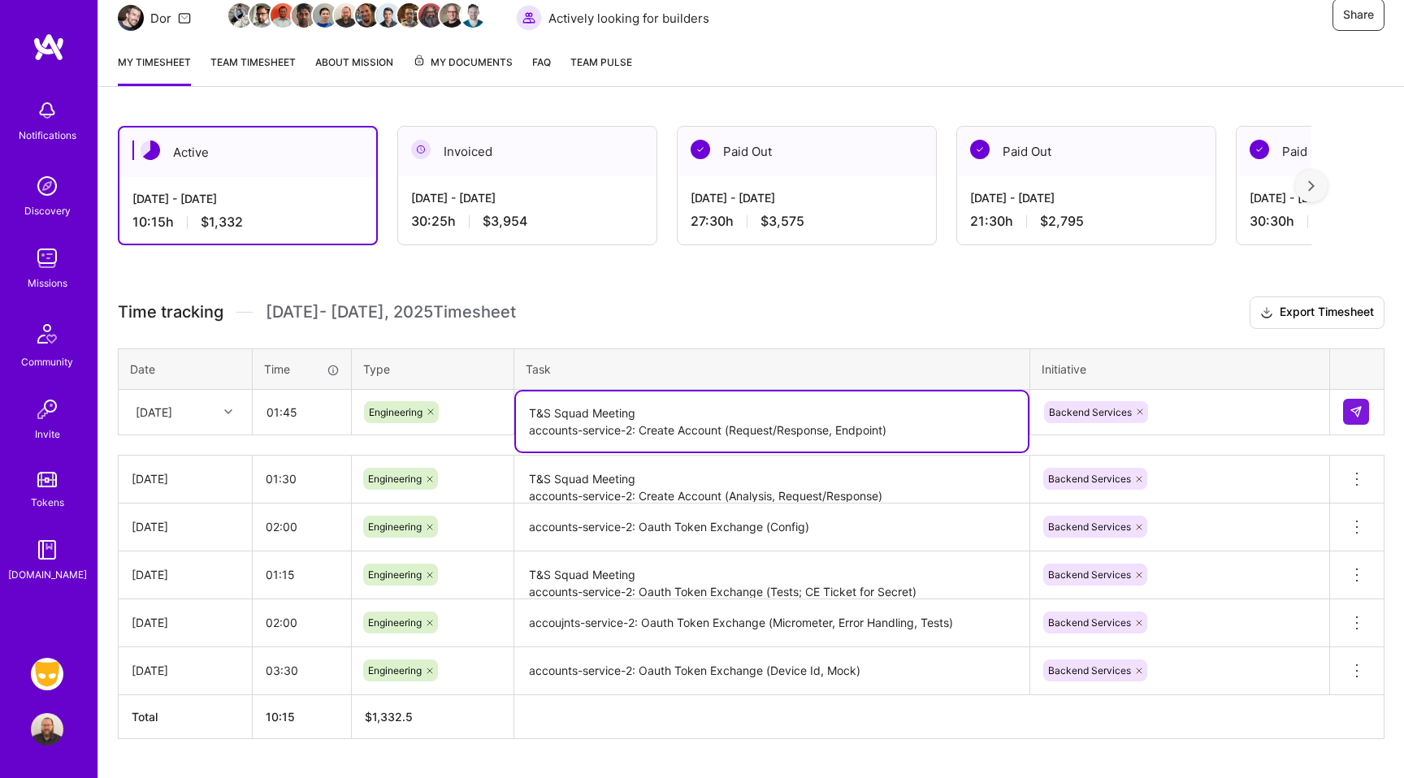
click at [643, 432] on textarea "T&S Squad Meeting accounts-service-2: Create Account (Request/Response, Endpoin…" at bounding box center [772, 422] width 512 height 60
click at [644, 429] on textarea "T&S Squad Meeting accounts-service-2: Token Exchange Config & PR" at bounding box center [772, 422] width 512 height 60
click at [760, 426] on textarea "T&S Squad Meeting accounts-service-2: OAuth Token Exchange Config & PR" at bounding box center [772, 422] width 512 height 60
click at [666, 413] on textarea "T&S Squad Meeting accounts-service-2: OAuth Token Exchange (Config & PR)" at bounding box center [772, 422] width 512 height 60
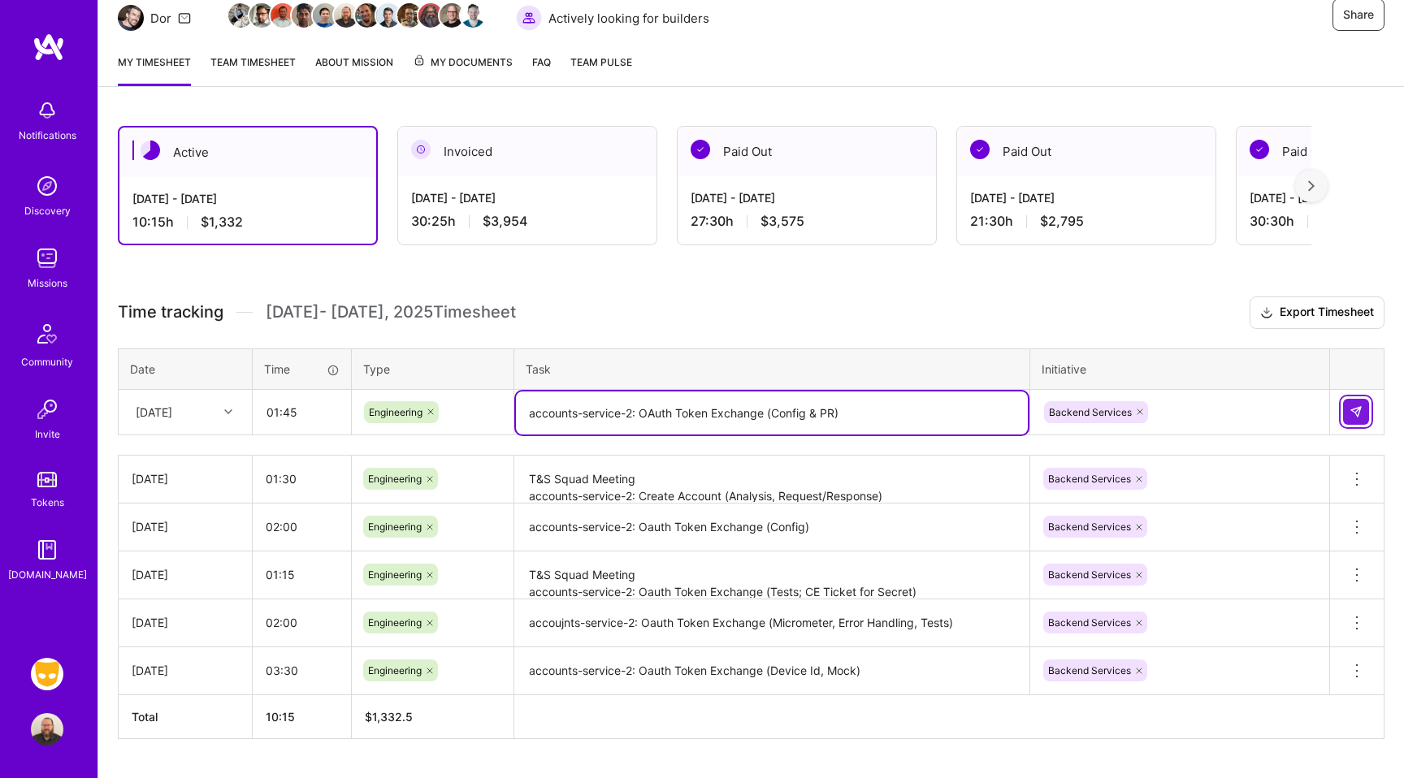
type textarea "accounts-service-2: OAuth Token Exchange (Config & PR)"
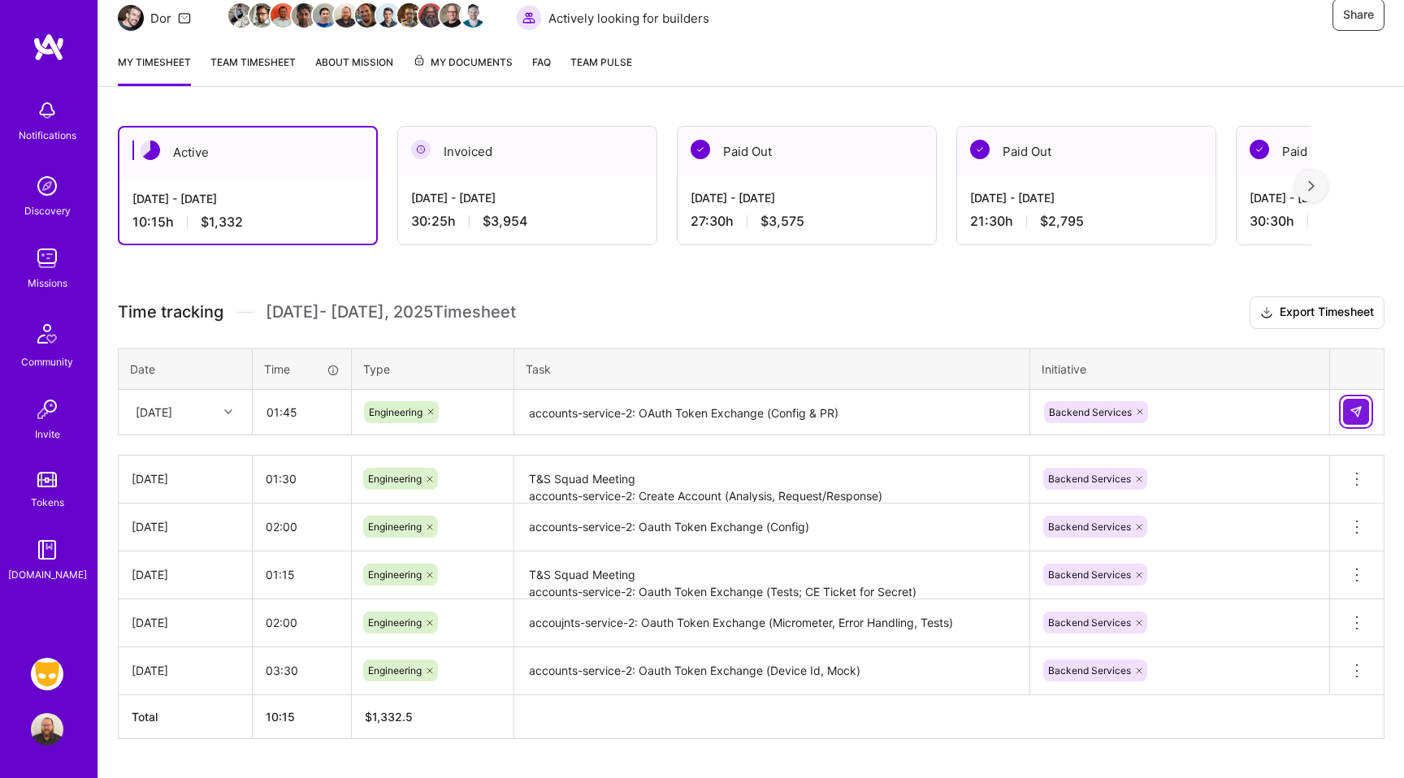
click at [1352, 412] on img at bounding box center [1355, 411] width 13 height 13
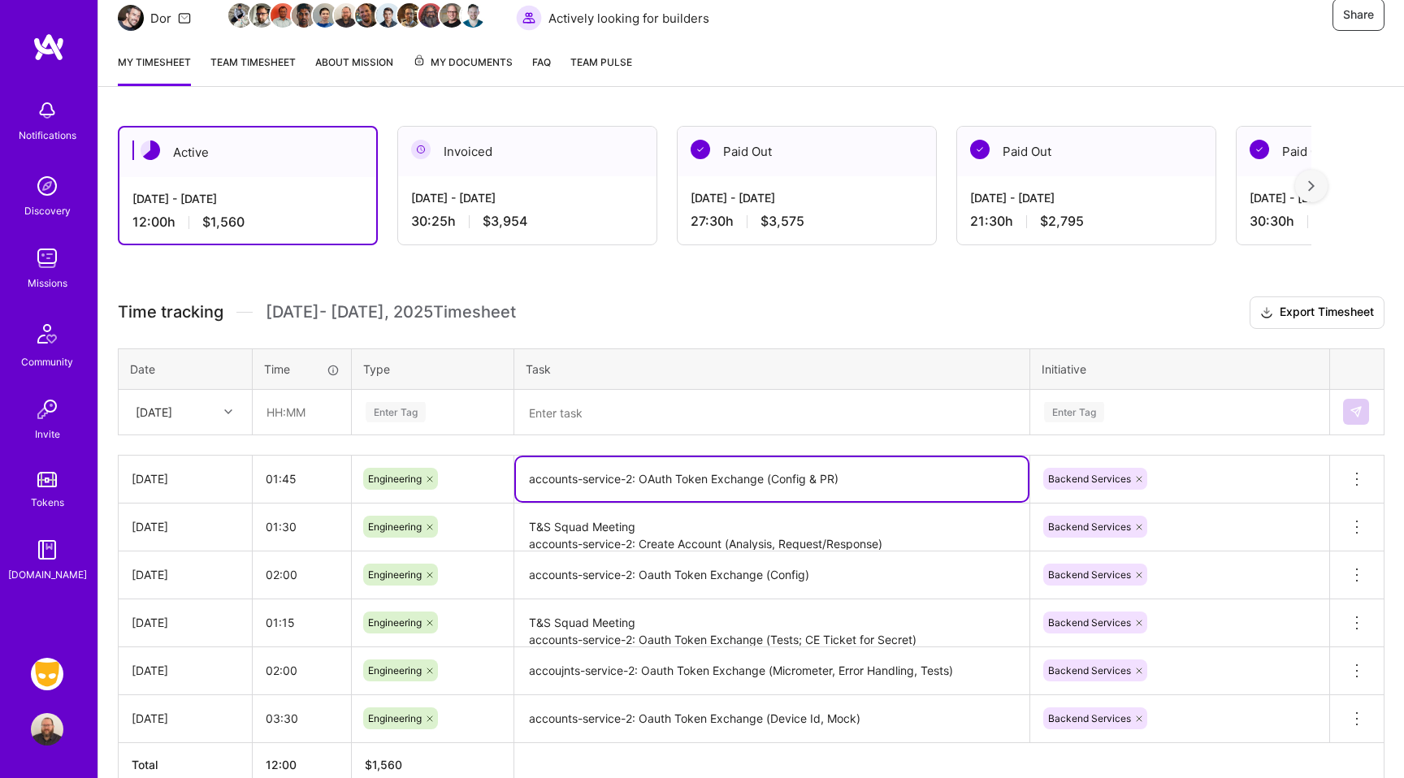
click at [672, 490] on textarea "accounts-service-2: OAuth Token Exchange (Config & PR)" at bounding box center [772, 479] width 512 height 44
click at [645, 475] on textarea "accounts-service-2: OAuth Token Exchange (Config & PR)" at bounding box center [772, 479] width 512 height 44
type textarea "accounts-service-2: Create Account (Endpoint, Request/Response)"
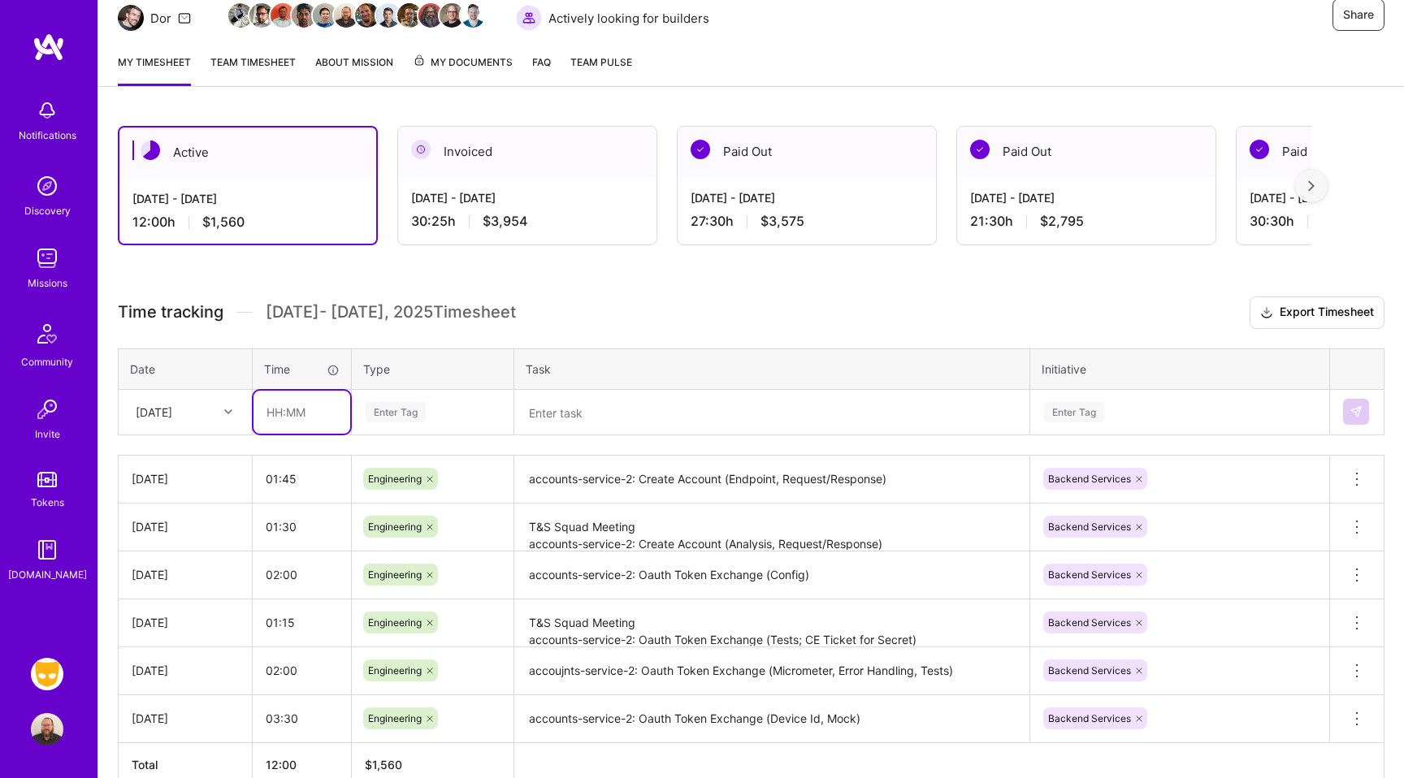
click at [296, 414] on input "text" at bounding box center [301, 412] width 97 height 43
click at [191, 422] on div "[DATE]" at bounding box center [173, 412] width 90 height 27
click at [168, 611] on div "[DATE]" at bounding box center [185, 609] width 132 height 30
click at [324, 409] on input "text" at bounding box center [301, 412] width 97 height 43
type input "02:15"
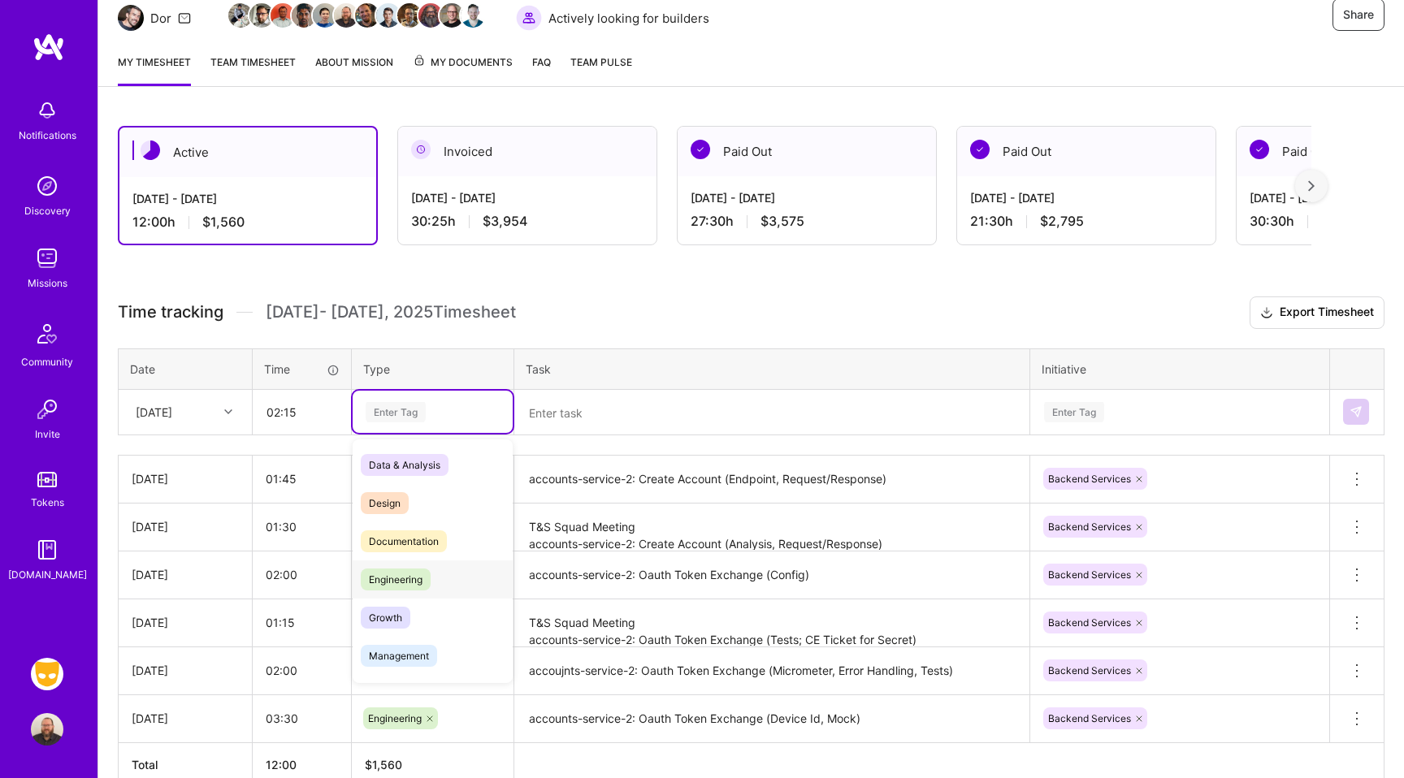
click at [423, 569] on span "Engineering" at bounding box center [396, 580] width 70 height 22
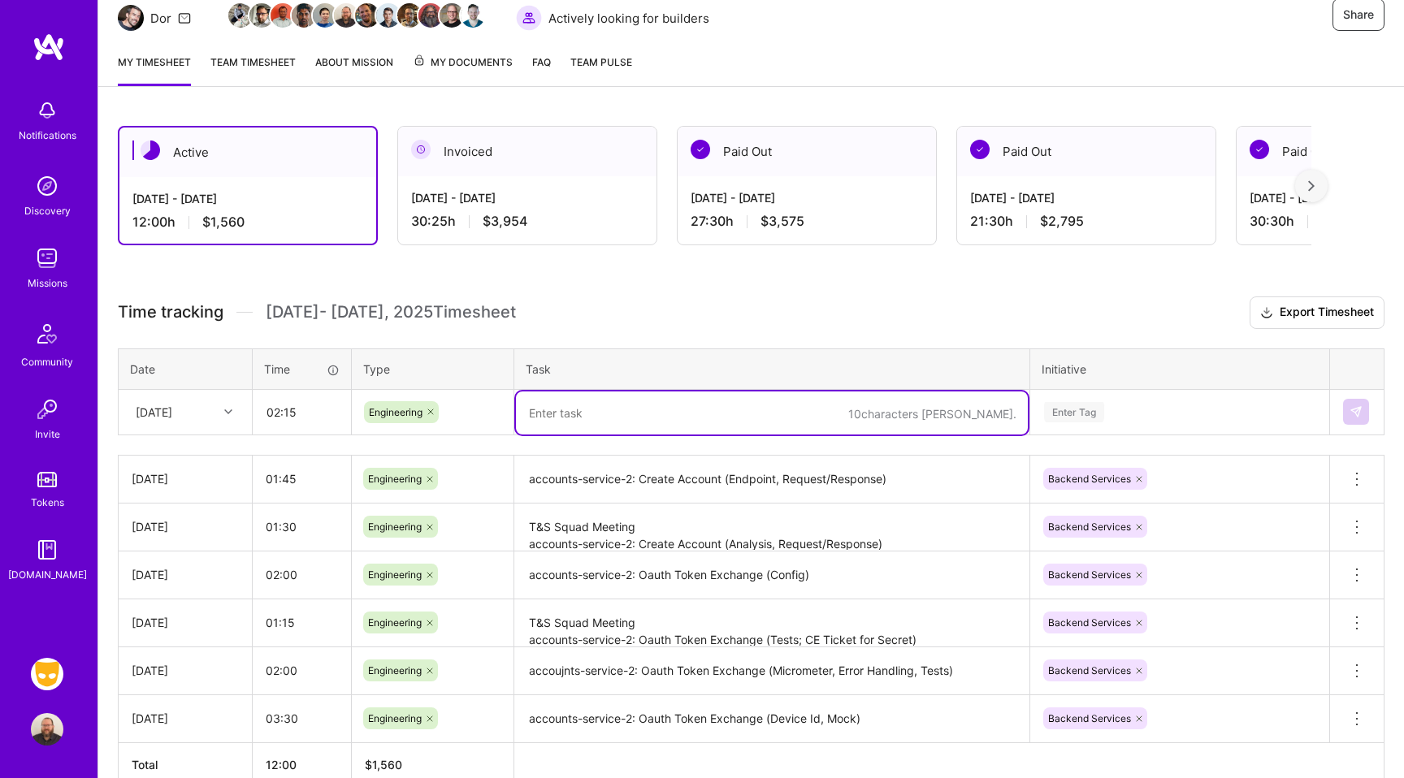
click at [576, 419] on textarea at bounding box center [772, 413] width 512 height 43
type textarea "backend"
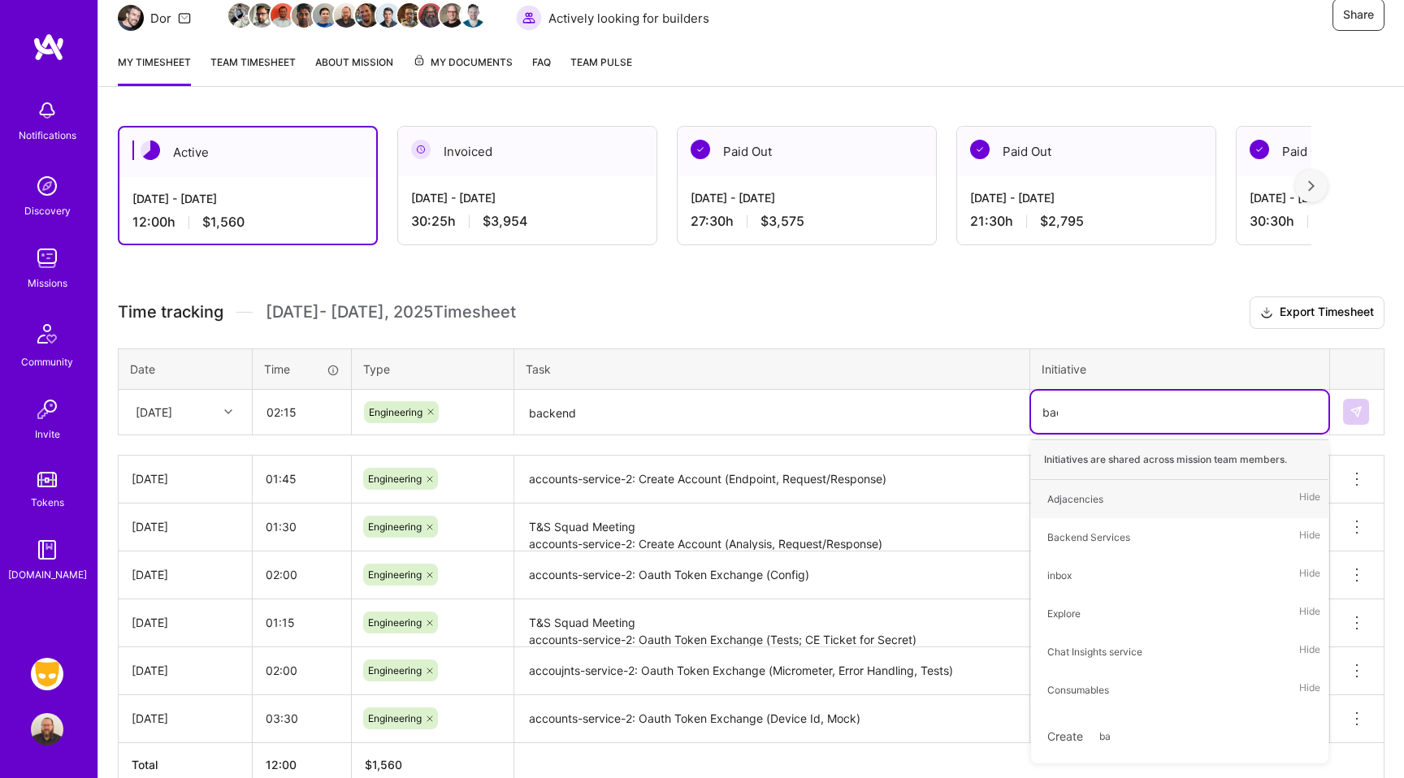
type input "back"
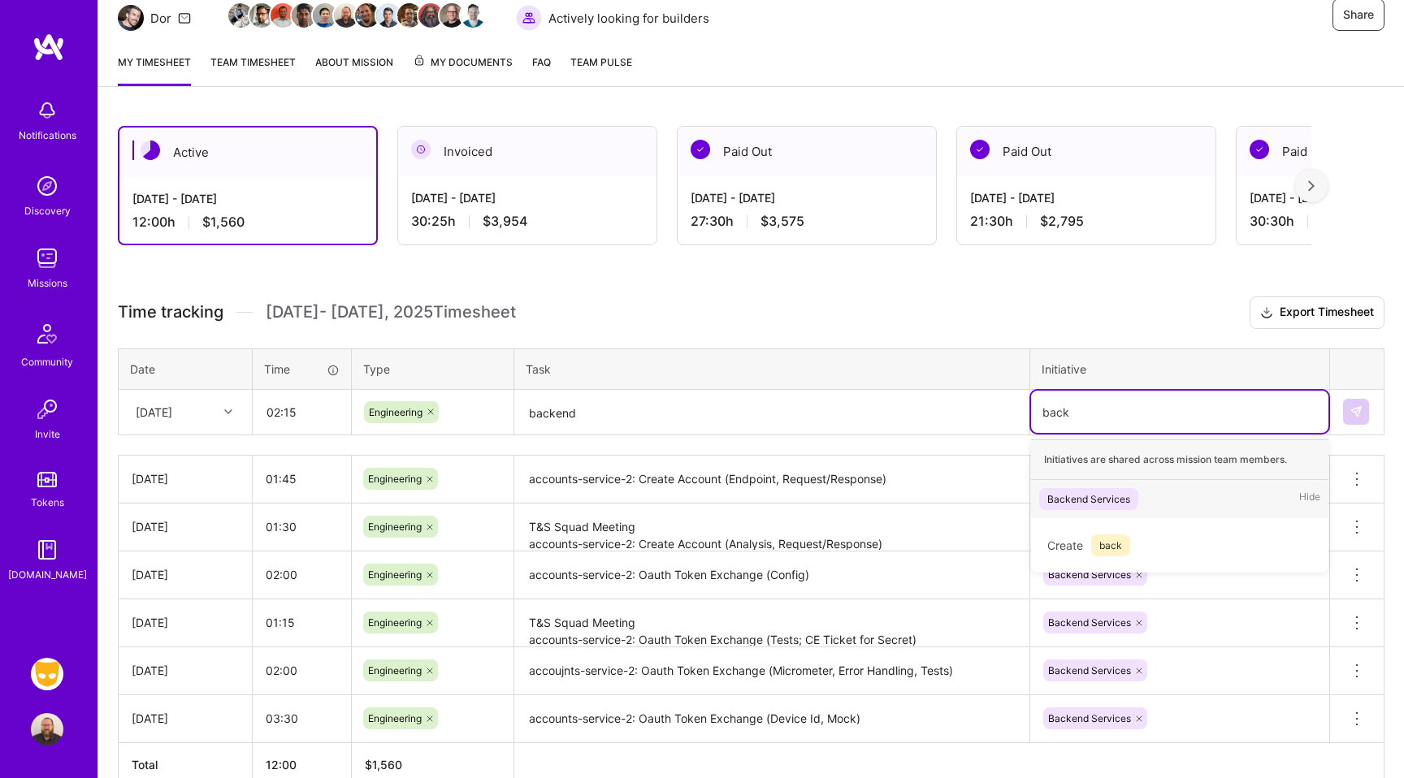
click at [1082, 491] on div "Backend Services" at bounding box center [1088, 499] width 83 height 17
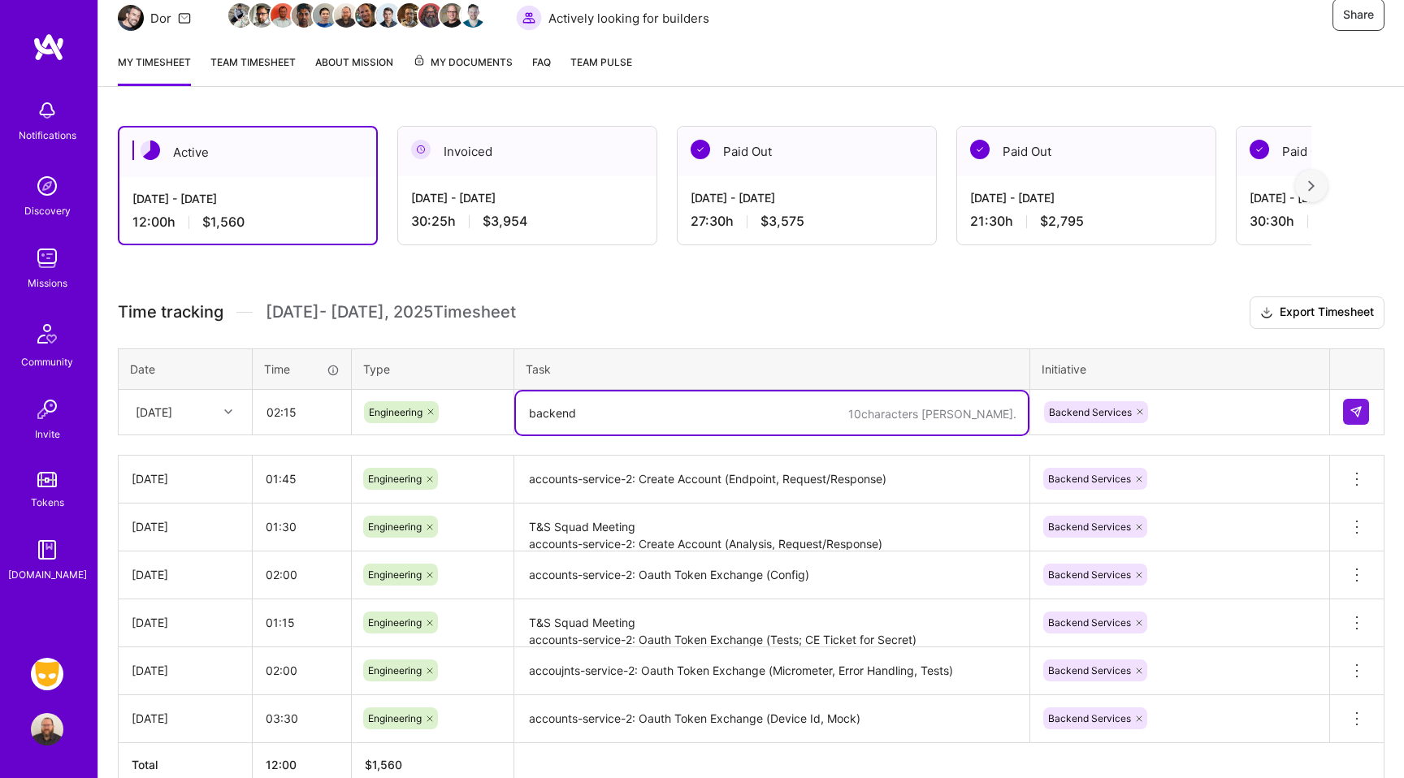
click at [617, 400] on textarea "backend" at bounding box center [772, 413] width 512 height 43
type textarea "accounts-service-2: Oauth Token Exchange (Config & PR)"
click at [1354, 409] on img at bounding box center [1355, 411] width 13 height 13
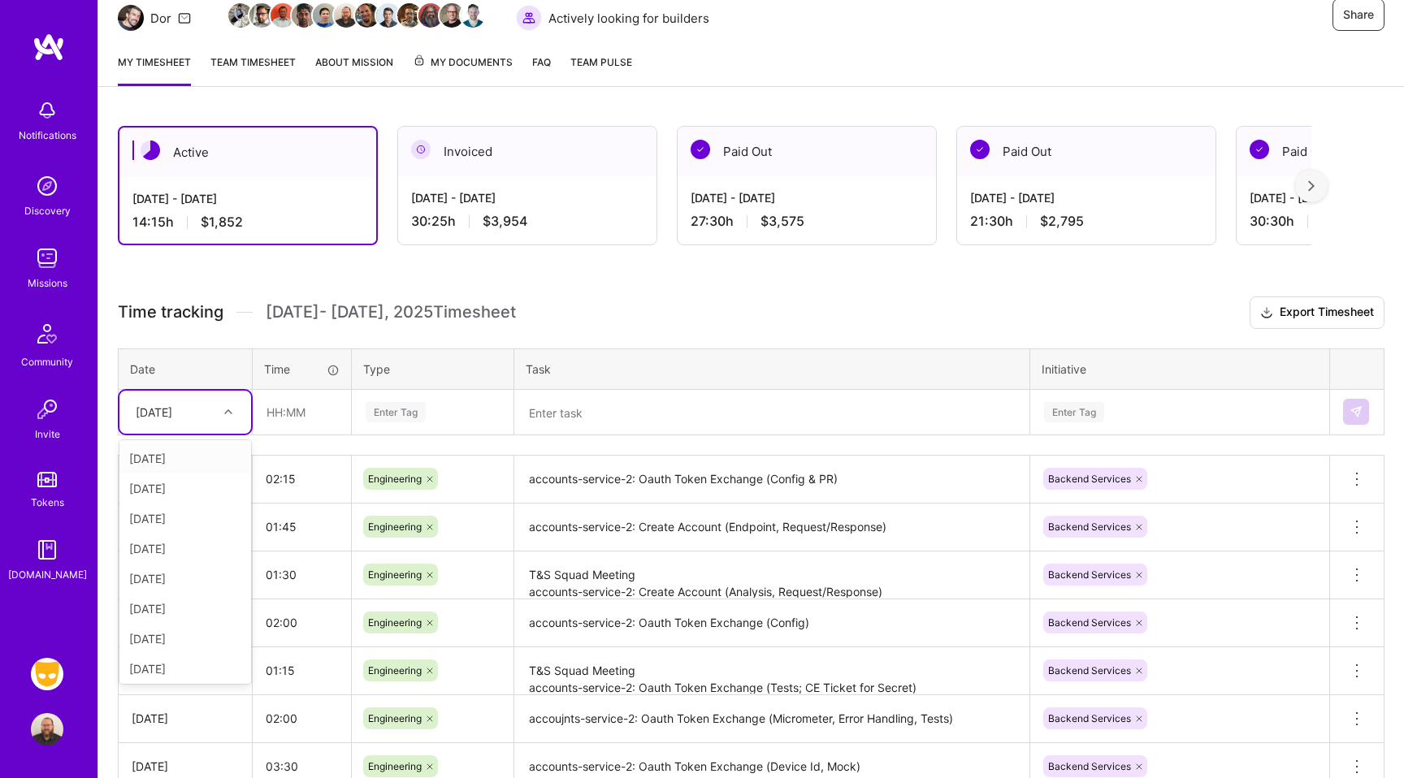
click at [224, 411] on icon at bounding box center [228, 412] width 8 height 8
click at [188, 635] on div "[DATE]" at bounding box center [185, 639] width 132 height 30
click at [274, 412] on input "text" at bounding box center [301, 412] width 97 height 43
type input "01:30"
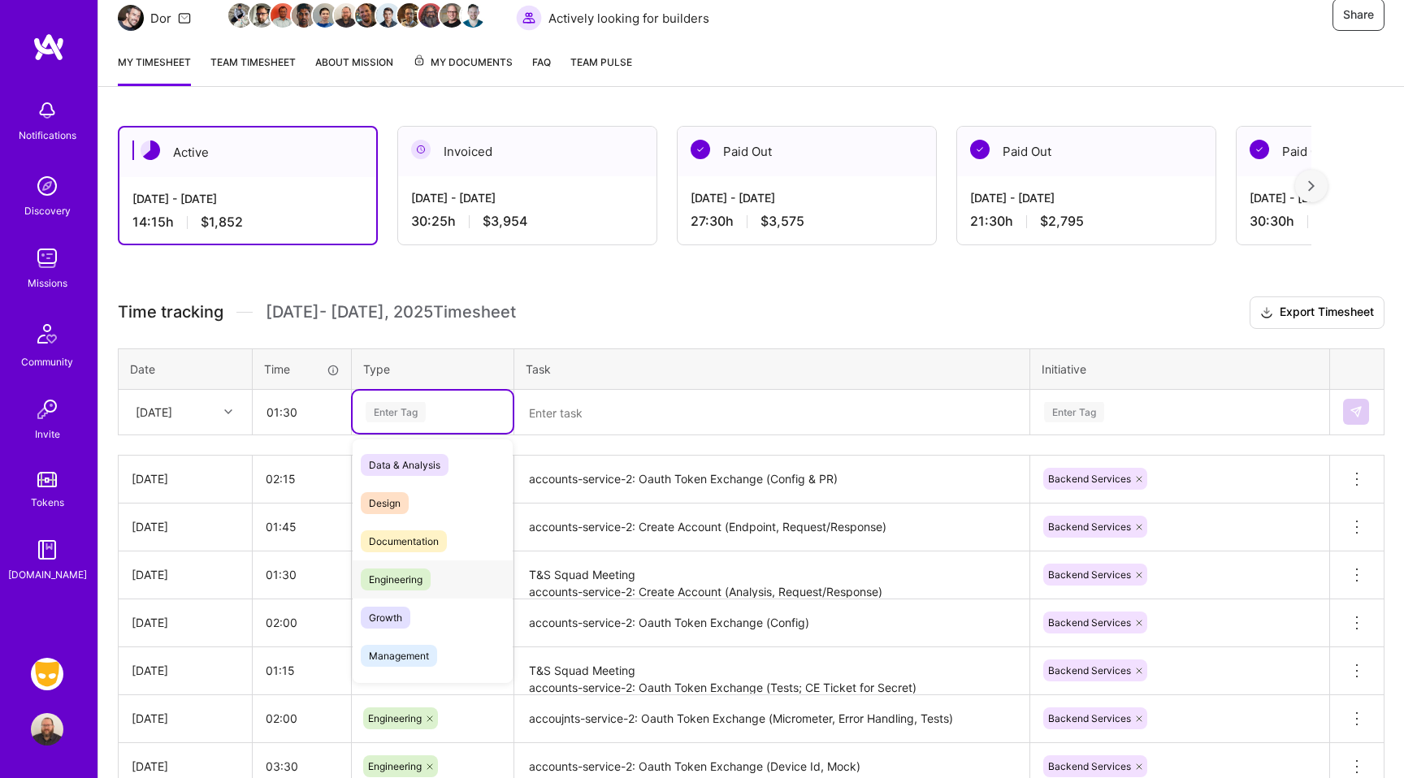
click at [399, 581] on span "Engineering" at bounding box center [396, 580] width 70 height 22
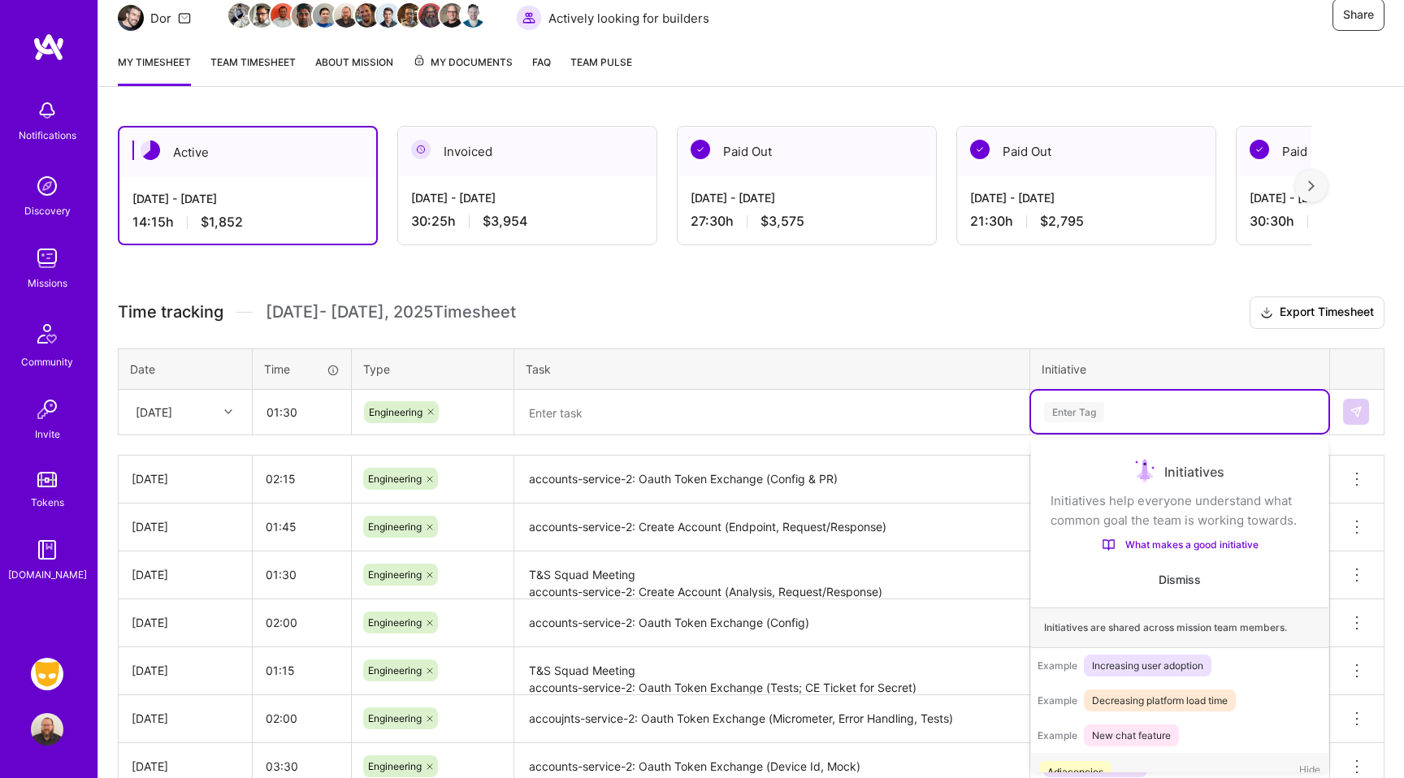
click at [1086, 405] on div "Enter Tag" at bounding box center [1074, 412] width 60 height 25
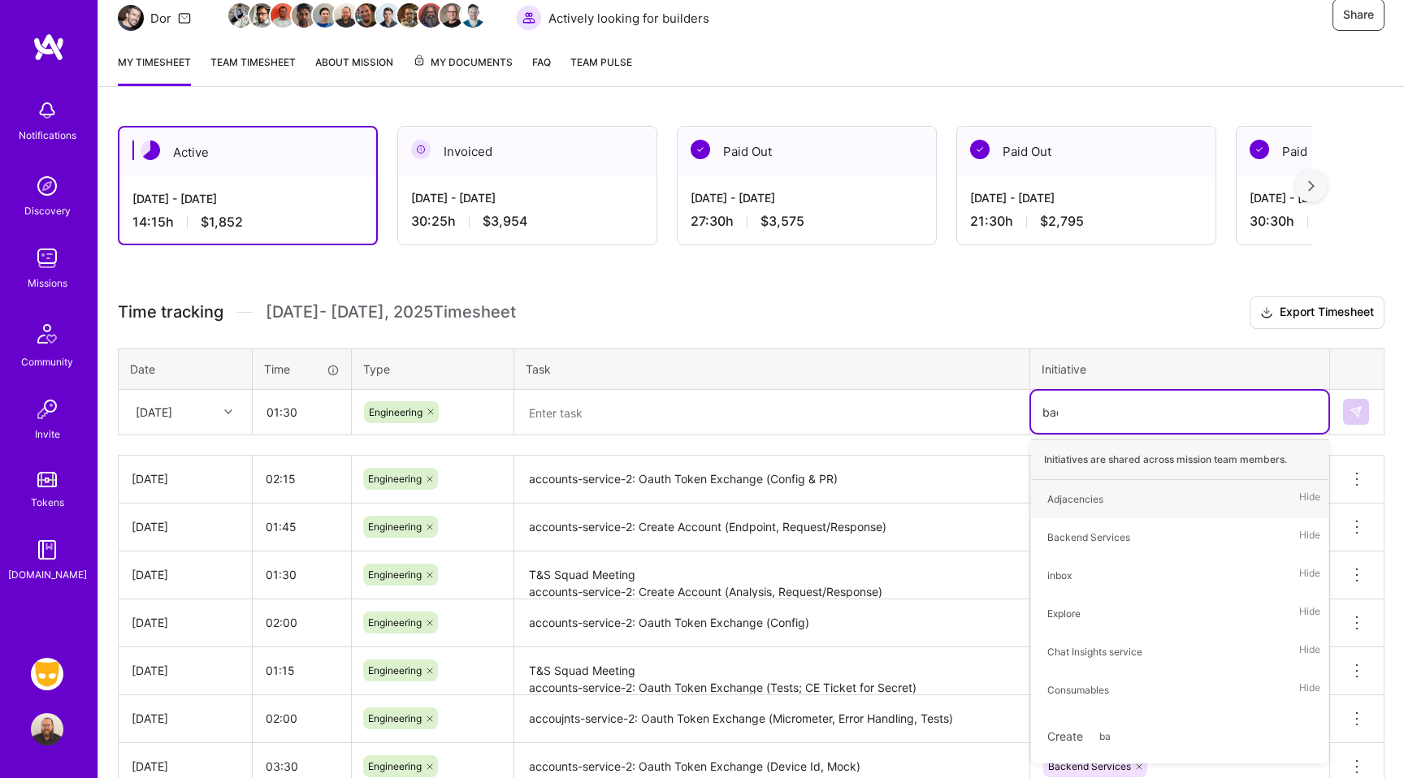
type input "back"
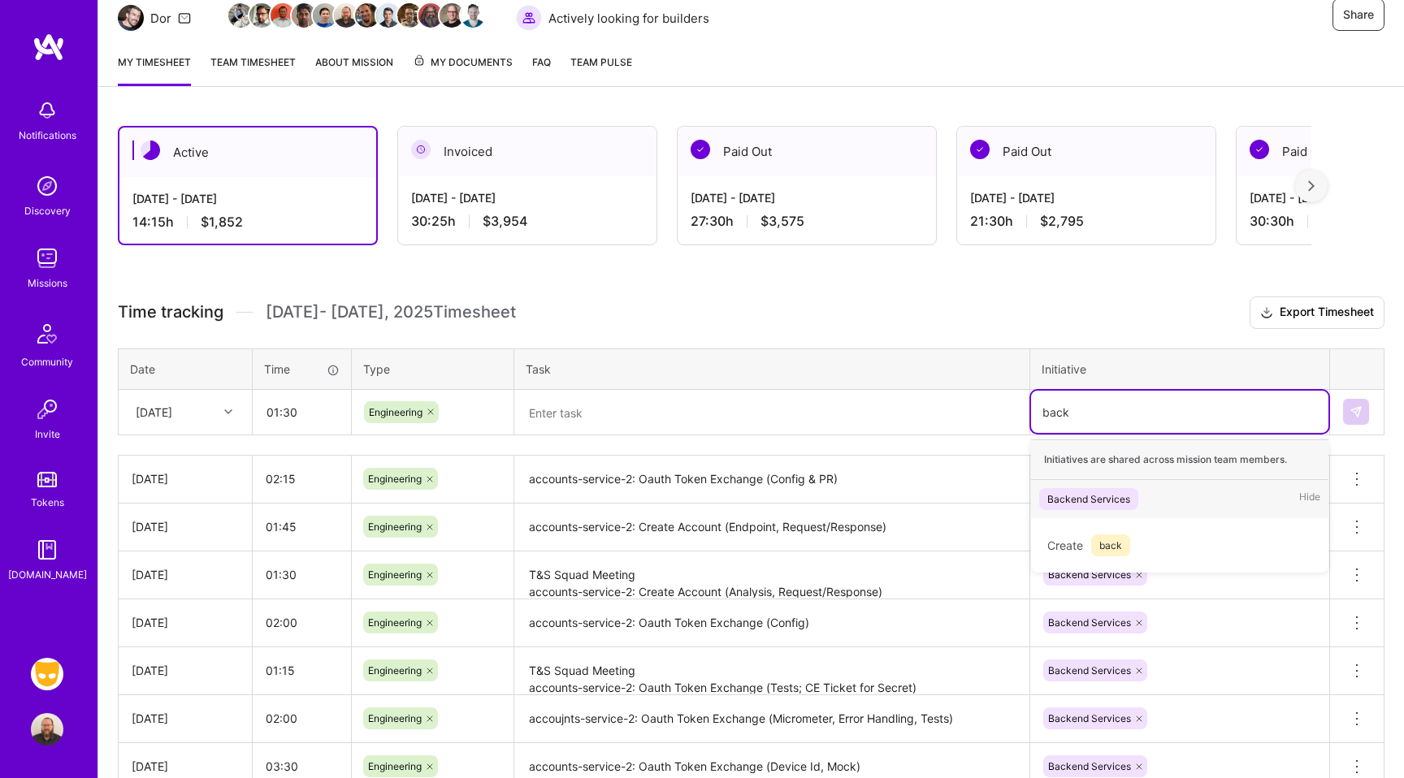
click at [1100, 489] on span "Backend Services" at bounding box center [1088, 499] width 99 height 22
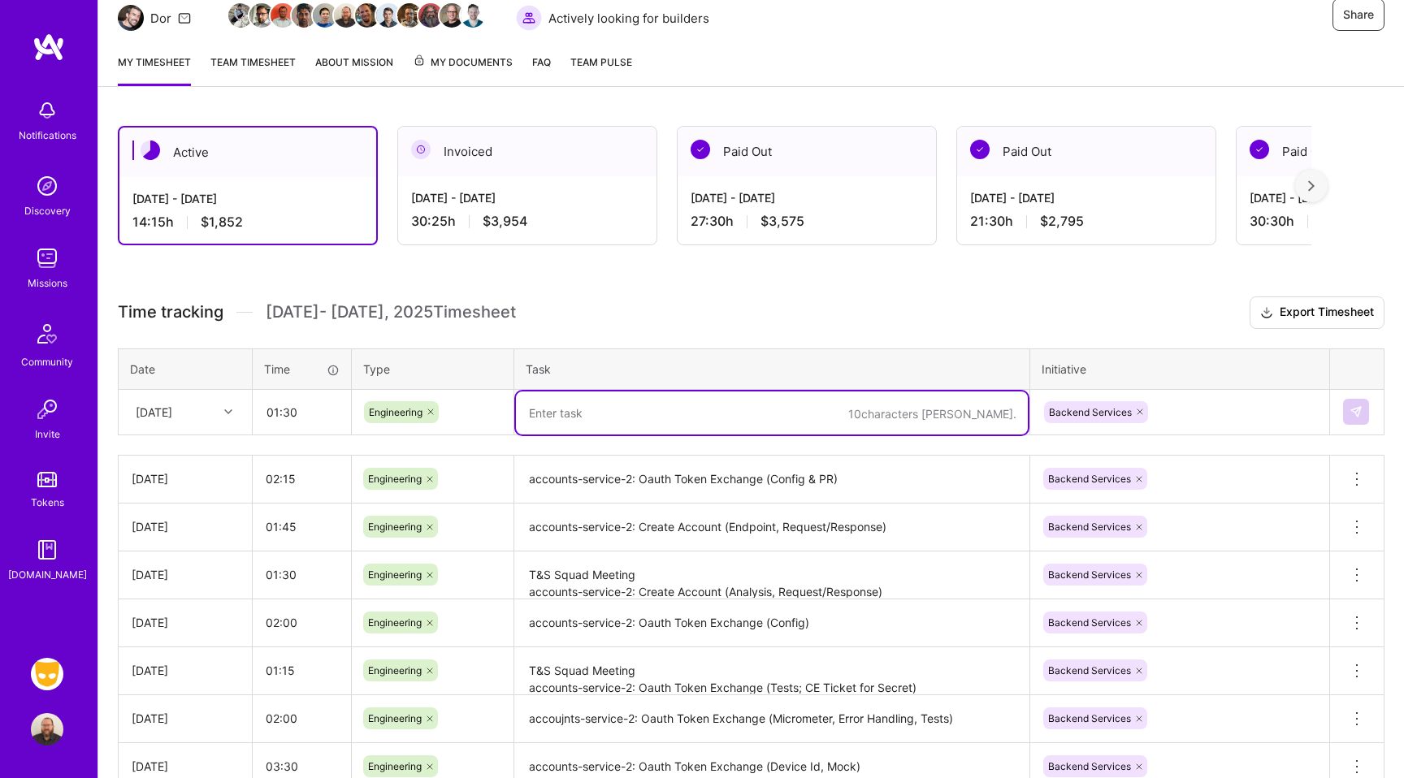
click at [669, 412] on textarea at bounding box center [772, 413] width 512 height 43
type textarea "accounts-service-2: Create Account (Endpoint)"
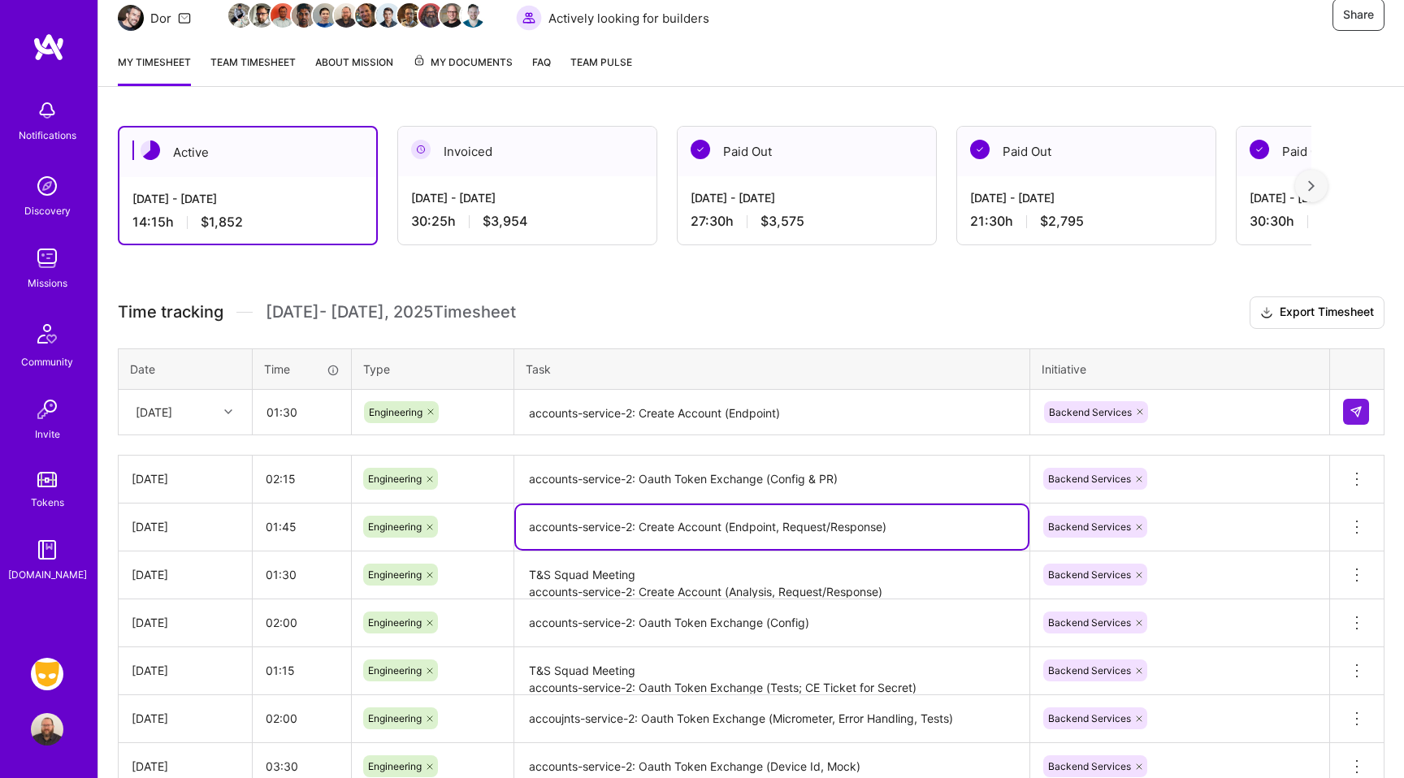
click at [880, 531] on textarea "accounts-service-2: Create Account (Endpoint, Request/Response)" at bounding box center [772, 527] width 512 height 44
type textarea "accounts-service-2: Create Account (Endpoint, Request/Response, Error Handling)"
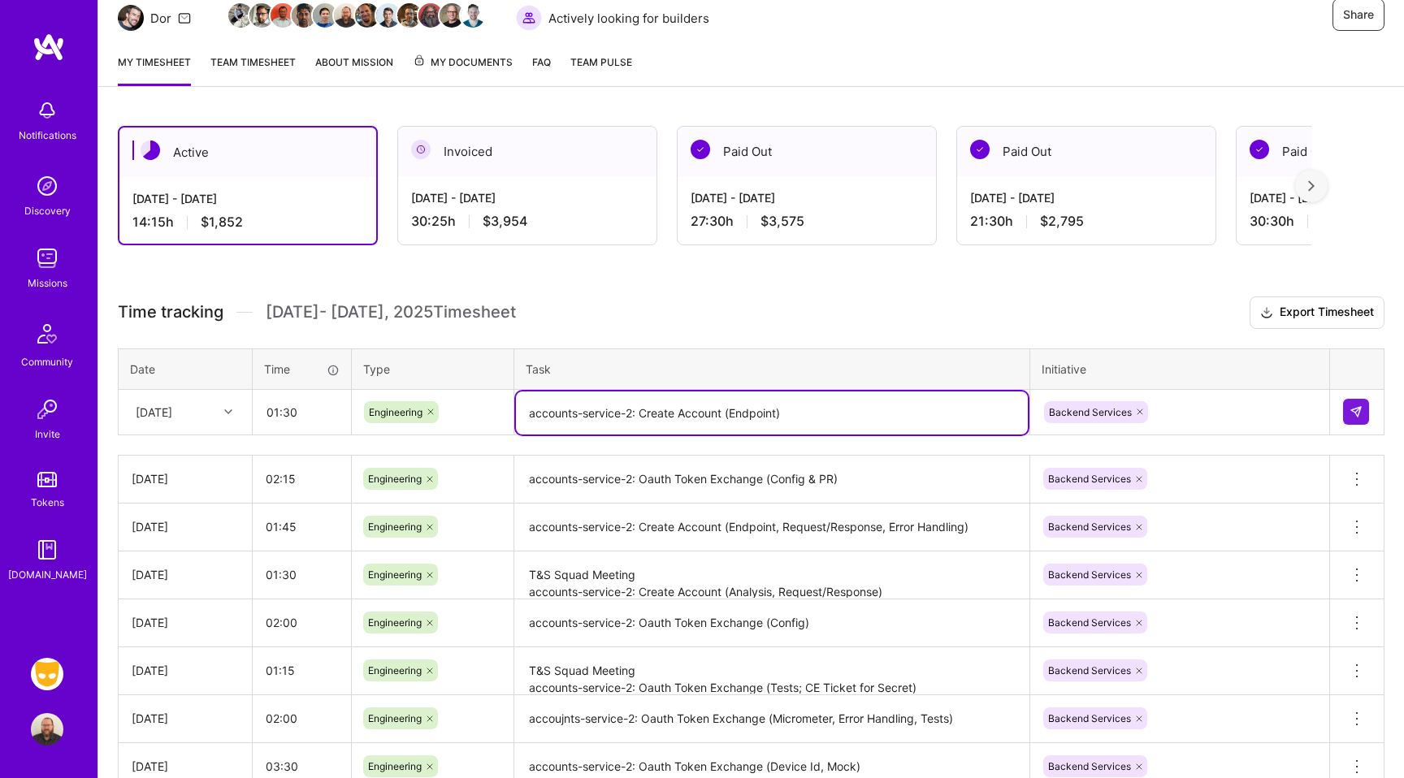
click at [973, 424] on textarea "accounts-service-2: Create Account (Endpoint)" at bounding box center [772, 413] width 512 height 43
click at [1360, 410] on img at bounding box center [1355, 411] width 13 height 13
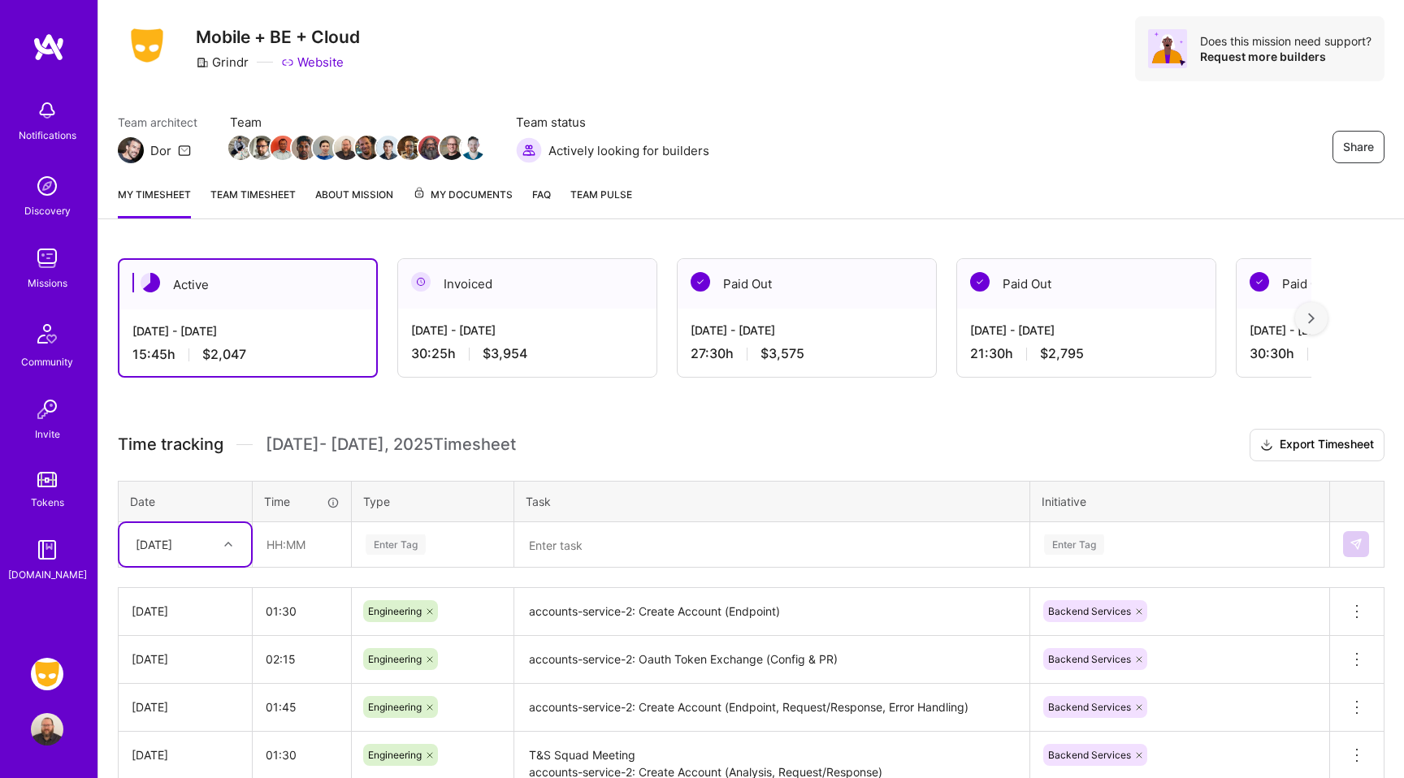
scroll to position [0, 0]
